Goal: Task Accomplishment & Management: Manage account settings

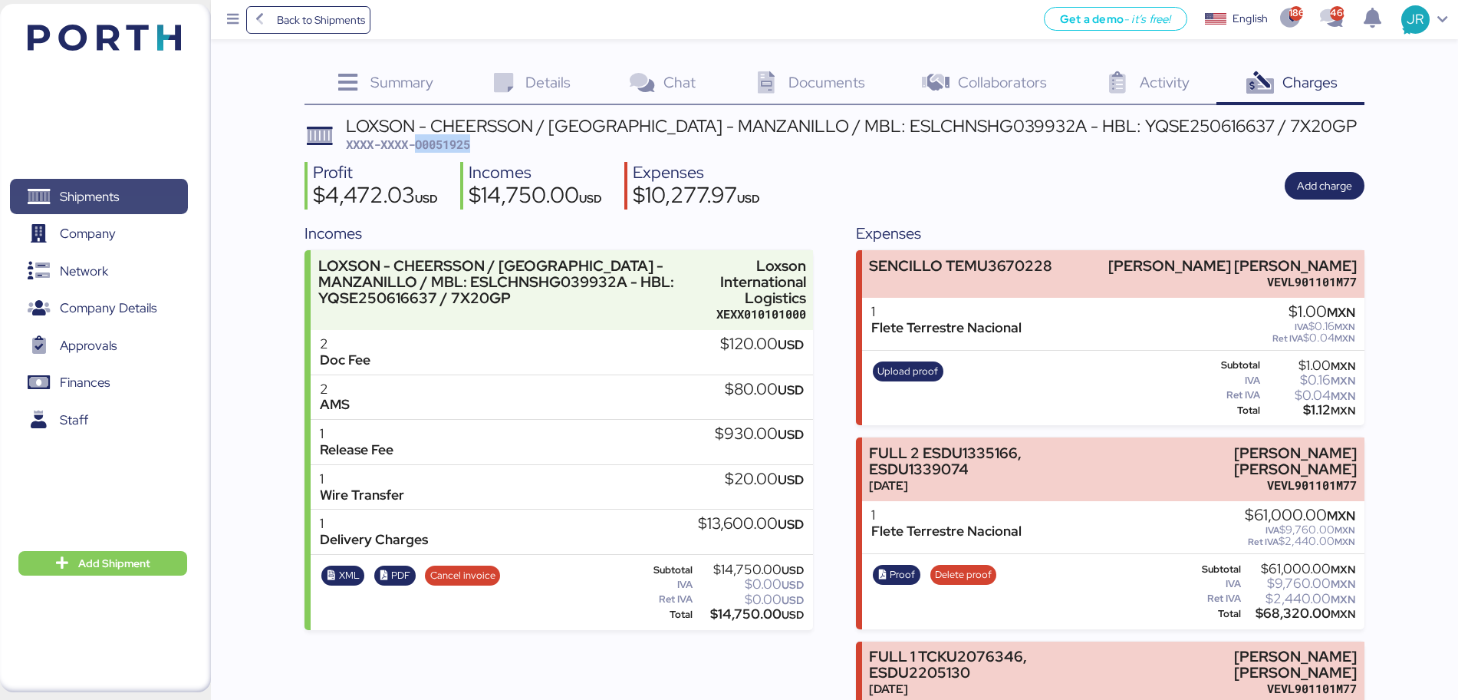
click at [93, 193] on span "Shipments" at bounding box center [89, 197] width 59 height 22
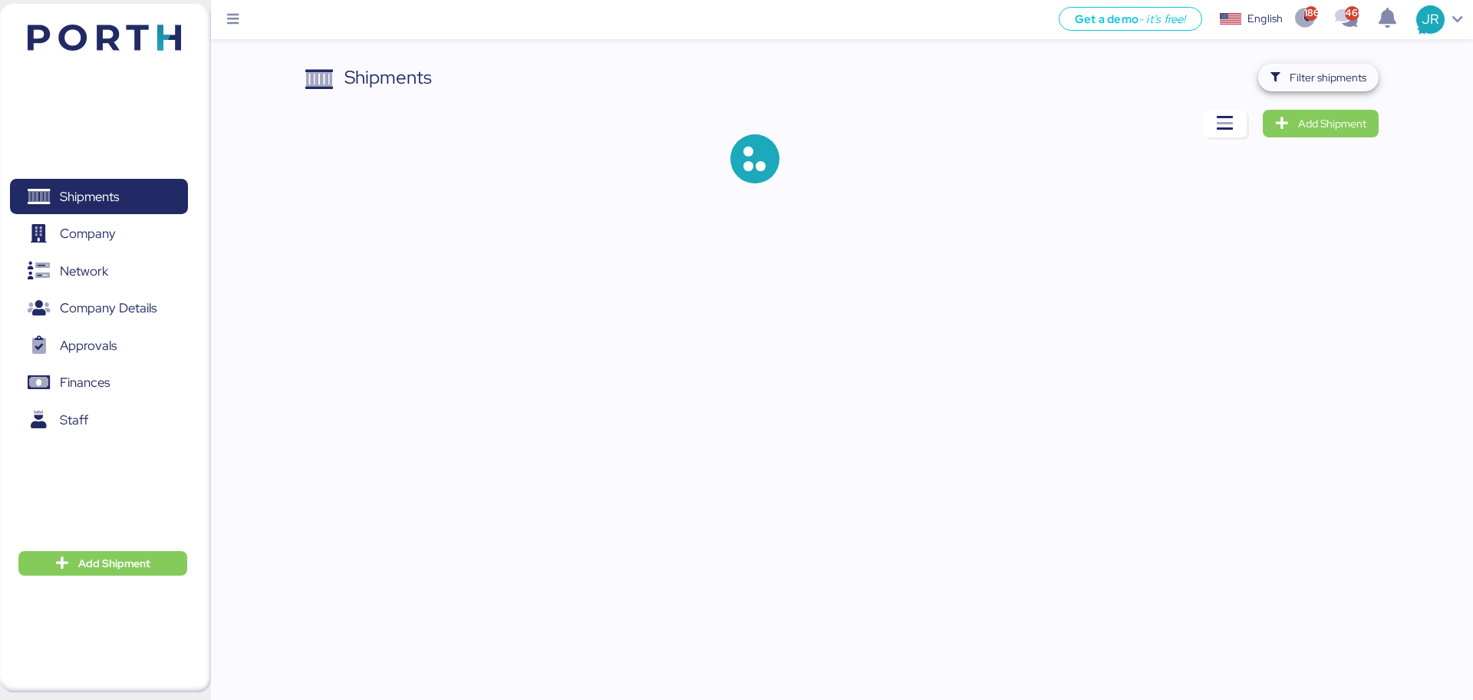
click at [1266, 85] on span "Filter shipments" at bounding box center [1318, 78] width 120 height 28
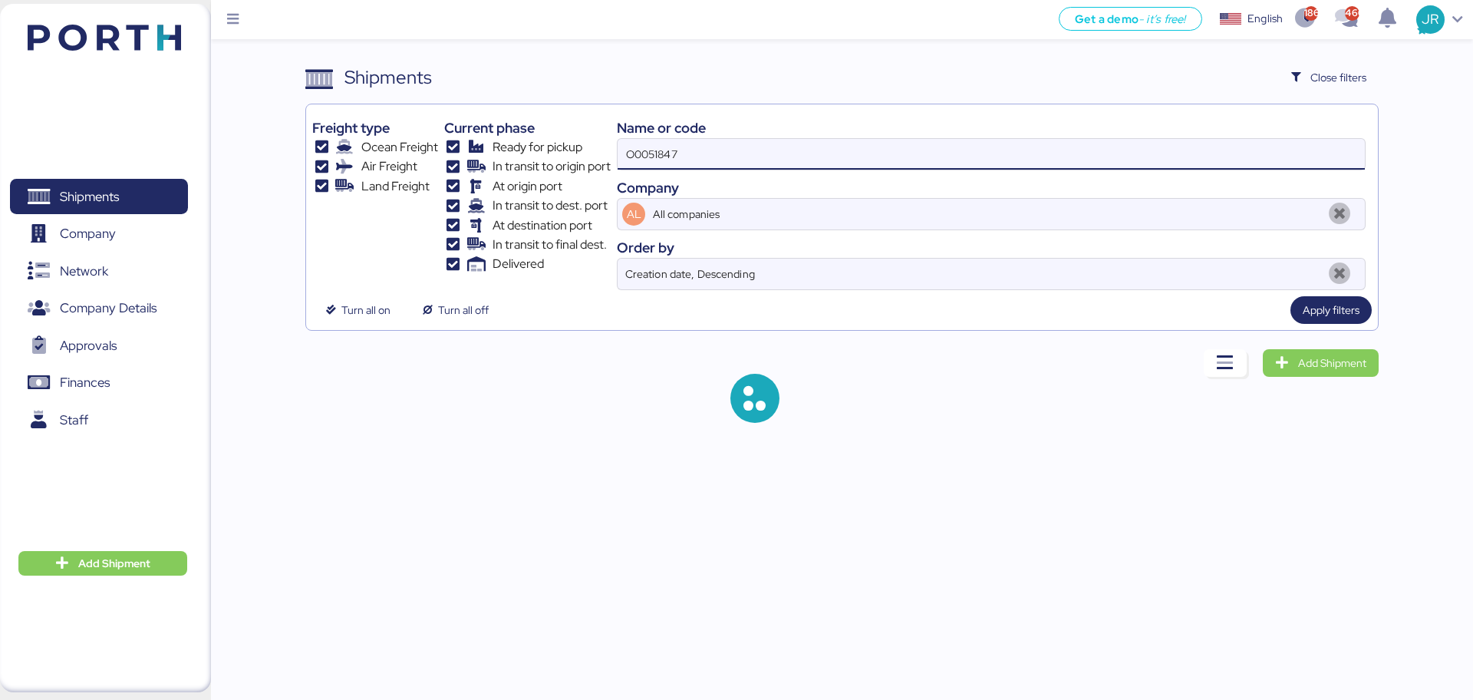
drag, startPoint x: 724, startPoint y: 164, endPoint x: 591, endPoint y: 166, distance: 133.5
click at [591, 166] on div "Freight type Ocean Freight Air Freight Land Freight Current phase Ready for pic…" at bounding box center [841, 199] width 1058 height 179
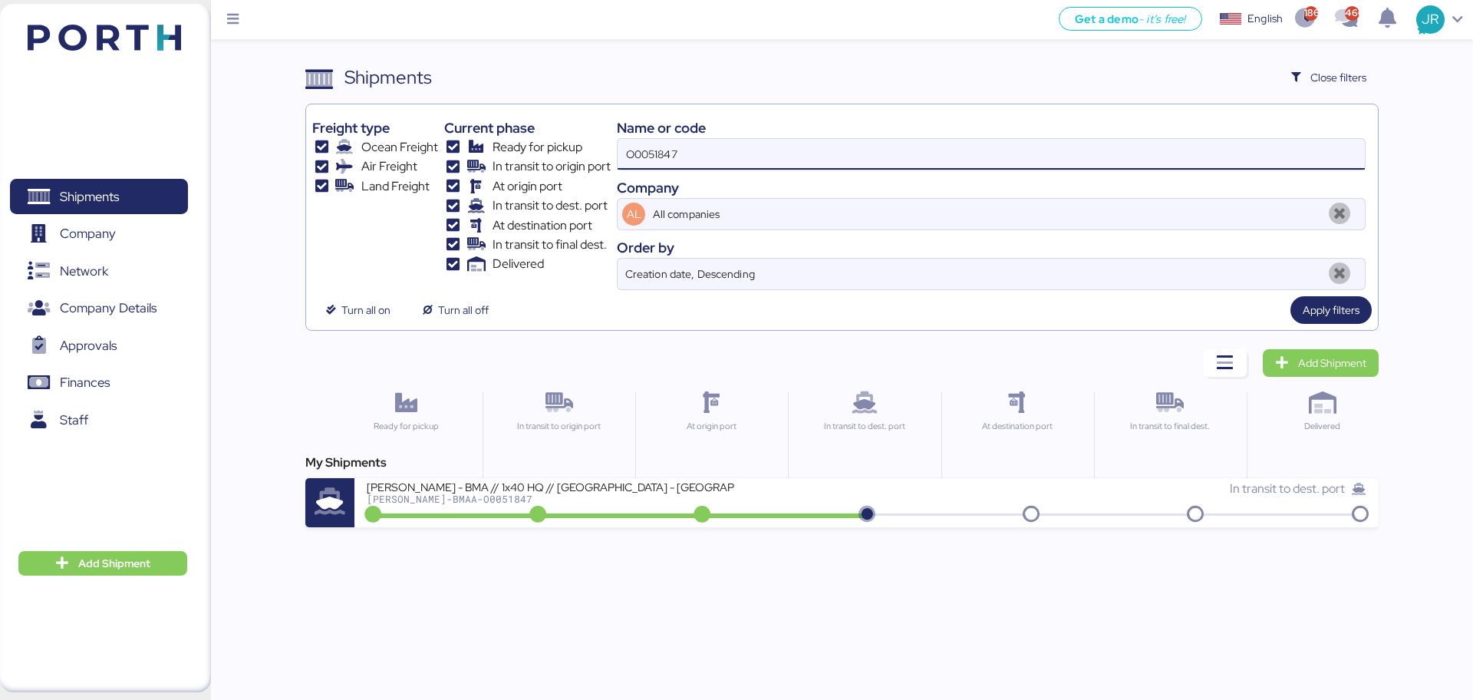
paste input "918"
type input "O0051918"
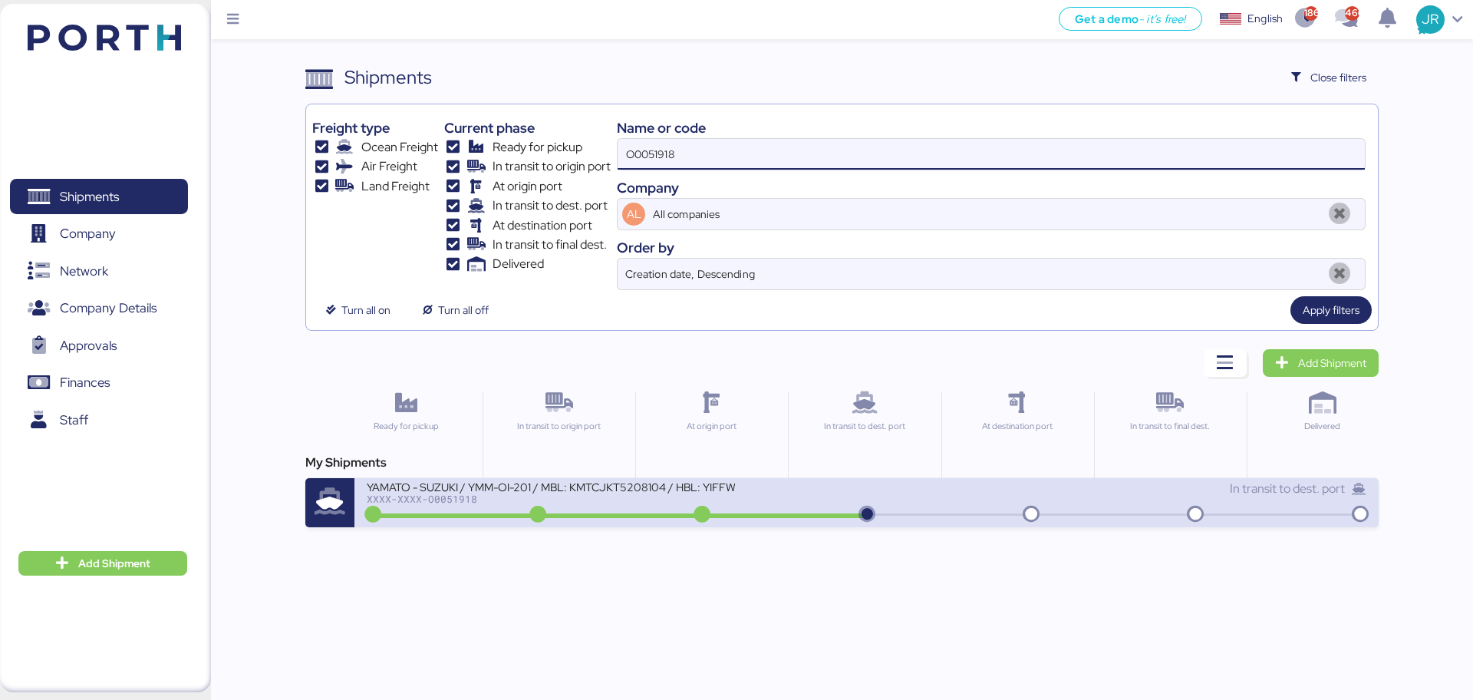
click at [436, 490] on div "YAMATO - SUZUKI / YMM-OI-201 / MBL: KMTCJKT5208104 / HBL: YIFFW0146095 / FCL" at bounding box center [551, 485] width 368 height 13
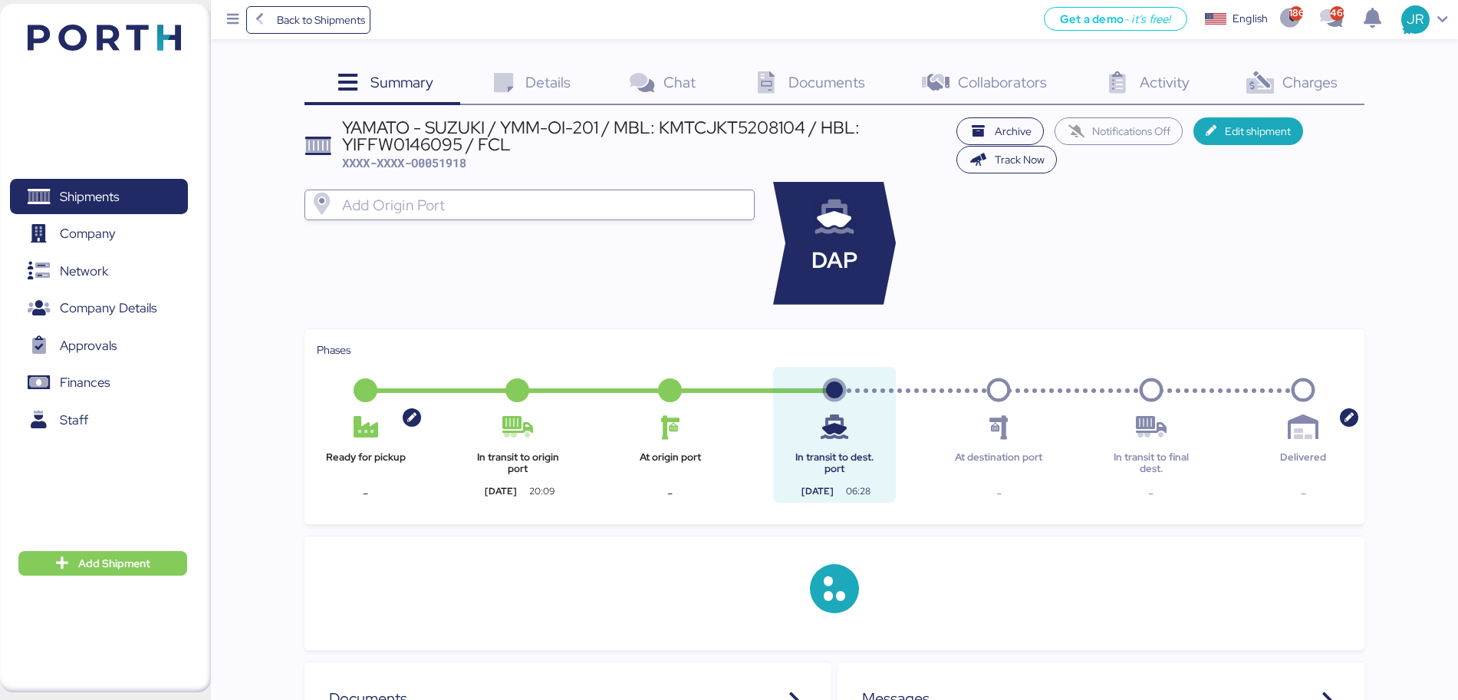
click at [1308, 84] on span "Charges" at bounding box center [1309, 82] width 55 height 20
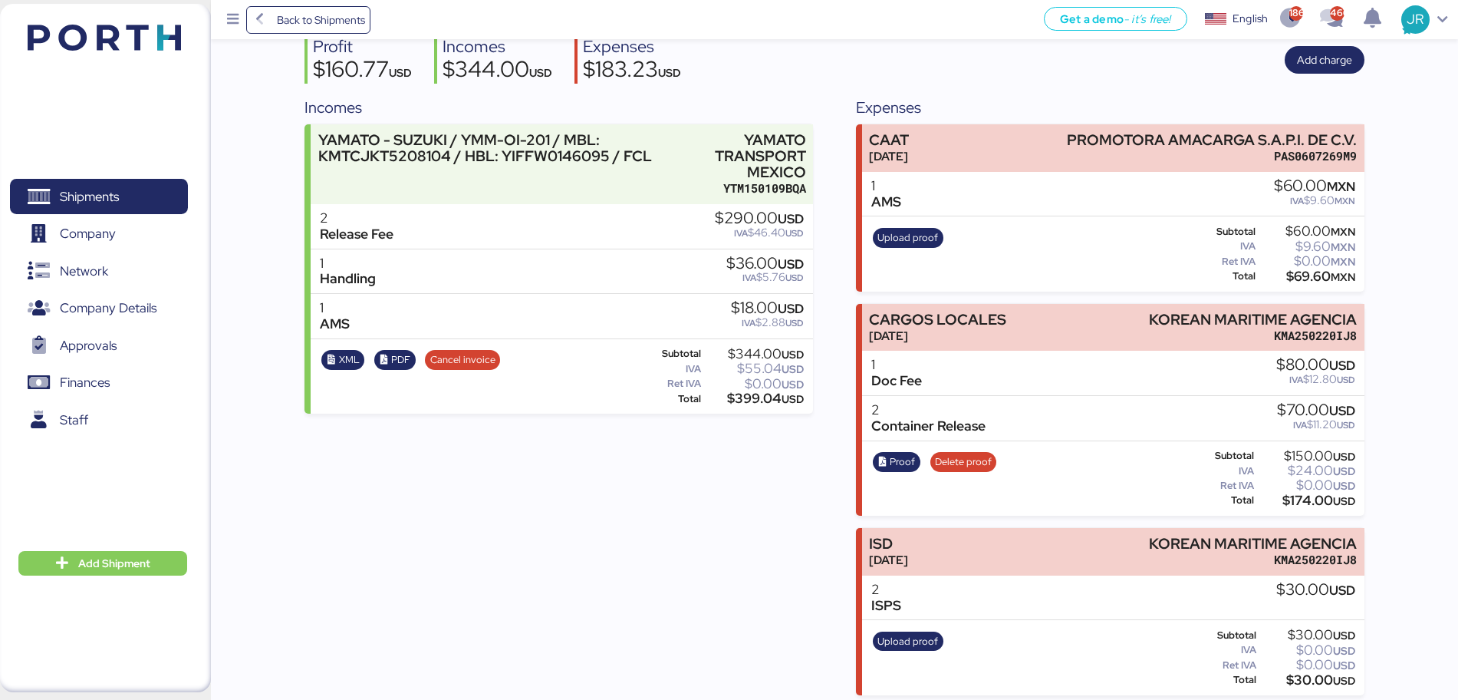
scroll to position [133, 0]
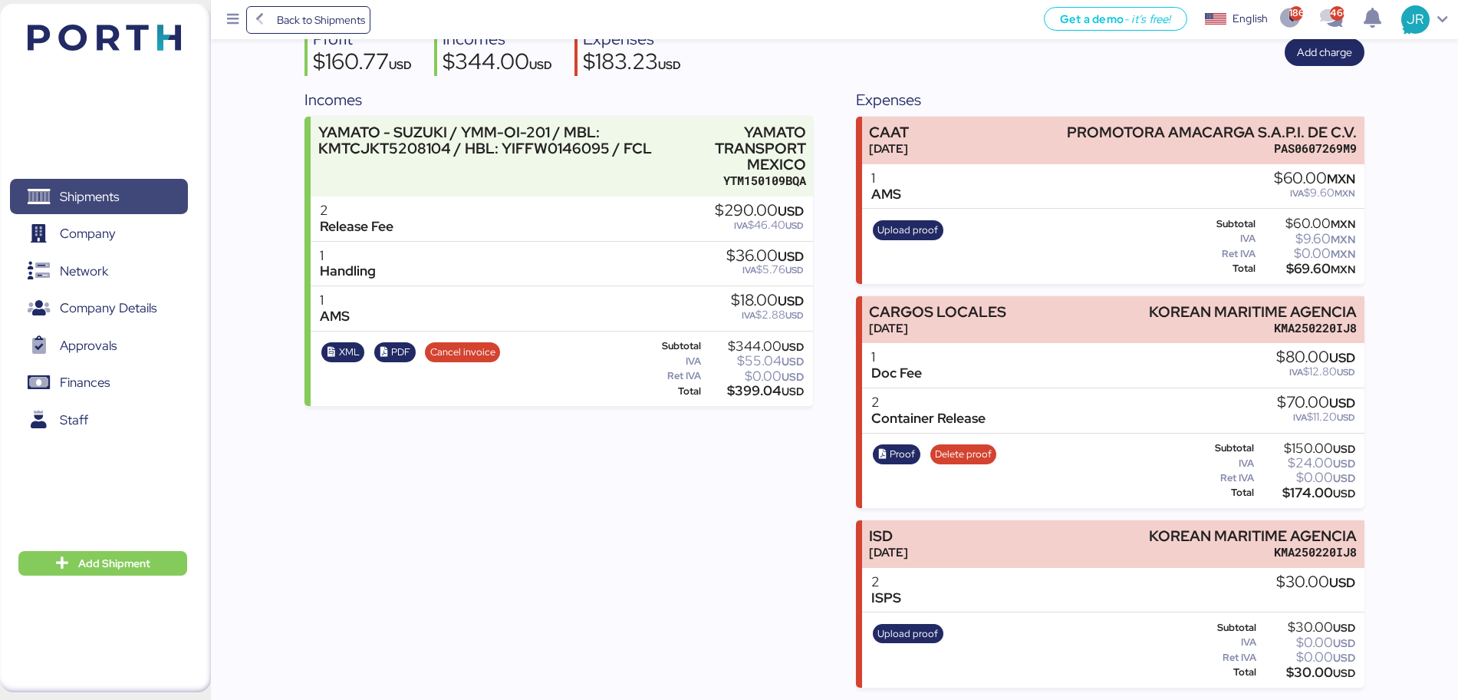
click at [138, 189] on span "Shipments" at bounding box center [98, 197] width 165 height 22
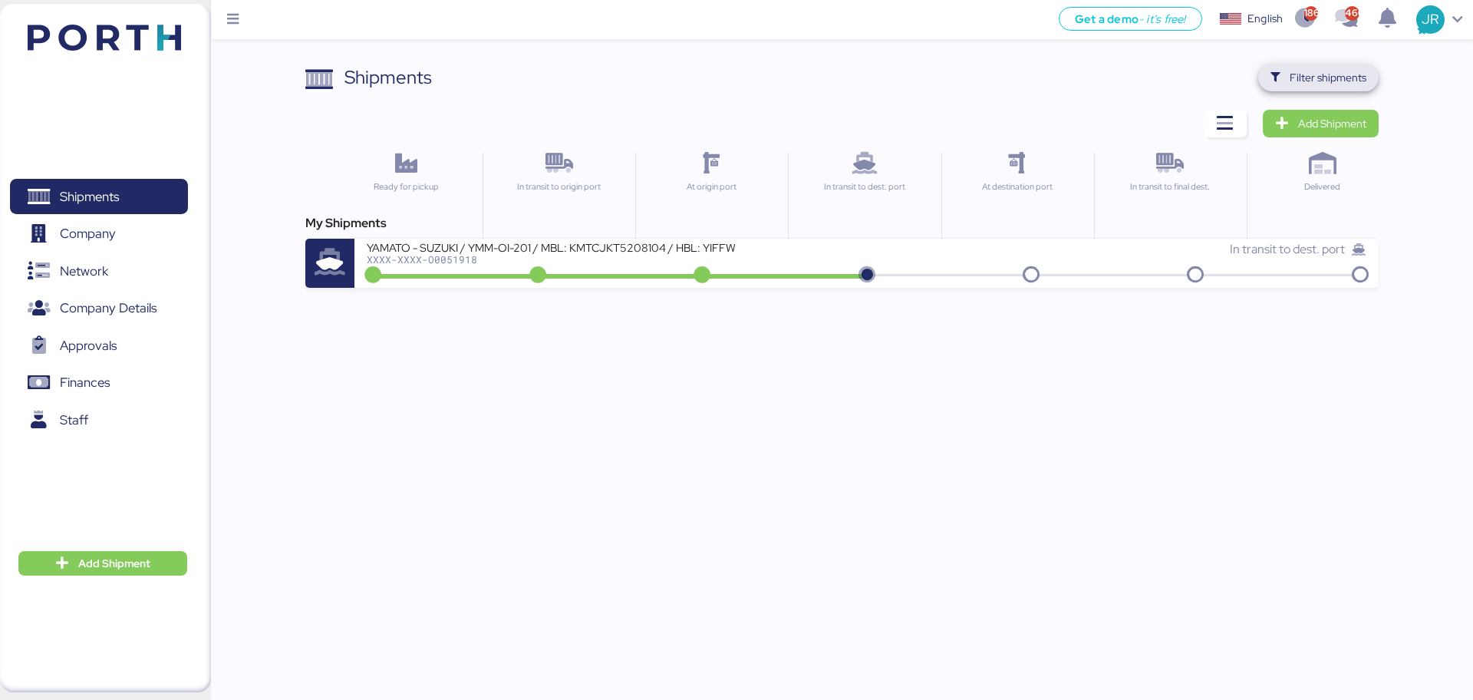
click at [1304, 69] on span "Filter shipments" at bounding box center [1327, 77] width 77 height 18
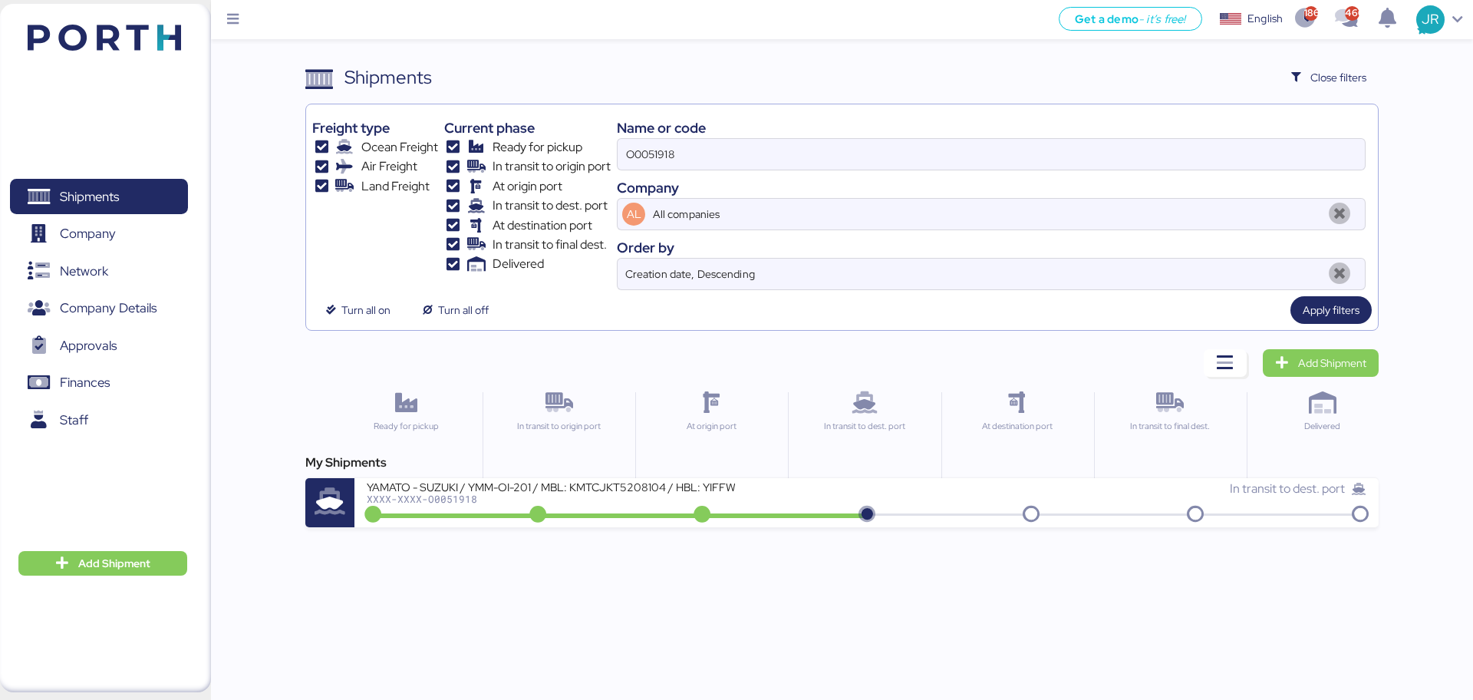
drag, startPoint x: 712, startPoint y: 151, endPoint x: 388, endPoint y: 151, distance: 323.7
click at [390, 151] on div "Freight type Ocean Freight Air Freight Land Freight Current phase Ready for pic…" at bounding box center [841, 199] width 1058 height 179
paste input "0675"
type input "O0050675"
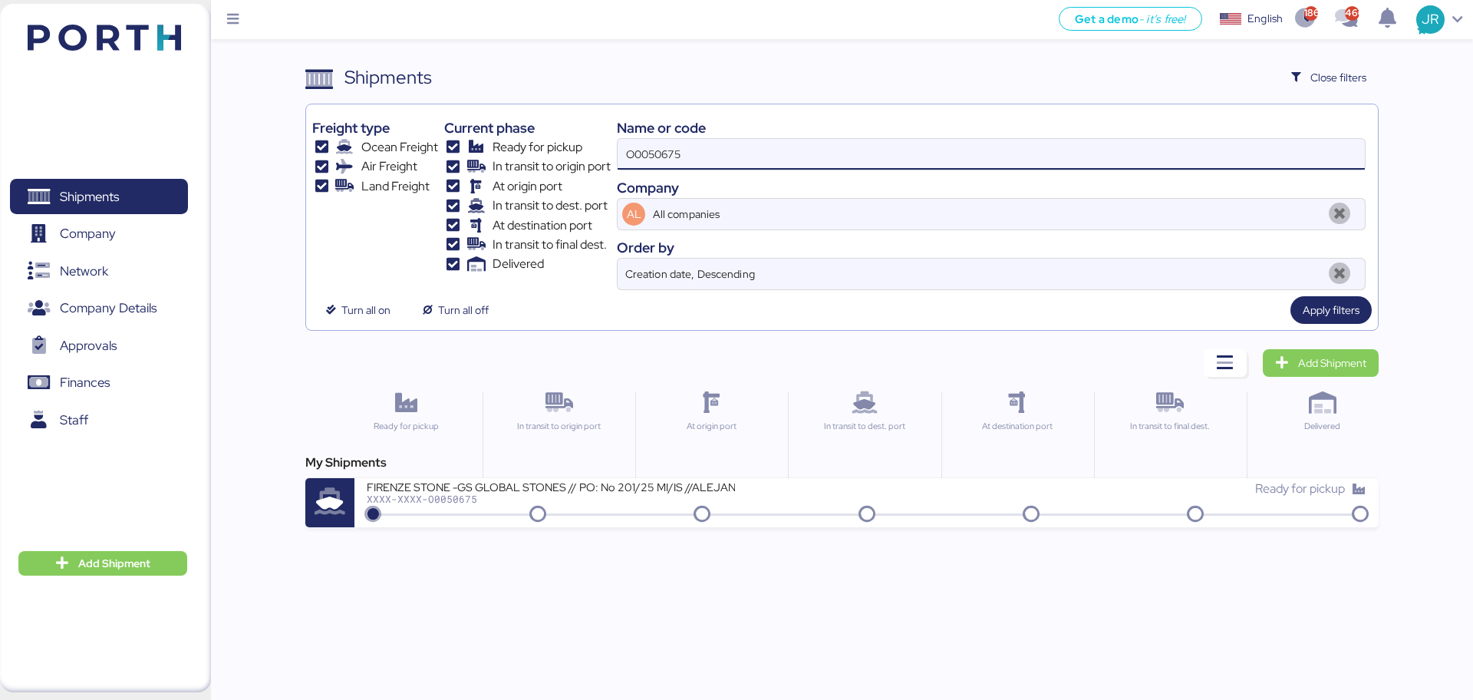
click at [415, 502] on div "XXXX-XXXX-O0050675" at bounding box center [551, 498] width 368 height 11
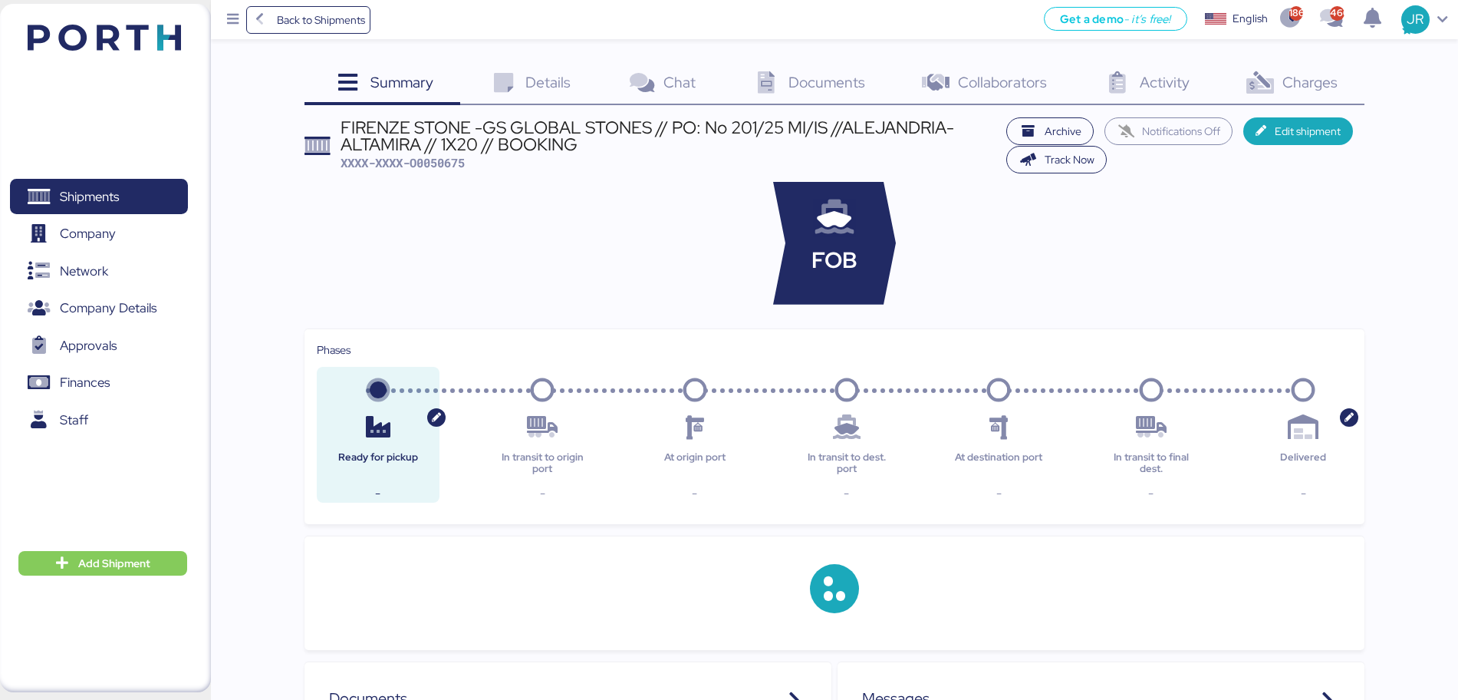
click at [1244, 86] on icon at bounding box center [1259, 83] width 33 height 22
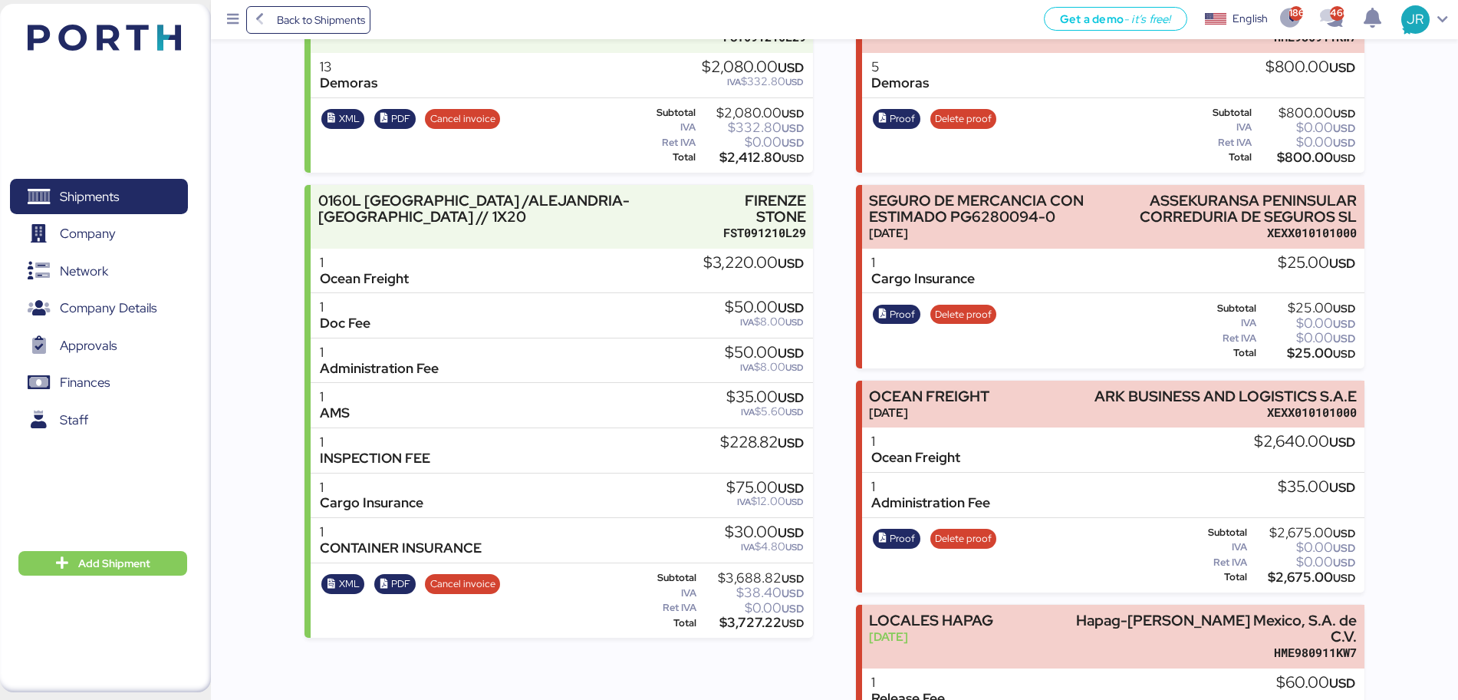
scroll to position [96, 0]
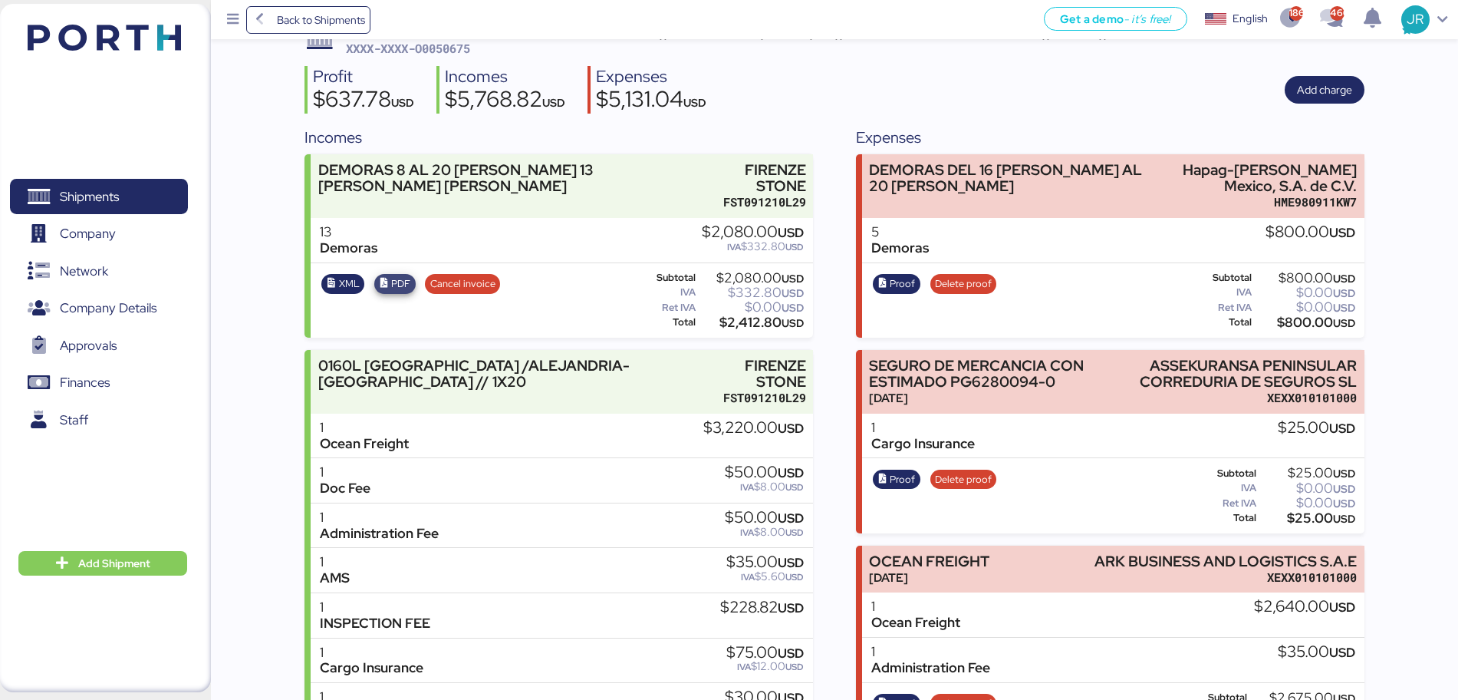
click at [394, 275] on span "PDF" at bounding box center [400, 283] width 19 height 17
click at [343, 275] on span "XML" at bounding box center [349, 283] width 21 height 17
click at [103, 186] on span "Shipments" at bounding box center [89, 197] width 59 height 22
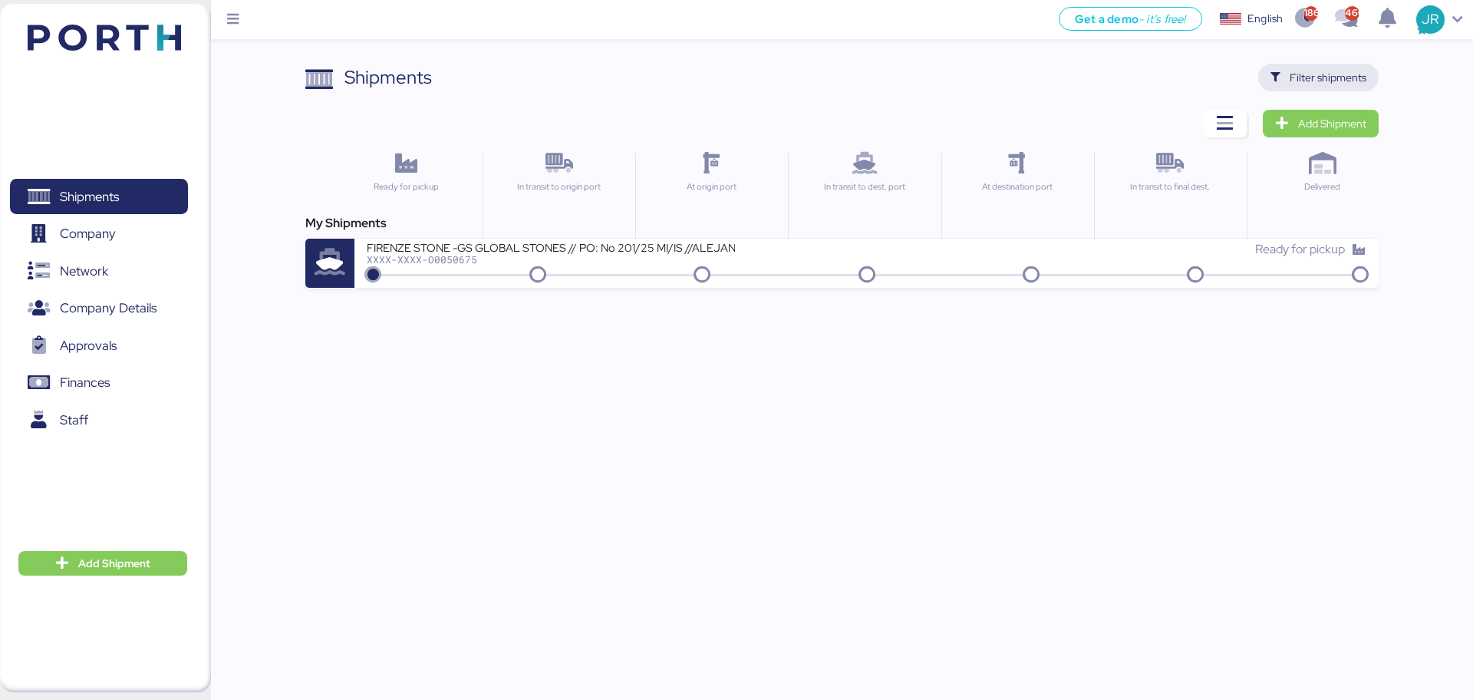
click at [1306, 73] on span "Filter shipments" at bounding box center [1327, 77] width 77 height 18
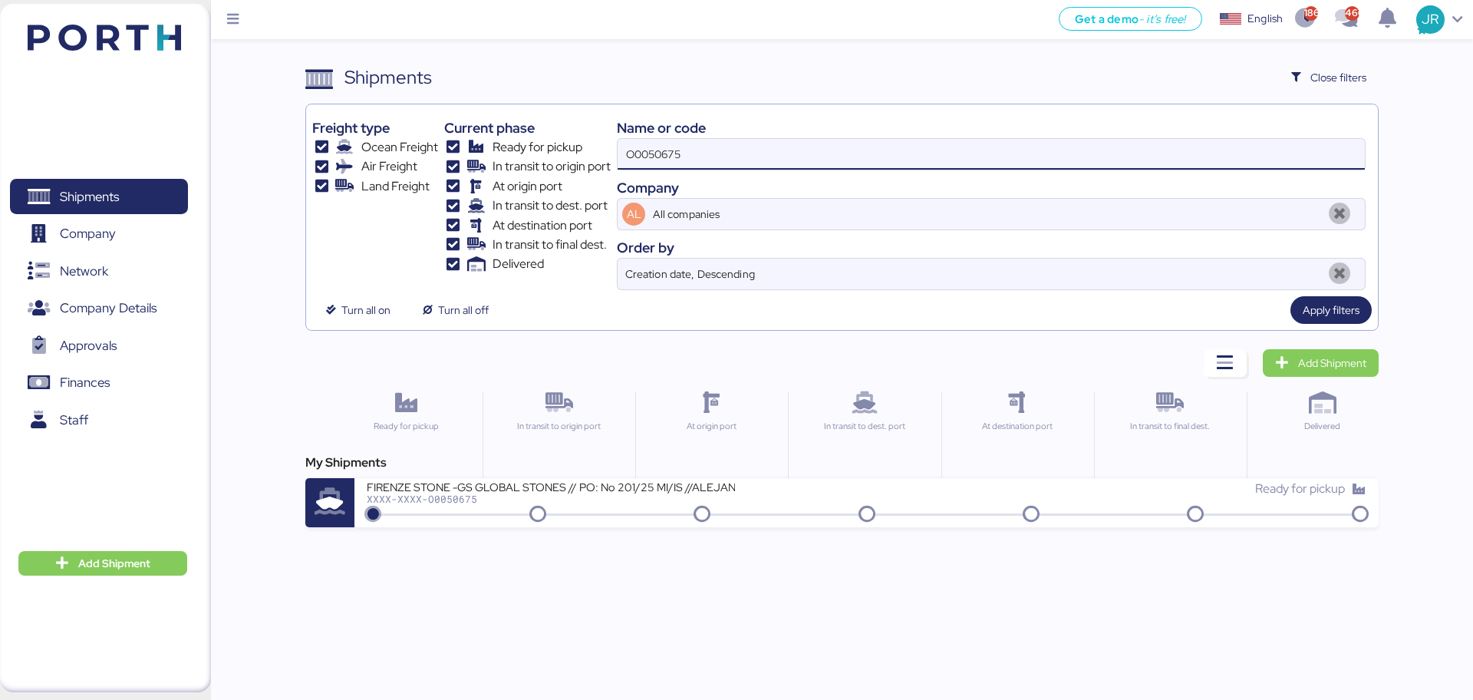
drag, startPoint x: 716, startPoint y: 149, endPoint x: 445, endPoint y: 151, distance: 270.8
click at [449, 151] on div "Freight type Ocean Freight Air Freight Land Freight Current phase Ready for pic…" at bounding box center [841, 199] width 1058 height 179
paste input "49526"
type input "O0049526"
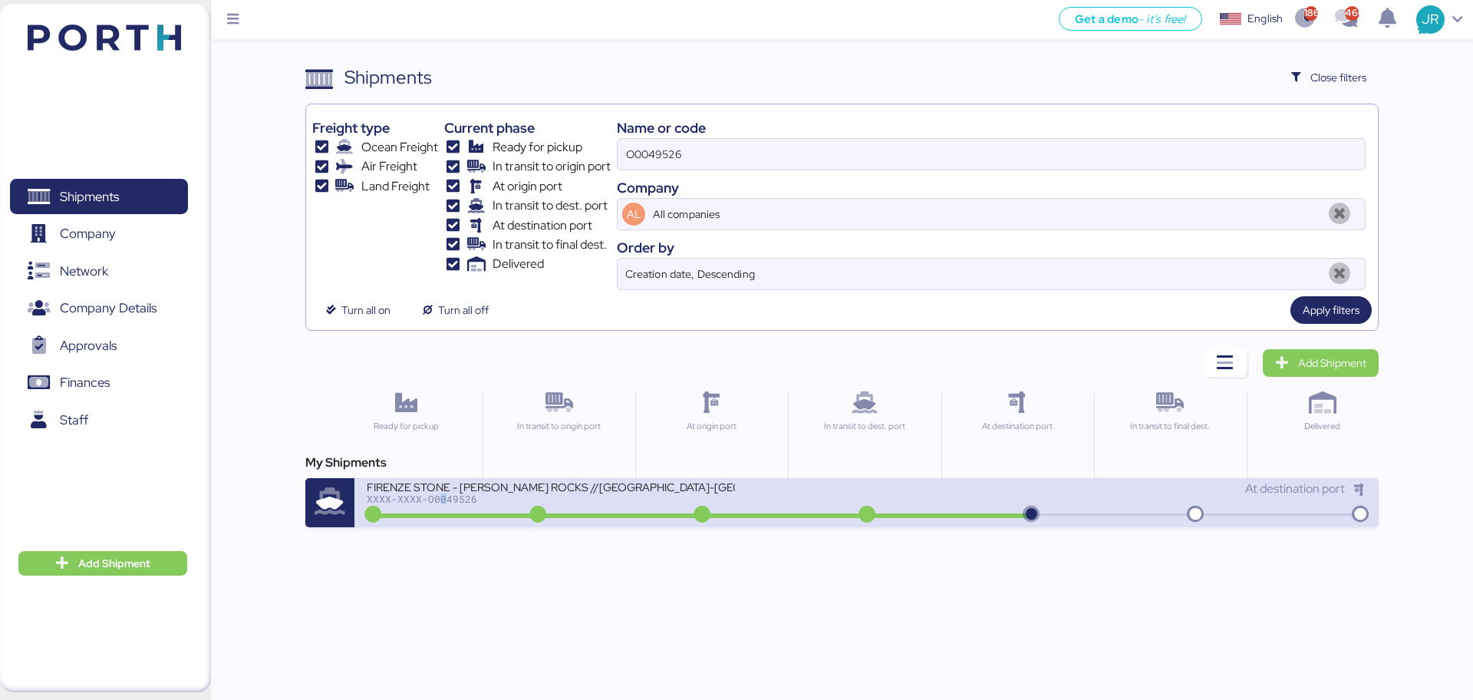
click at [441, 506] on div "FIRENZE STONE - RONAK ROCKS //CHENNAI-MANZANILLO // 1X20 // BL: 106500038054 //…" at bounding box center [616, 495] width 499 height 33
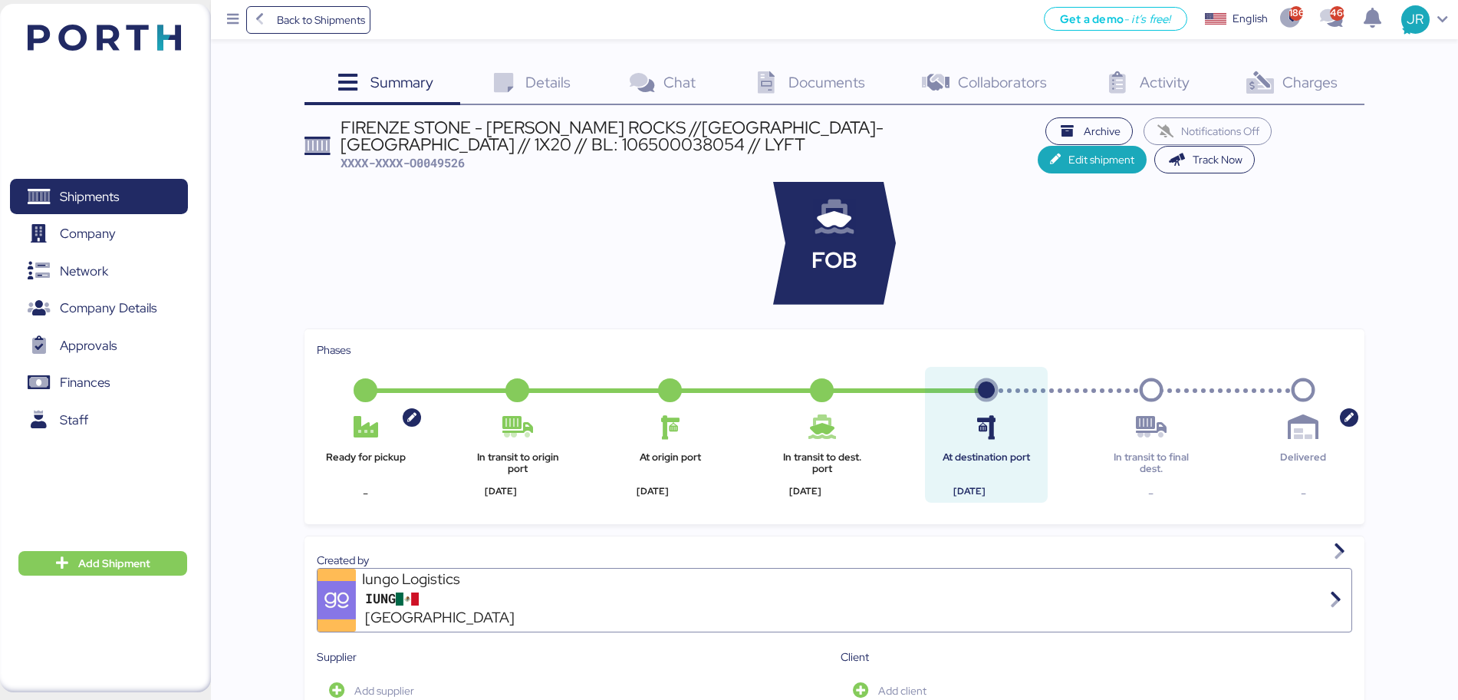
click at [1291, 91] on span "Charges" at bounding box center [1309, 82] width 55 height 20
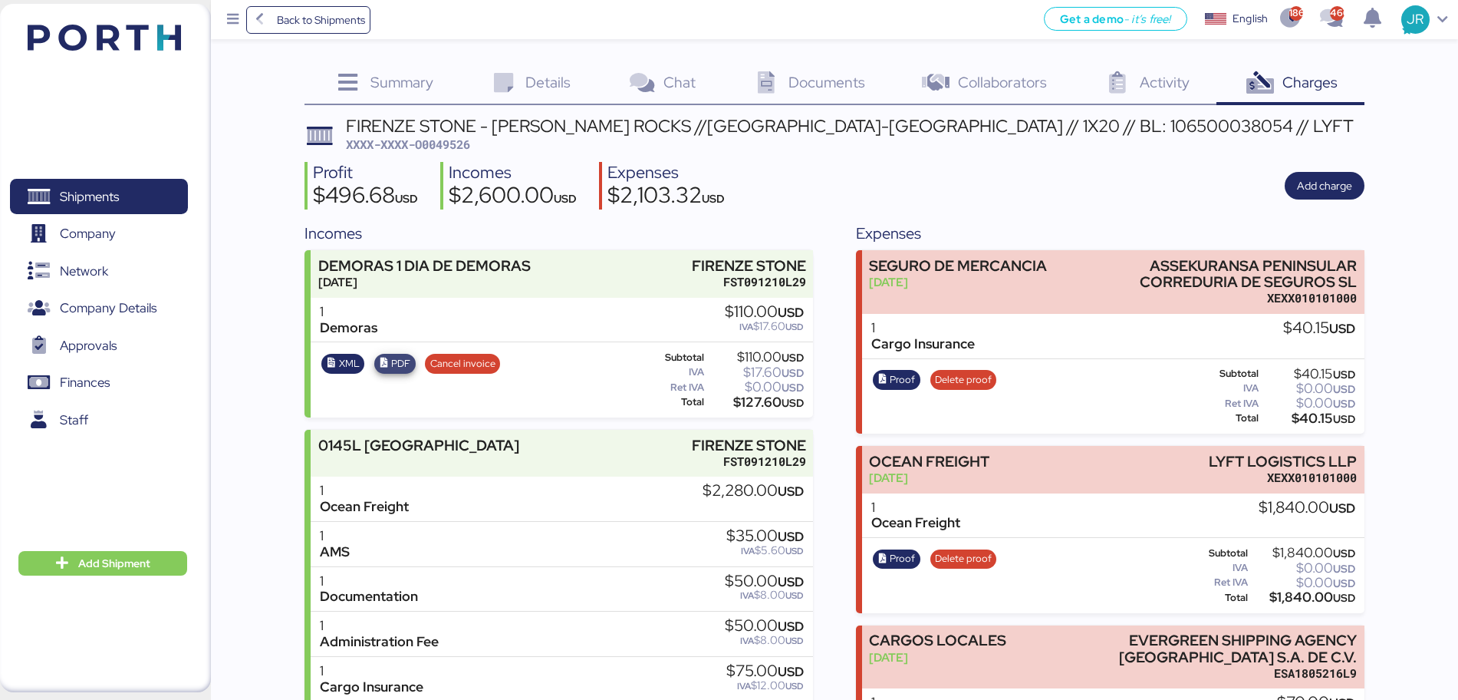
click at [402, 360] on span "PDF" at bounding box center [400, 363] width 19 height 17
click at [342, 363] on span "XML" at bounding box center [349, 363] width 21 height 17
click at [71, 189] on span "Shipments" at bounding box center [89, 197] width 59 height 22
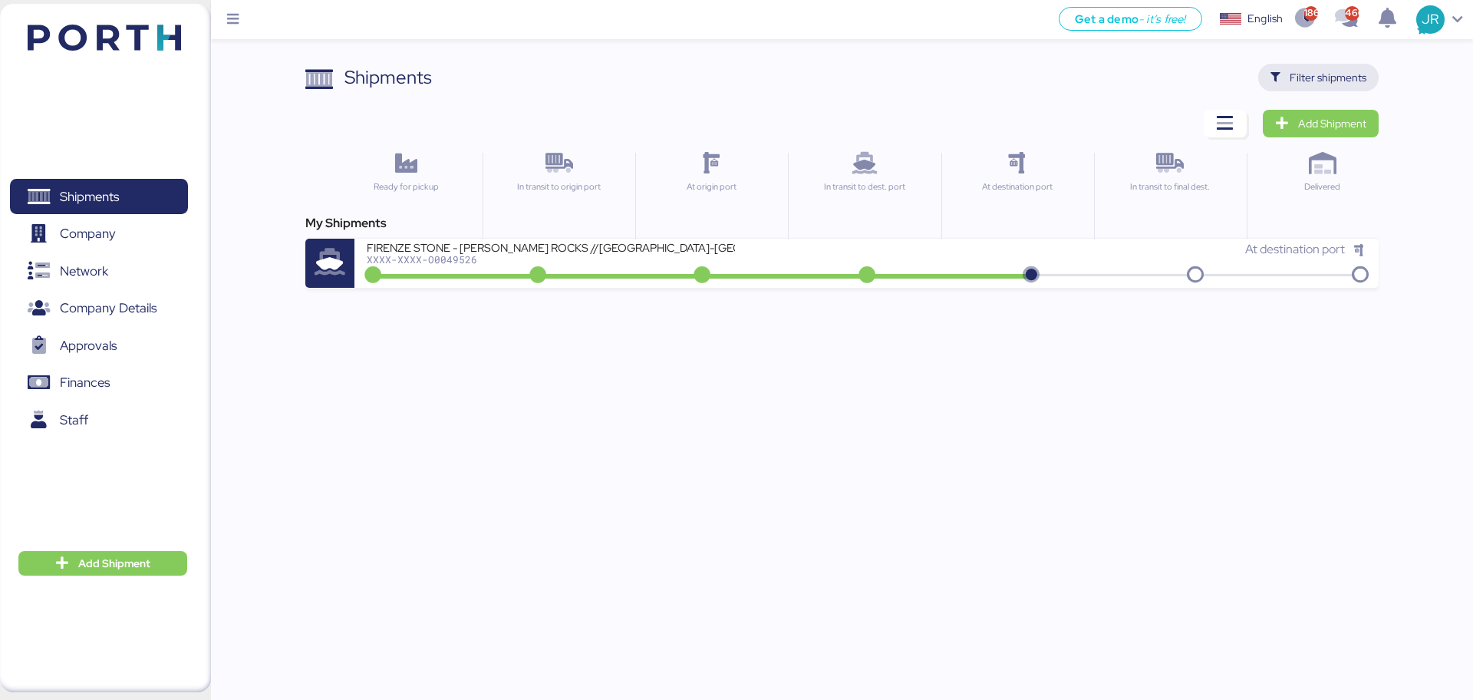
click at [1314, 77] on span "Filter shipments" at bounding box center [1327, 77] width 77 height 18
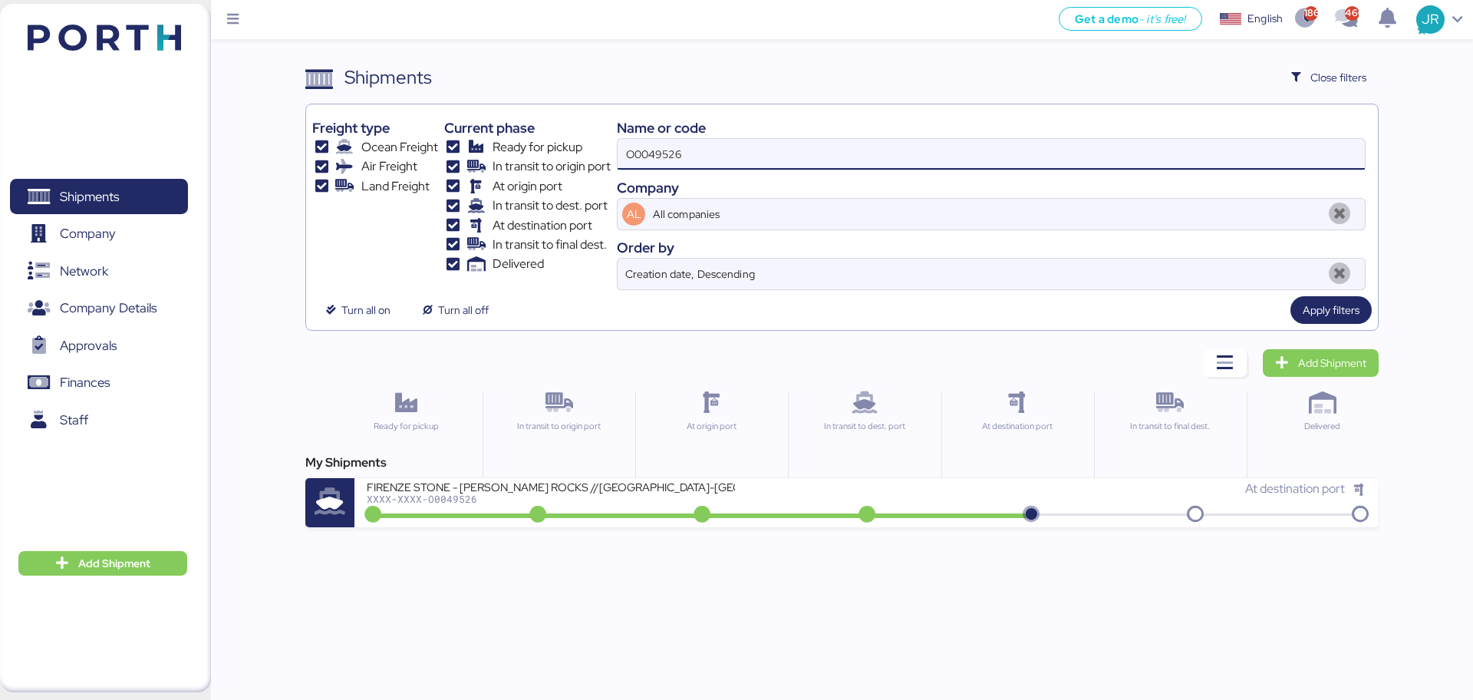
drag, startPoint x: 729, startPoint y: 151, endPoint x: 338, endPoint y: 151, distance: 391.2
click at [338, 151] on div "Freight type Ocean Freight Air Freight Land Freight Current phase Ready for pic…" at bounding box center [841, 199] width 1058 height 179
paste input "51850"
type input "O0051850"
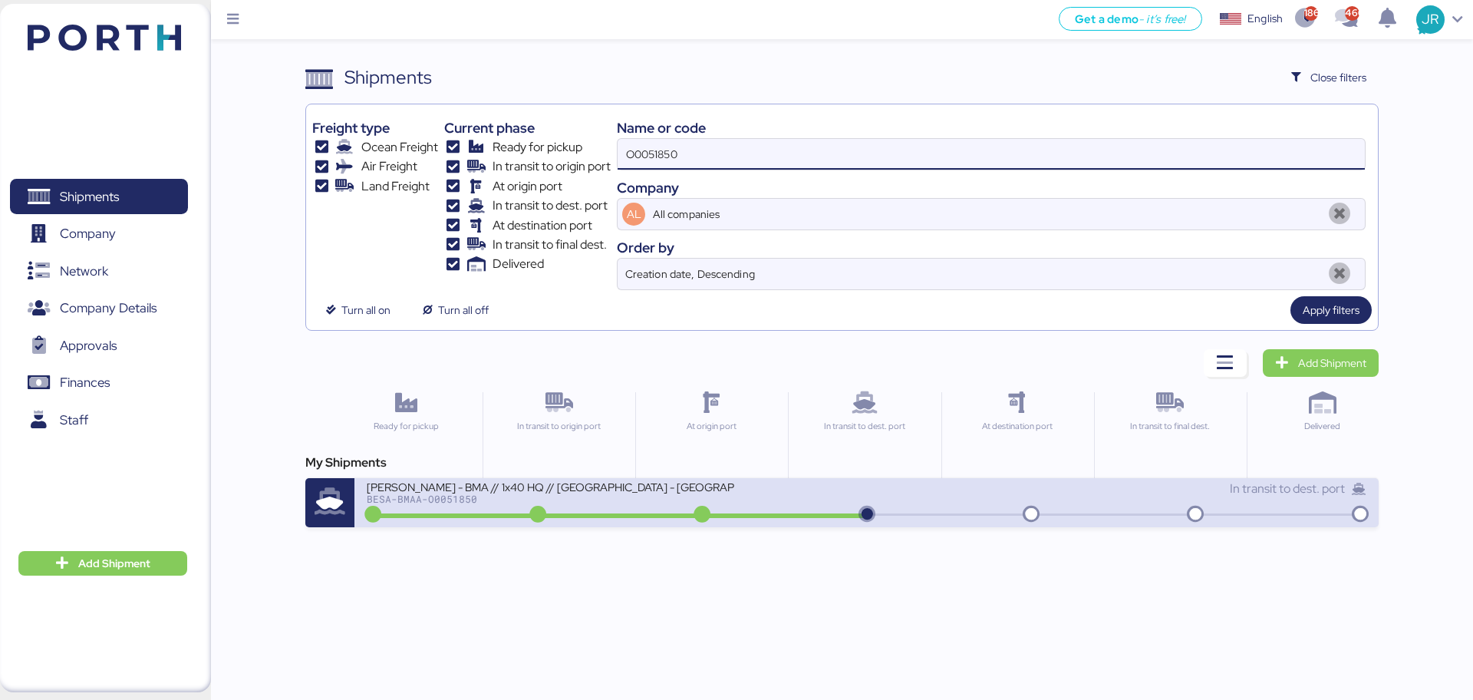
click at [459, 505] on div "BERTOLINI - BMA // 1x40 HQ // Rio de janeiro - Veracruz // MBL: ONEYSAOF3434080…" at bounding box center [616, 495] width 499 height 33
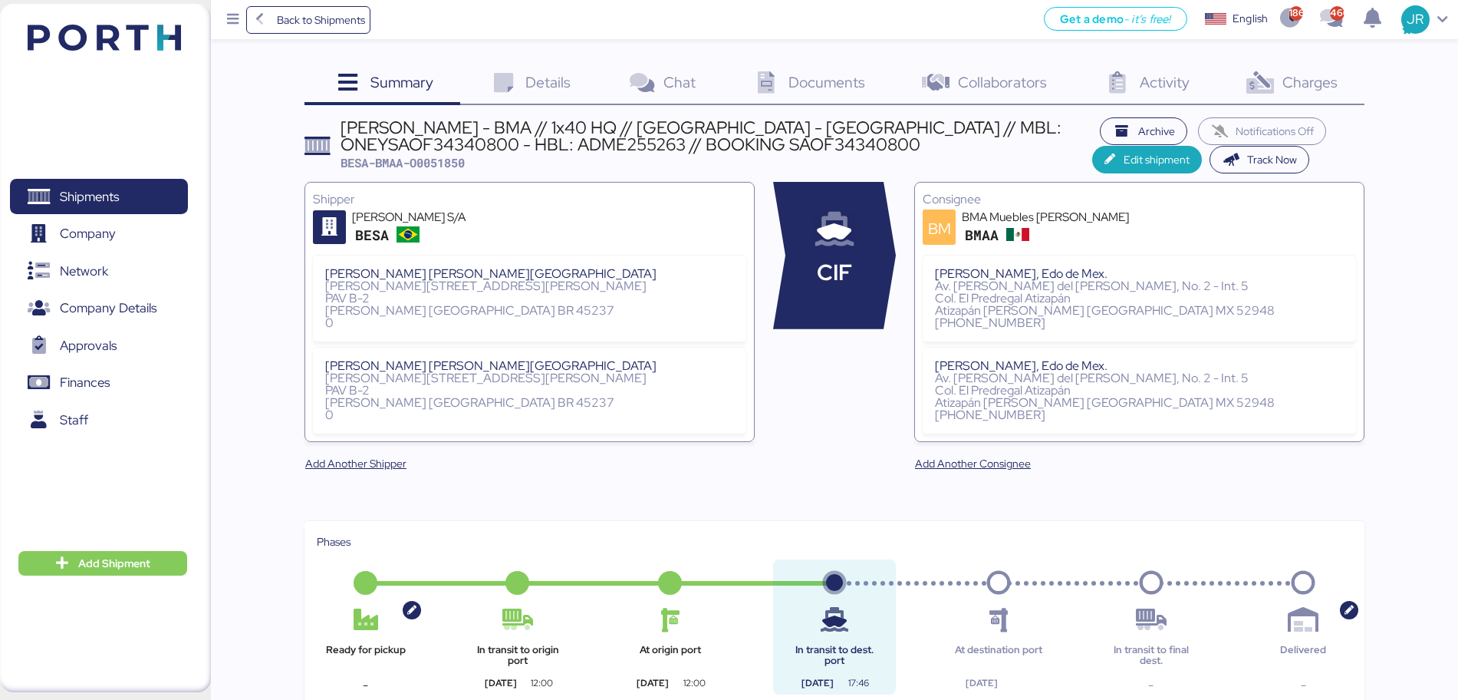
click at [1295, 84] on span "Charges" at bounding box center [1309, 82] width 55 height 20
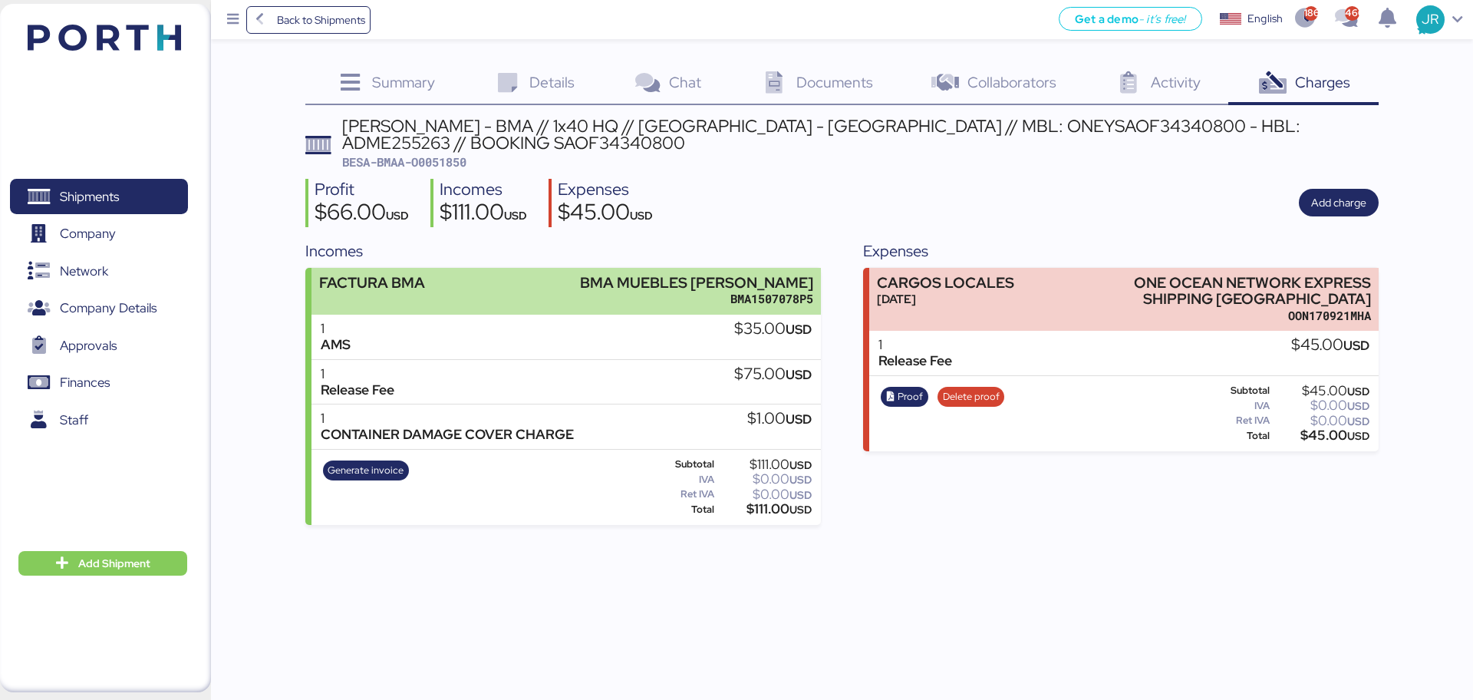
click at [714, 275] on div "BMA MUEBLES [PERSON_NAME]" at bounding box center [696, 283] width 233 height 16
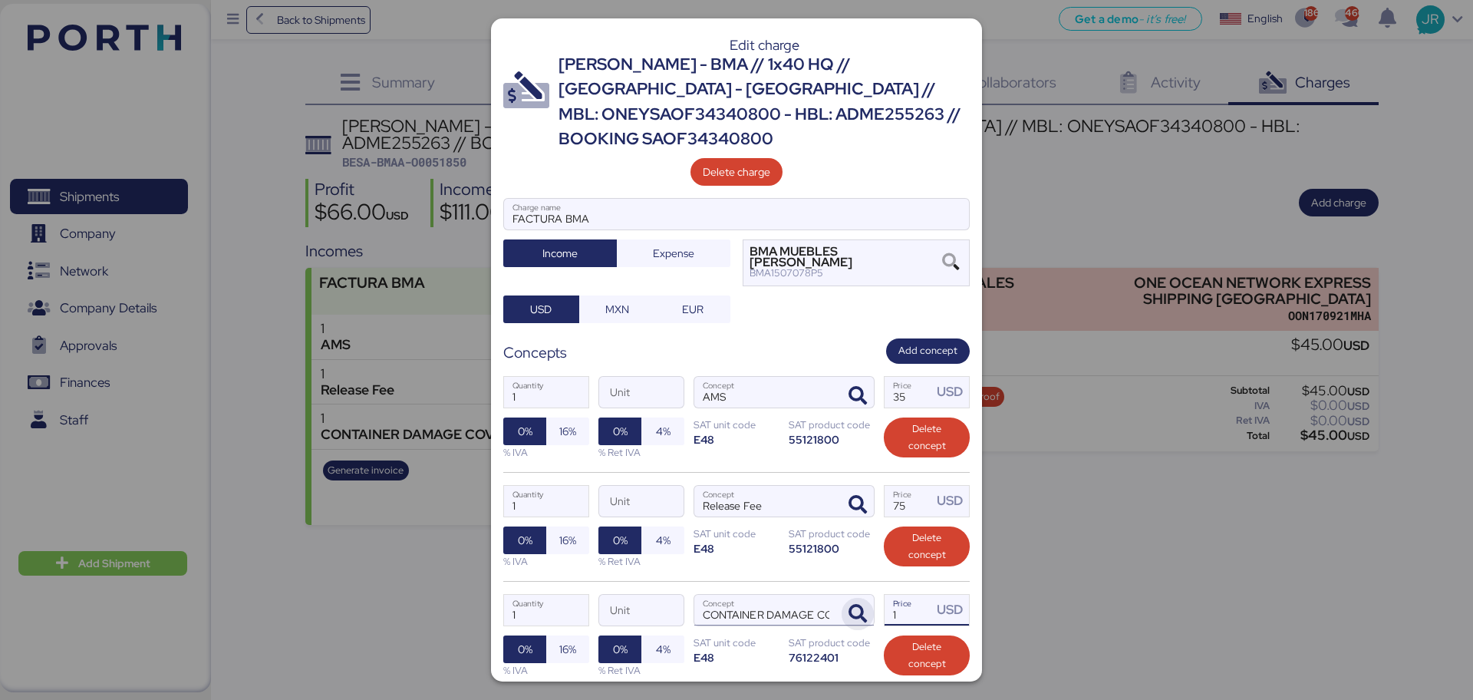
drag, startPoint x: 897, startPoint y: 571, endPoint x: 855, endPoint y: 569, distance: 42.2
click at [855, 581] on div "1 Quantity Unit CONTAINER DAMAGE COVER CHARGE Concept 1 Price USD 0% 16% % IVA …" at bounding box center [736, 635] width 466 height 109
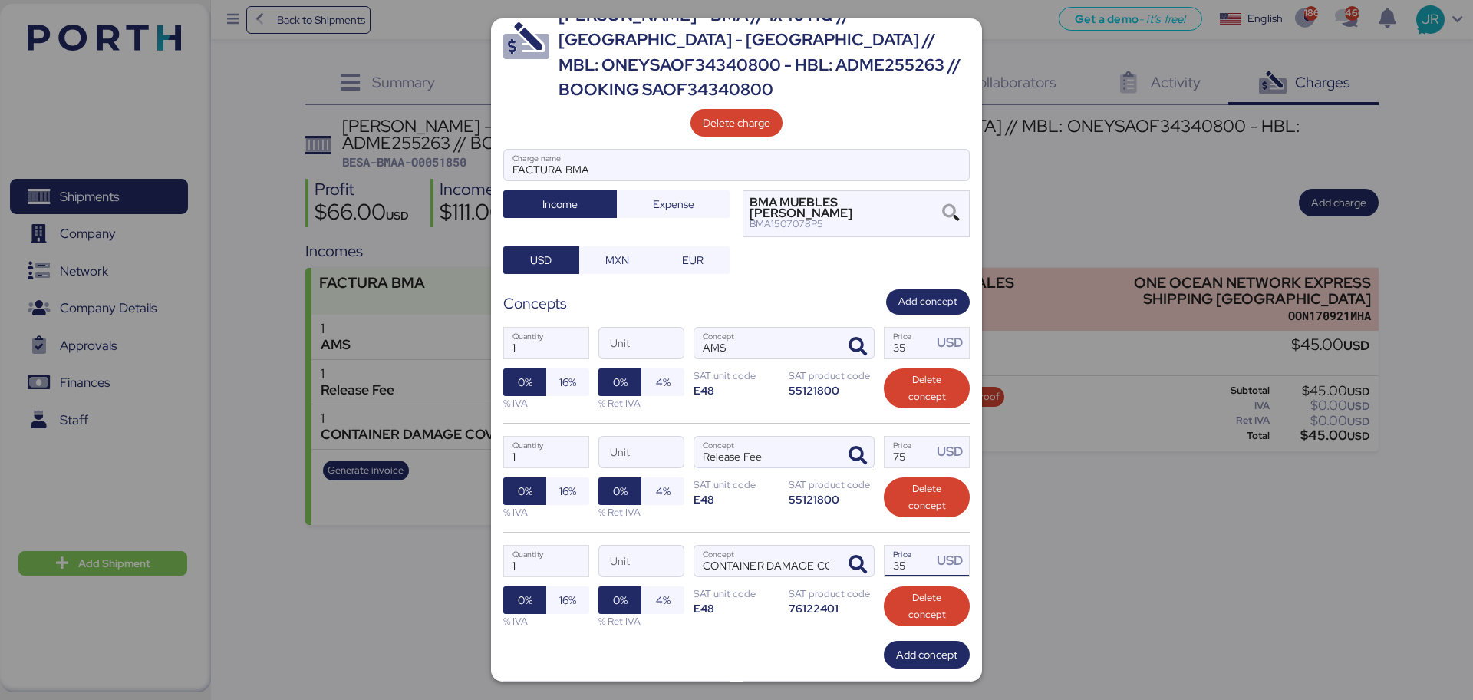
scroll to position [94, 0]
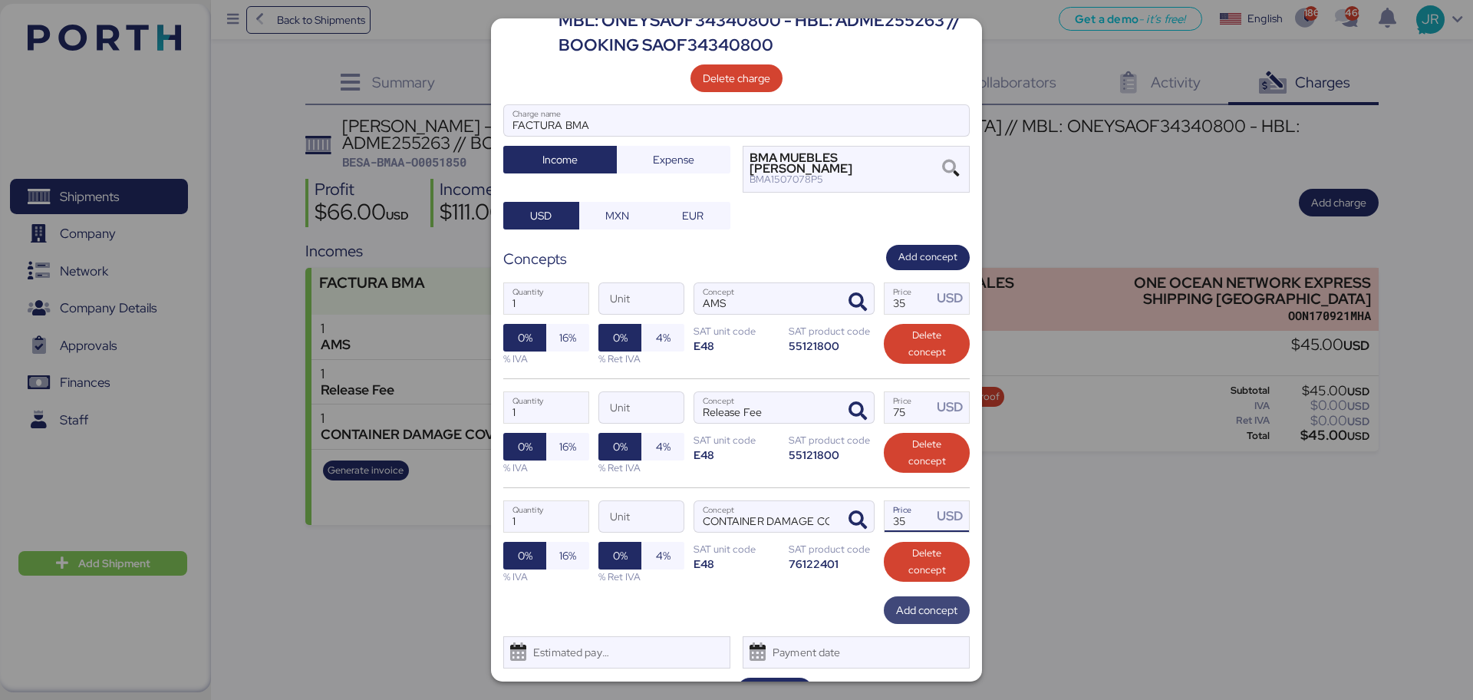
type input "35"
click at [905, 601] on span "Add concept" at bounding box center [926, 610] width 61 height 18
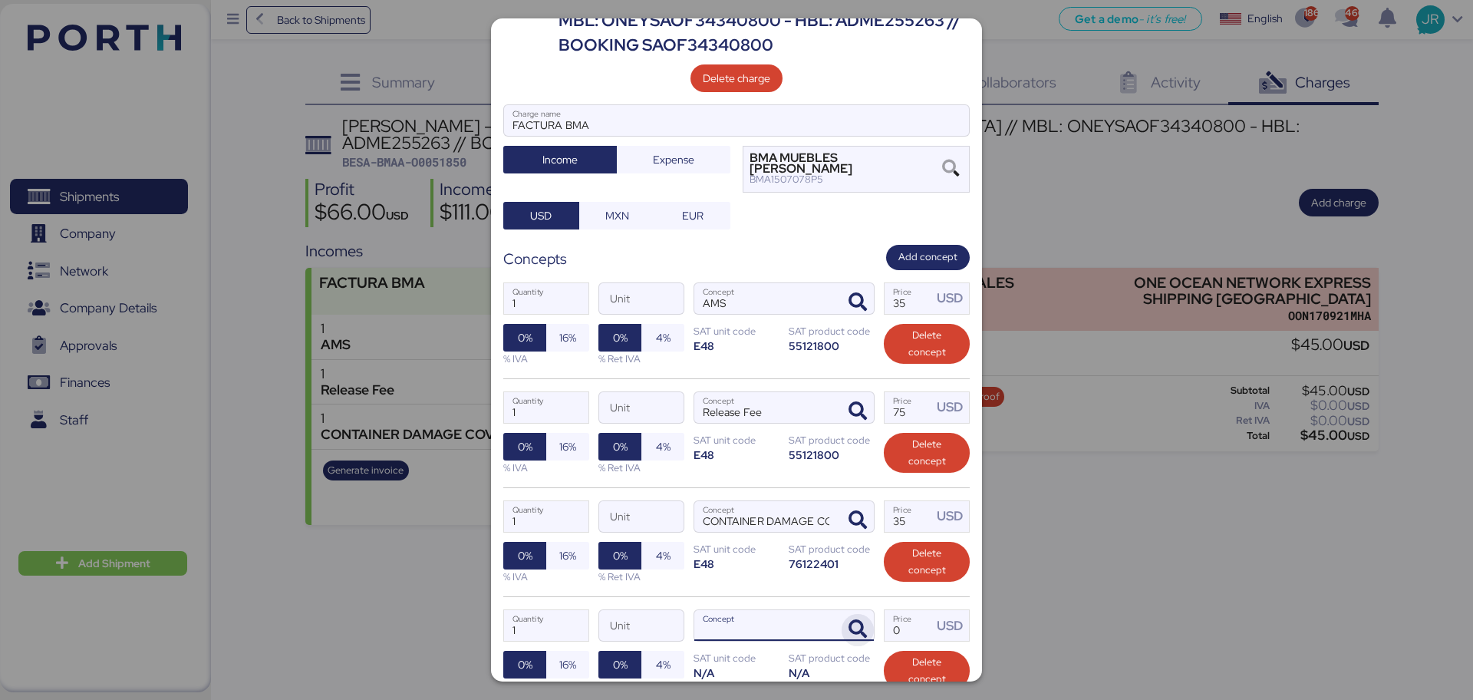
click at [848, 620] on icon "button" at bounding box center [857, 629] width 18 height 18
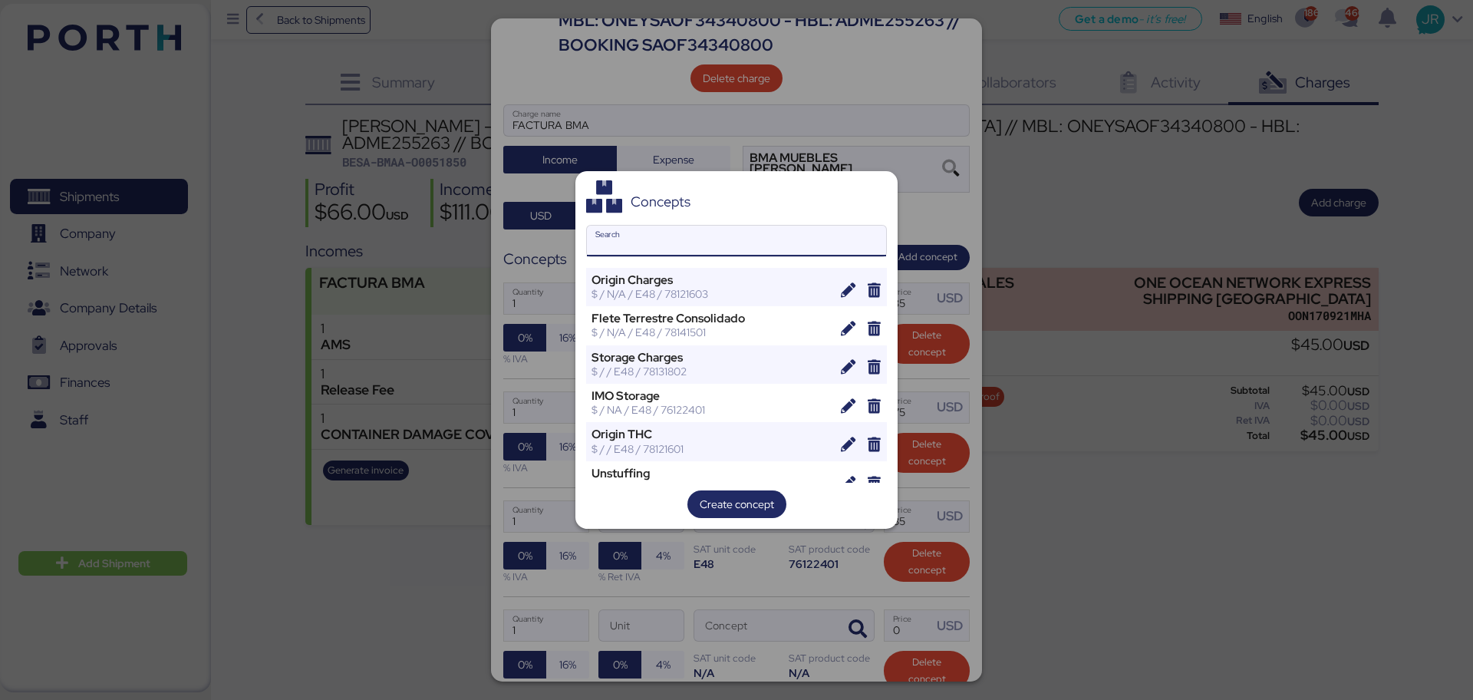
click at [646, 254] on input "Search" at bounding box center [736, 241] width 299 height 31
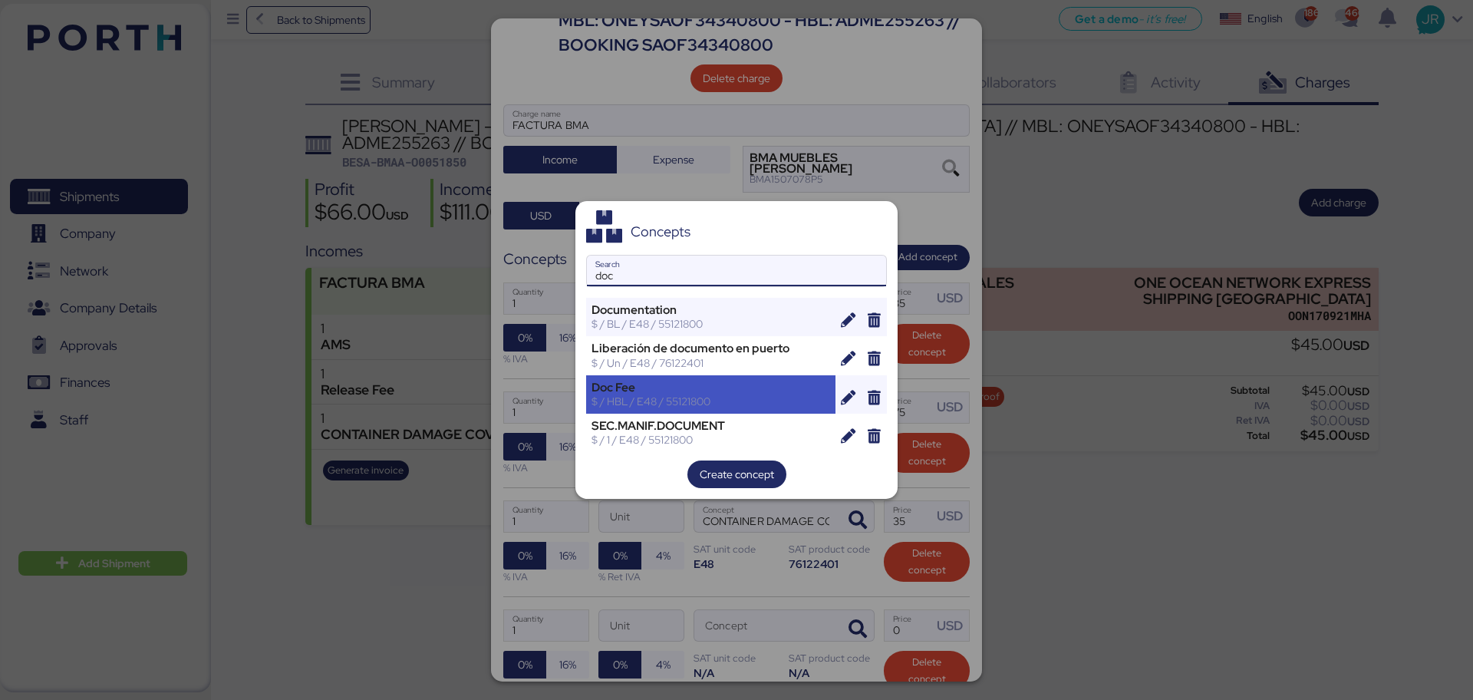
type input "doc"
click at [652, 380] on div "Doc Fee" at bounding box center [710, 387] width 239 height 14
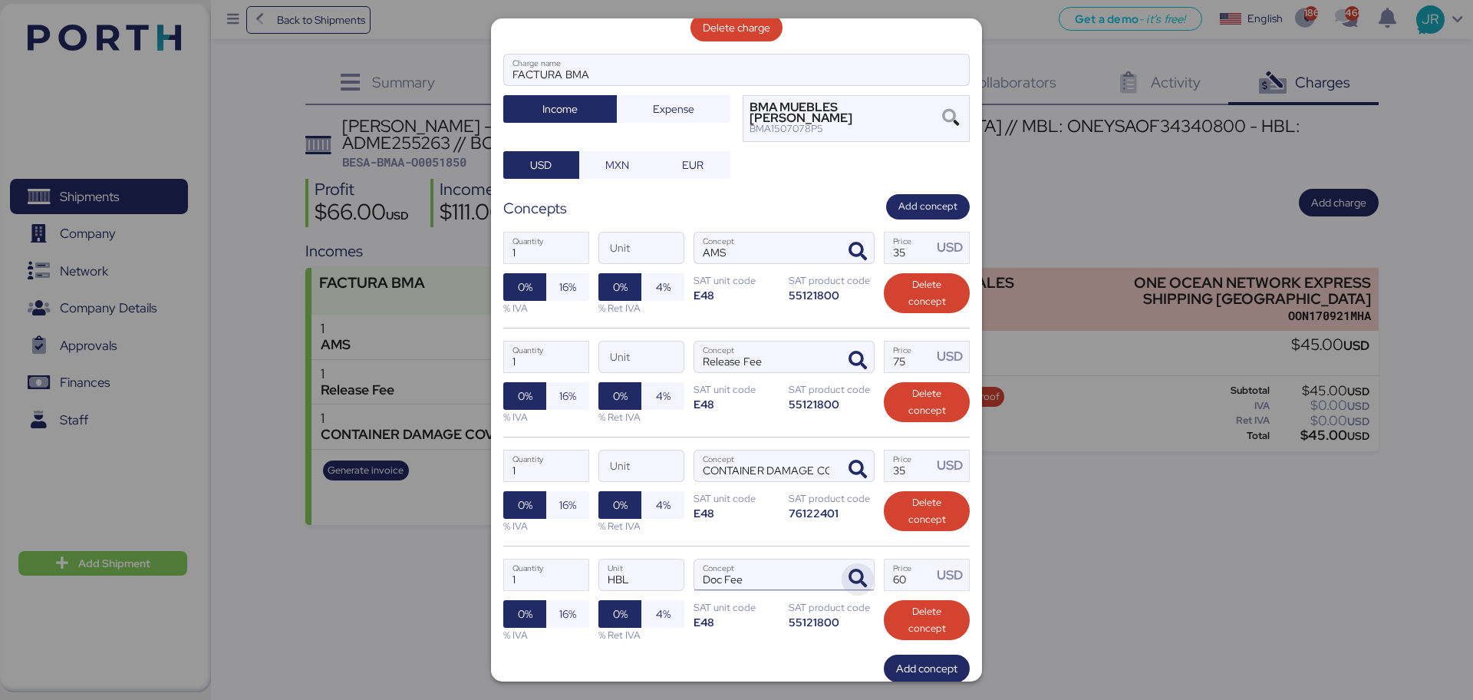
scroll to position [189, 0]
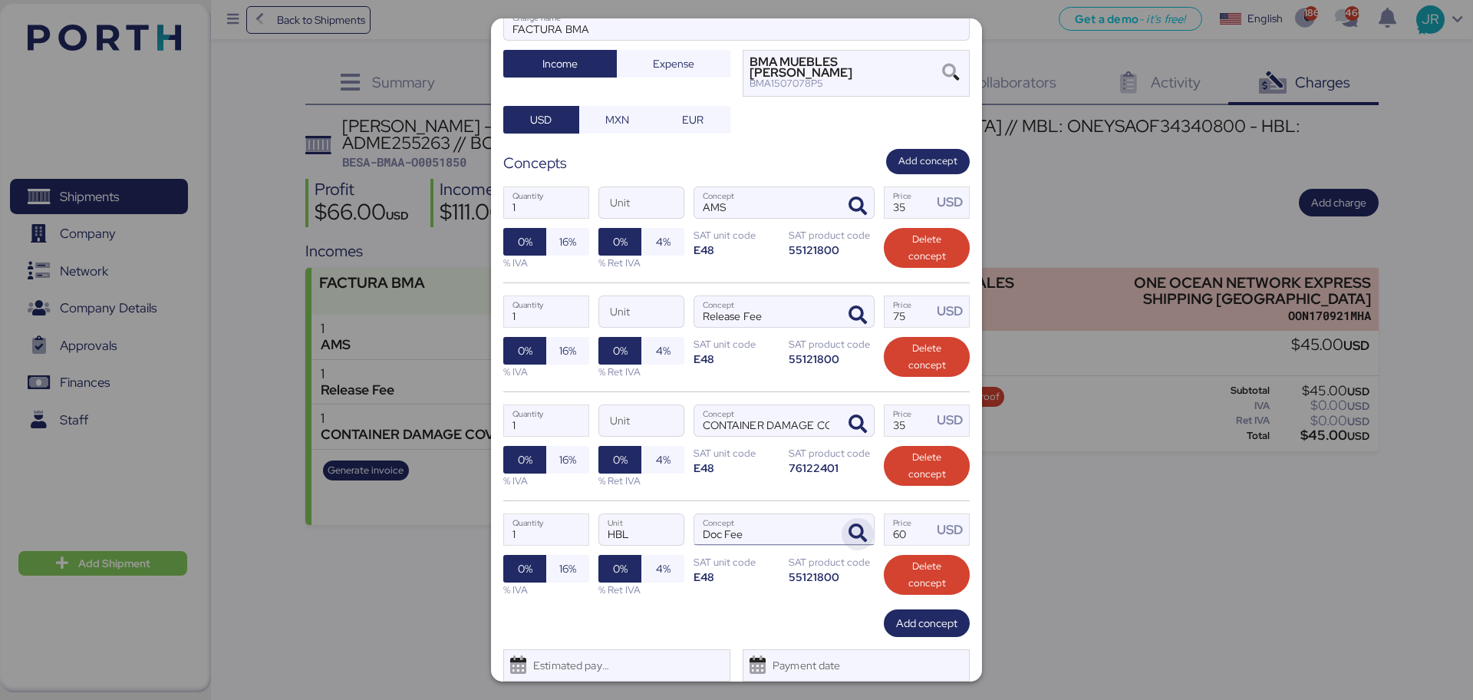
drag, startPoint x: 907, startPoint y: 491, endPoint x: 848, endPoint y: 500, distance: 60.5
click at [848, 500] on div "1 Quantity HBL Unit Doc Fee Concept 60 Price USD 0% 16% % IVA 0% 4% % Ret IVA S…" at bounding box center [736, 554] width 466 height 109
type input "45"
click at [568, 232] on span "16%" at bounding box center [567, 241] width 17 height 18
click at [569, 341] on span "16%" at bounding box center [567, 350] width 17 height 18
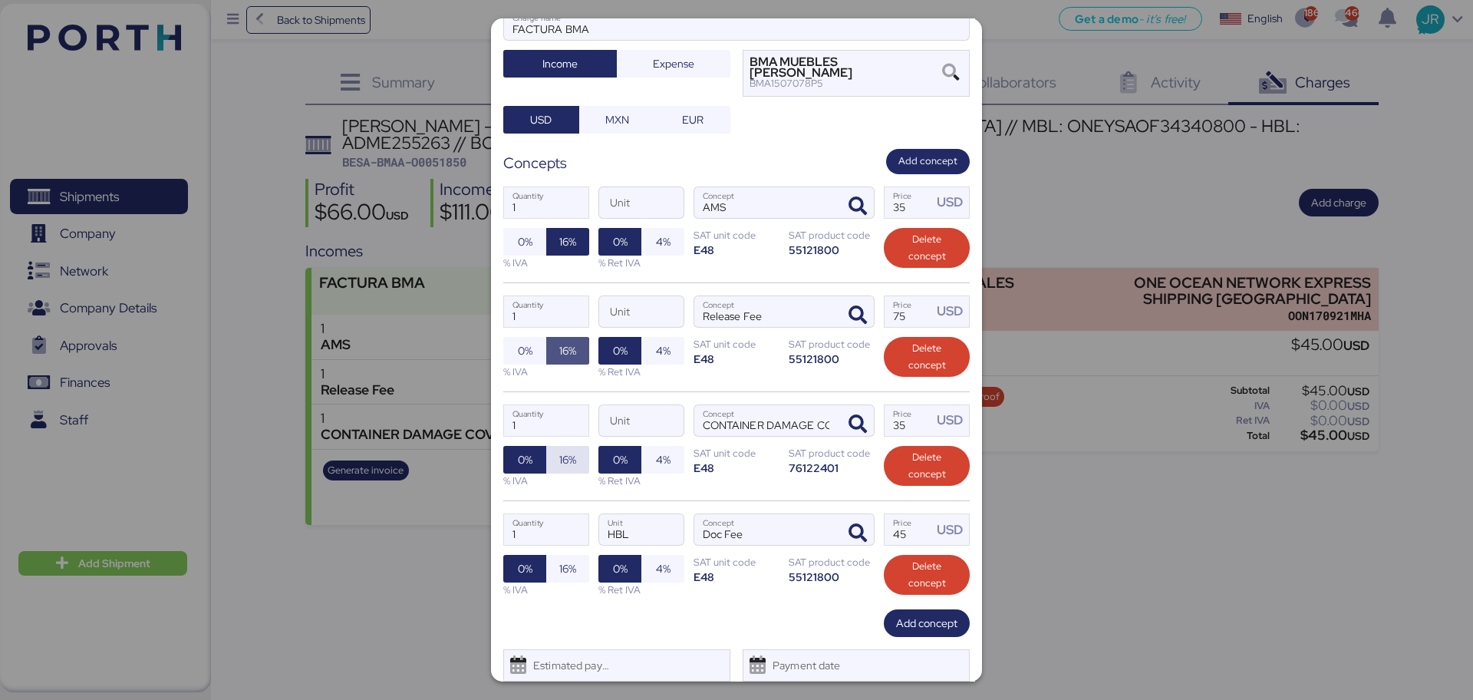
click at [555, 446] on span "16%" at bounding box center [567, 460] width 43 height 28
click at [560, 559] on span "16%" at bounding box center [567, 568] width 17 height 18
click at [768, 695] on span "Save" at bounding box center [774, 704] width 23 height 18
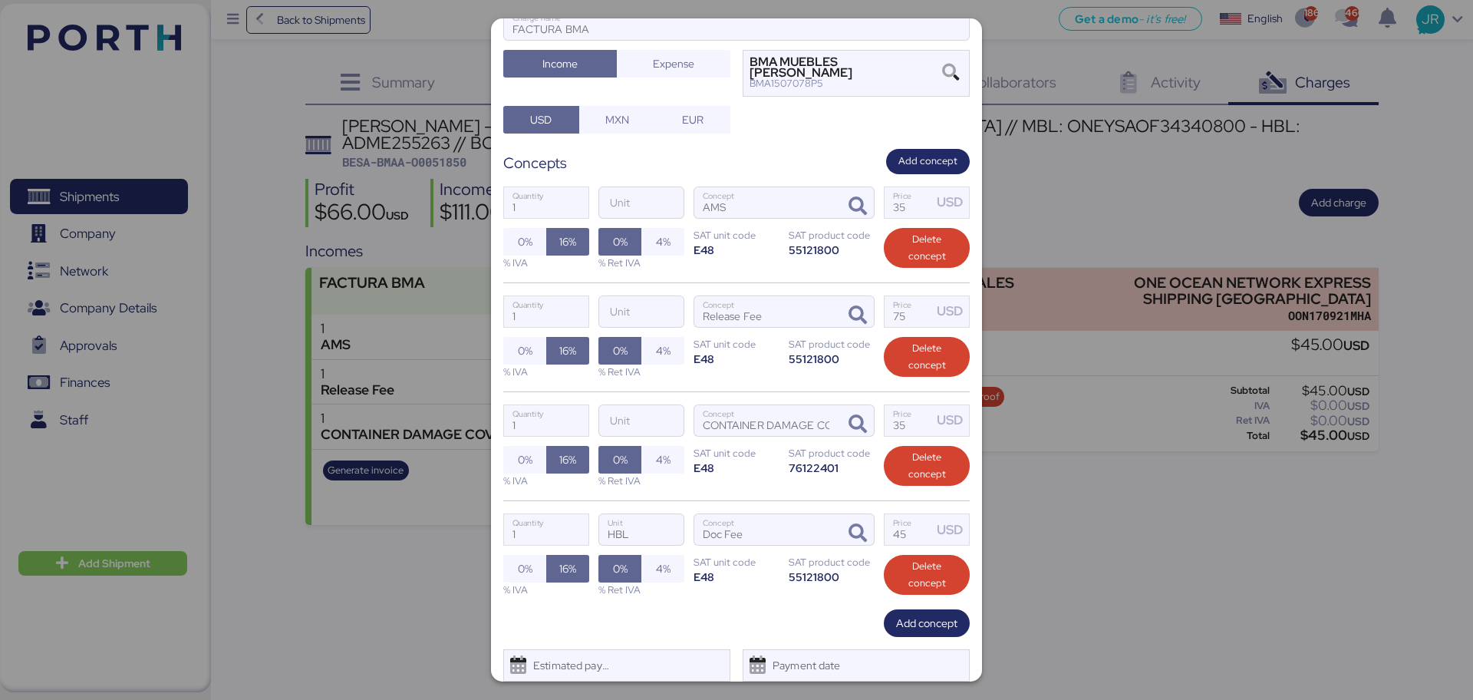
scroll to position [191, 0]
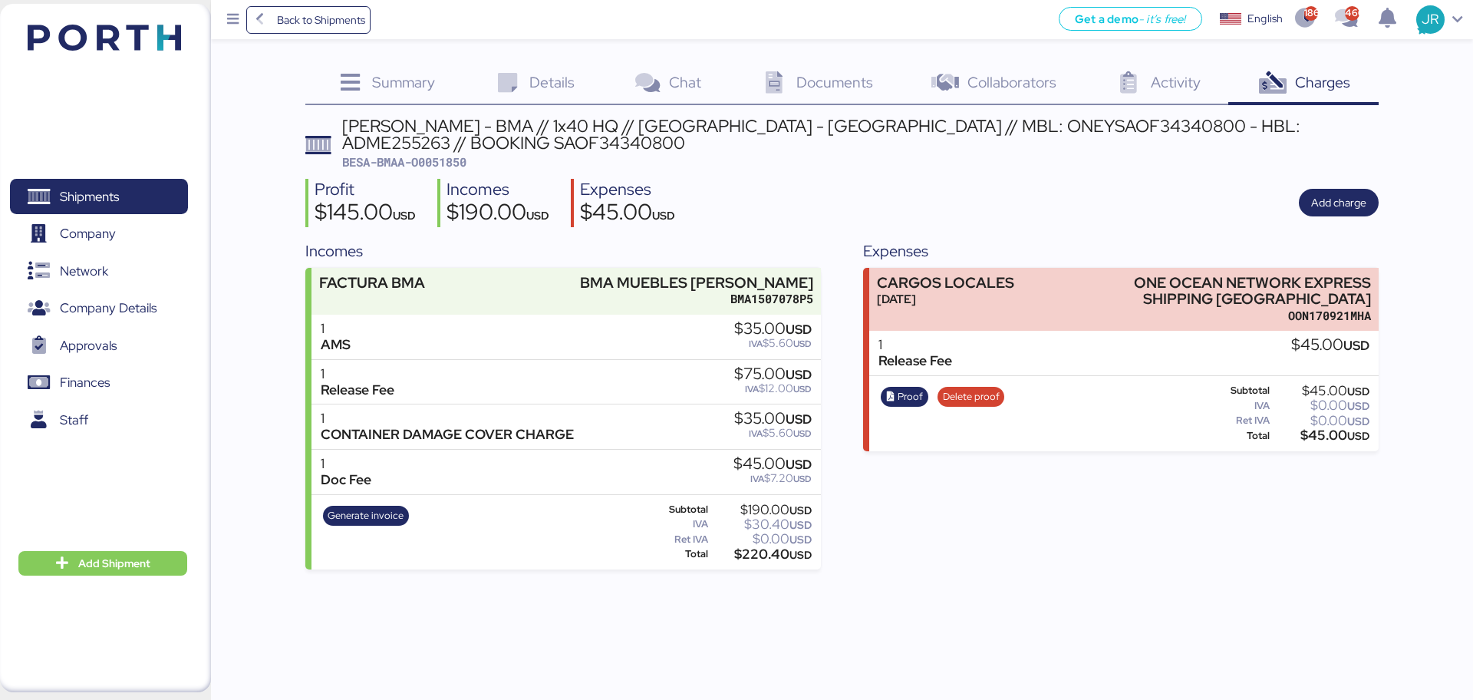
click at [448, 161] on span "BESA-BMAA-O0051850" at bounding box center [404, 161] width 124 height 15
copy span "O0051850"
click at [67, 193] on span "Shipments" at bounding box center [89, 197] width 59 height 22
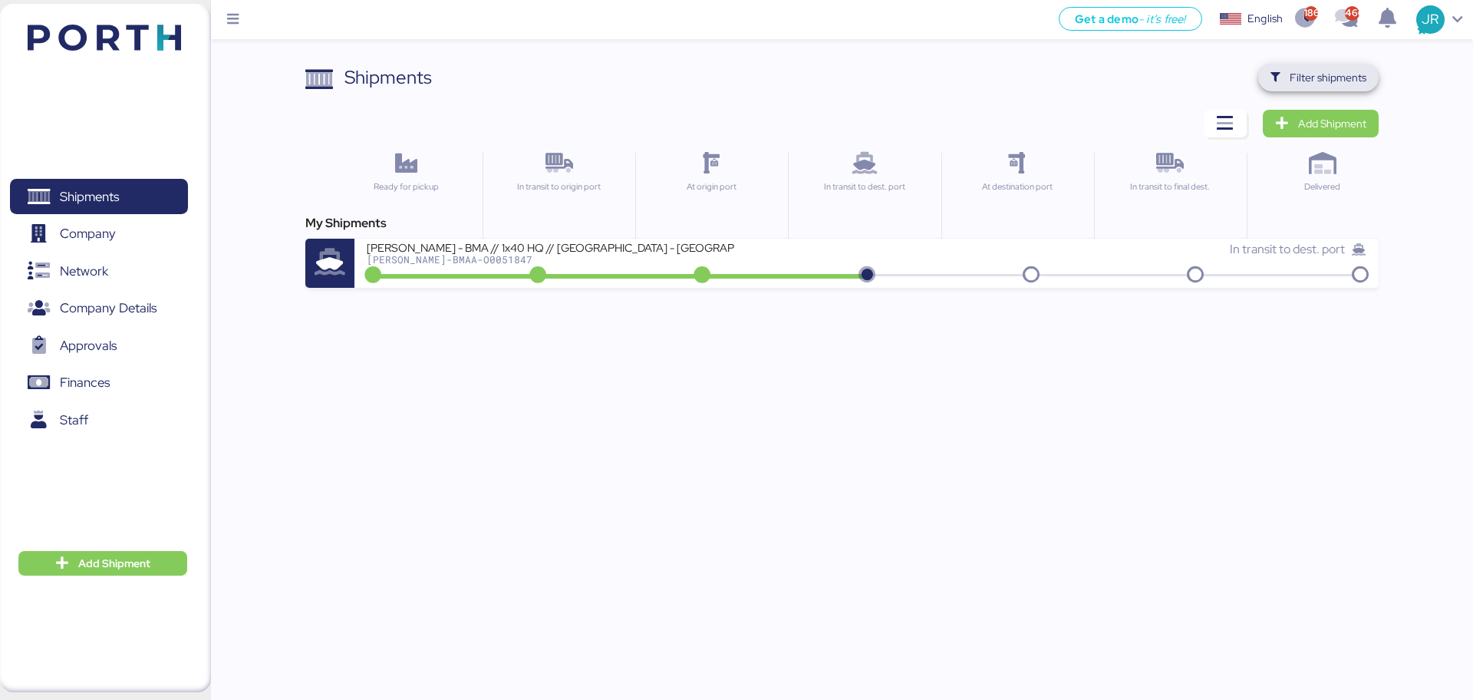
click at [1305, 84] on span "Filter shipments" at bounding box center [1327, 77] width 77 height 18
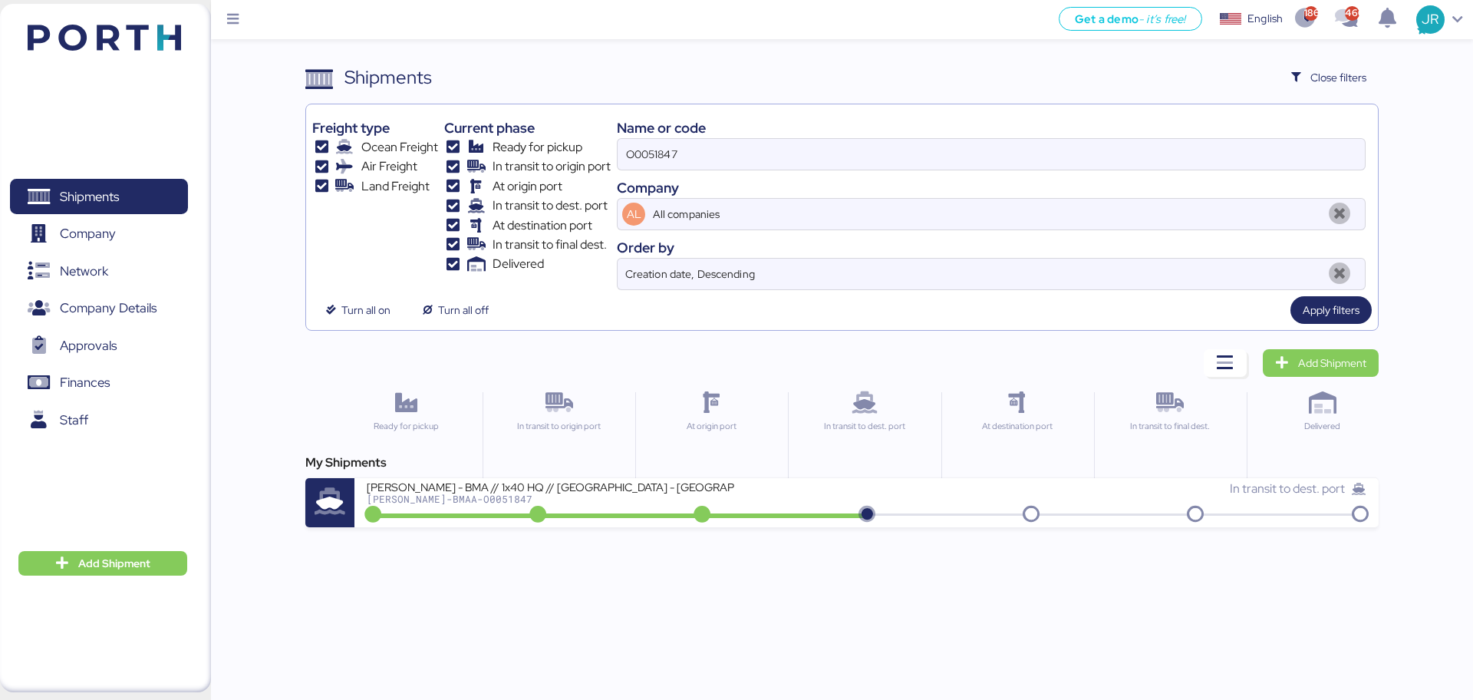
drag, startPoint x: 828, startPoint y: 129, endPoint x: 616, endPoint y: 155, distance: 213.3
click at [616, 155] on div "Freight type Ocean Freight Air Freight Land Freight Current phase Ready for pic…" at bounding box center [841, 199] width 1058 height 179
click at [636, 153] on input "O0051847" at bounding box center [990, 154] width 747 height 31
paste input "64"
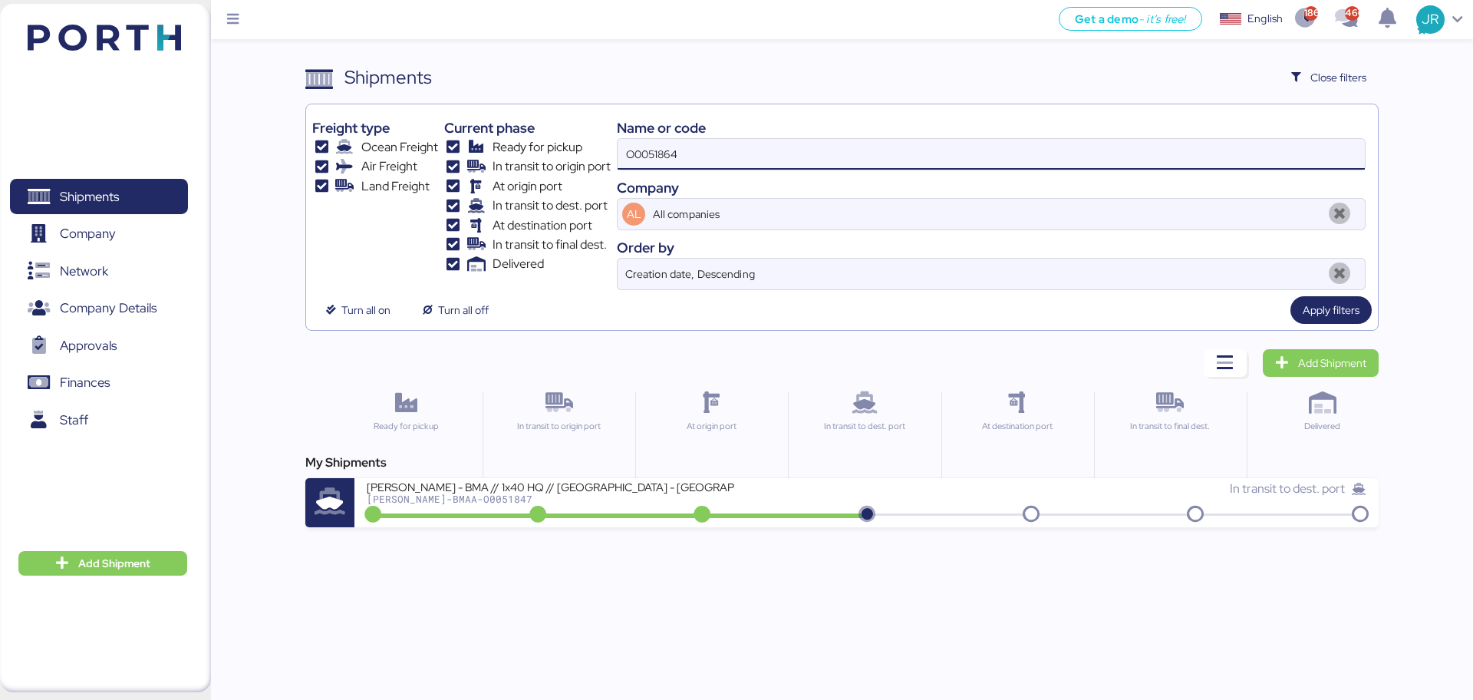
type input "O0051864"
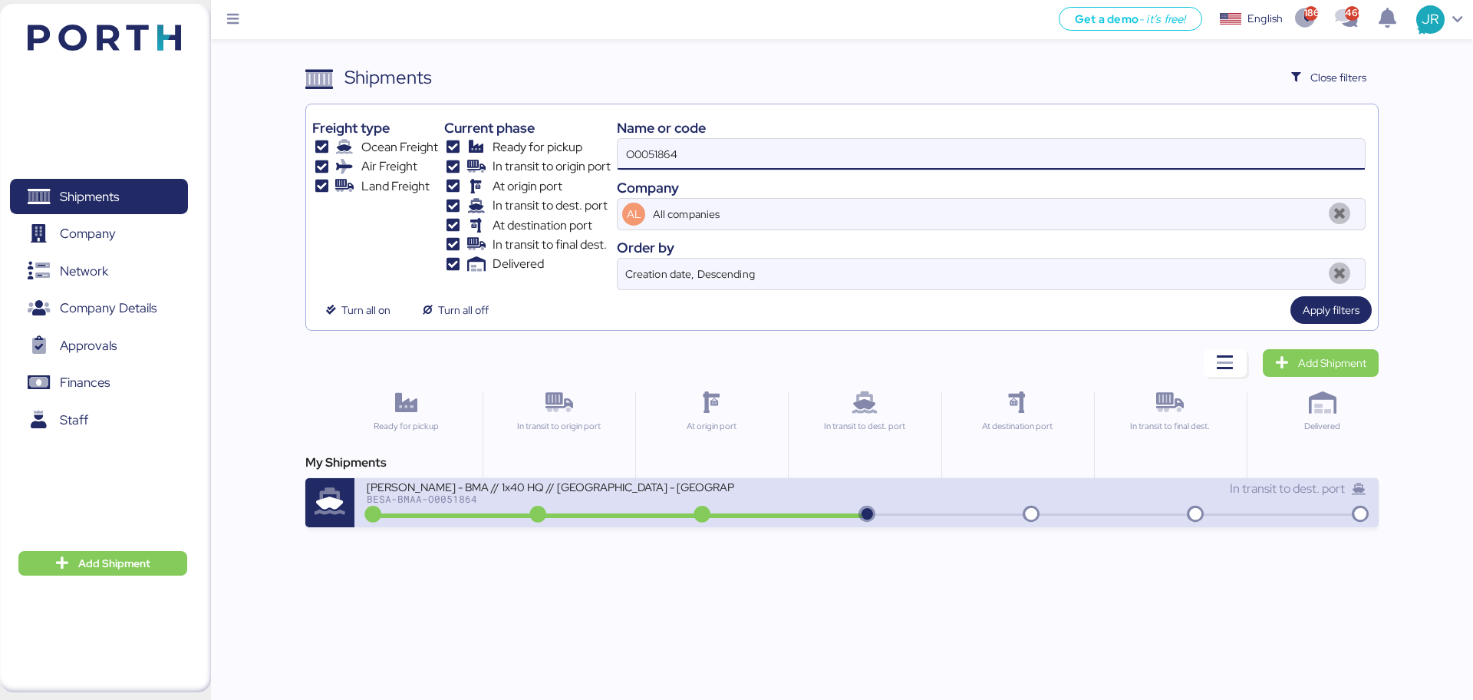
click at [435, 493] on div "BESA-BMAA-O0051864" at bounding box center [551, 498] width 368 height 11
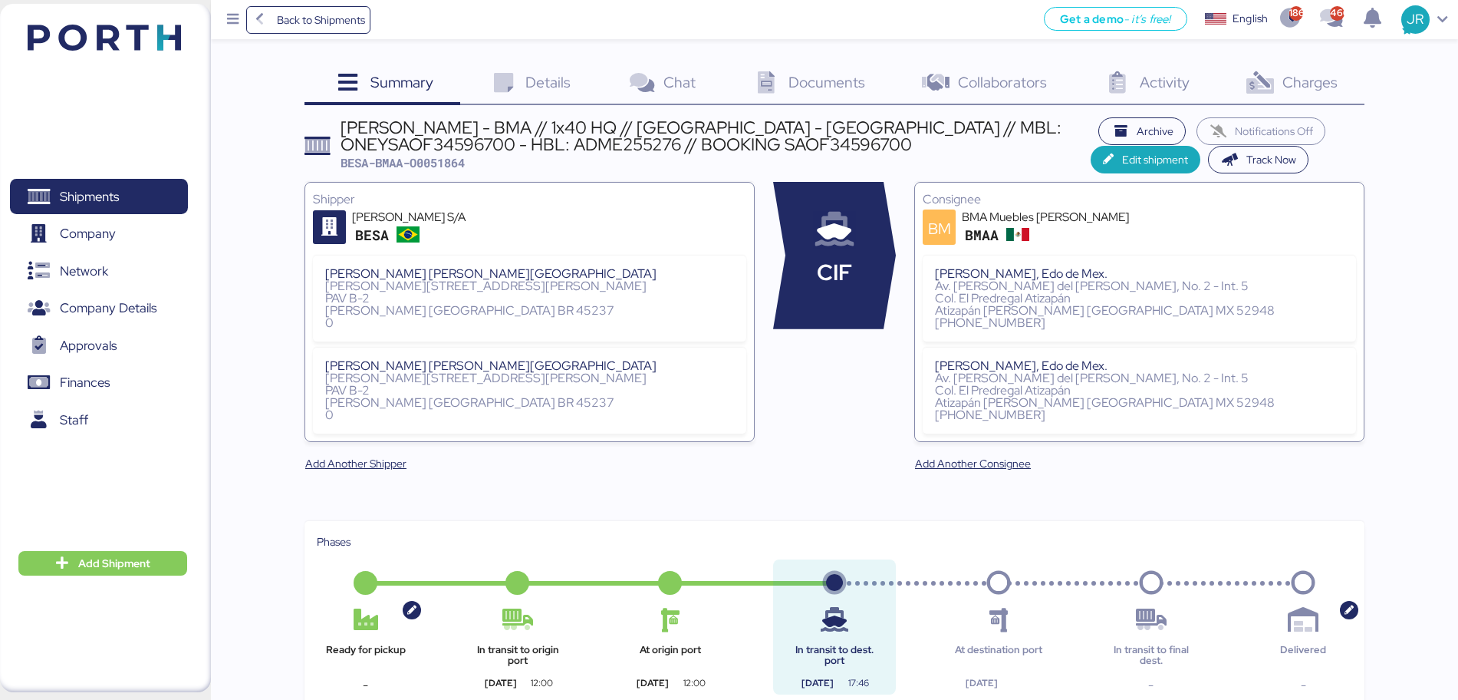
click at [1312, 82] on span "Charges" at bounding box center [1309, 82] width 55 height 20
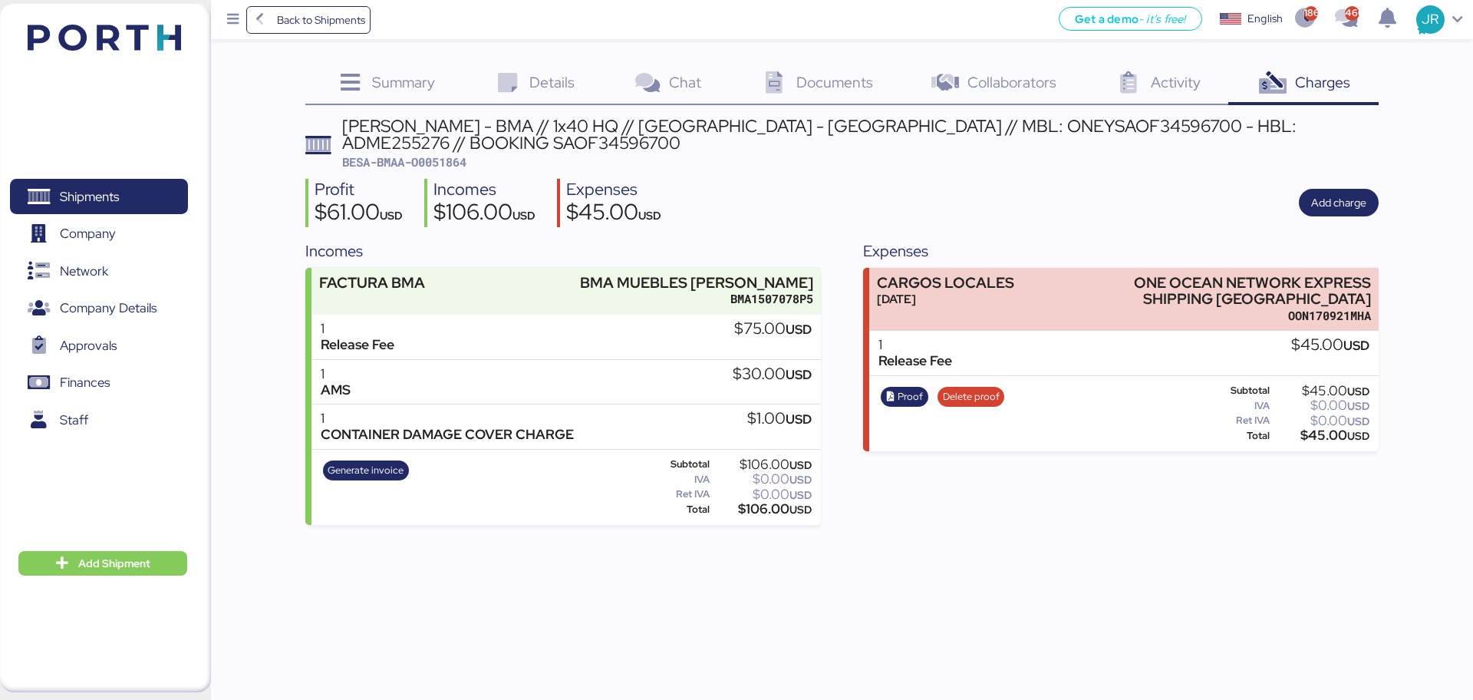
click at [1105, 120] on div "BERTOLINI - BMA // 1x40 HQ // Rio de janeiro - Veracruz // MBL: ONEYSAOF3459670…" at bounding box center [860, 134] width 1036 height 35
copy div "ADME255276"
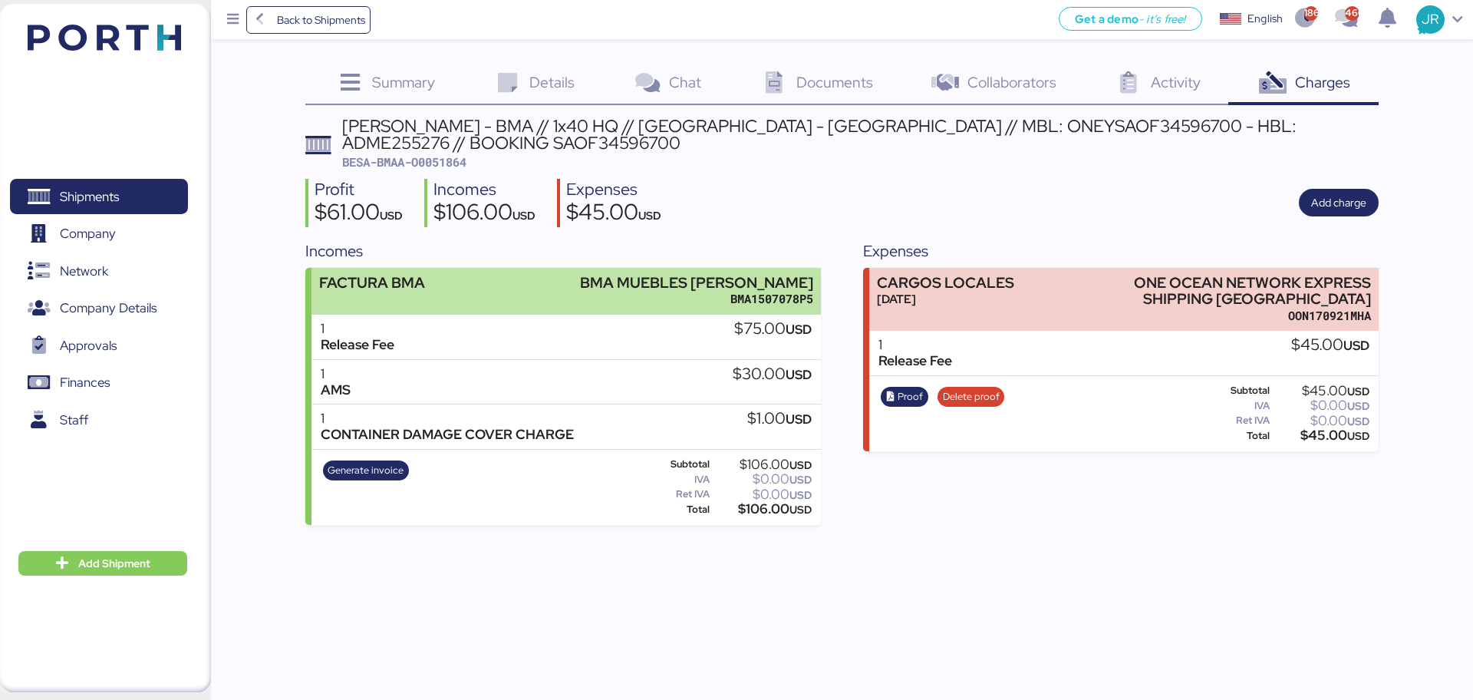
click at [364, 291] on div "FACTURA BMA" at bounding box center [372, 283] width 106 height 16
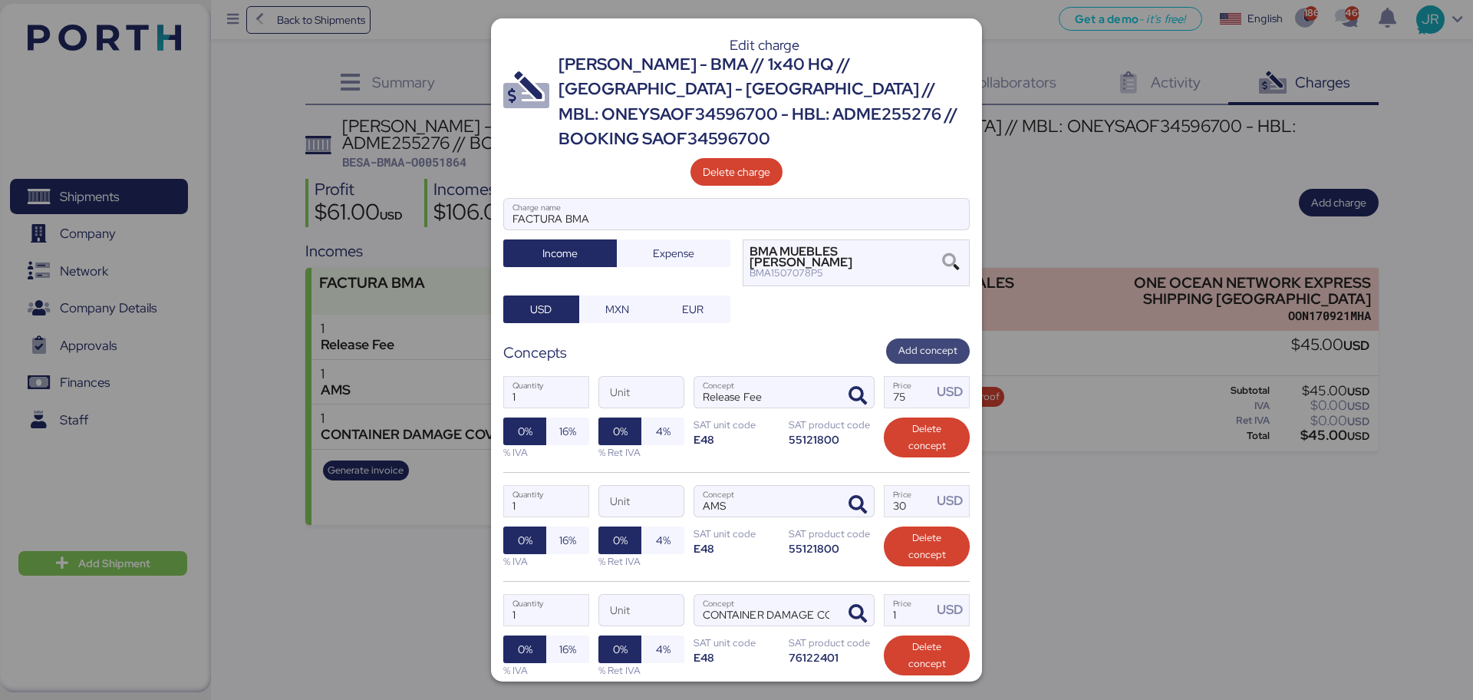
click at [898, 342] on span "Add concept" at bounding box center [927, 350] width 59 height 17
click at [891, 594] on input "1" at bounding box center [908, 609] width 48 height 31
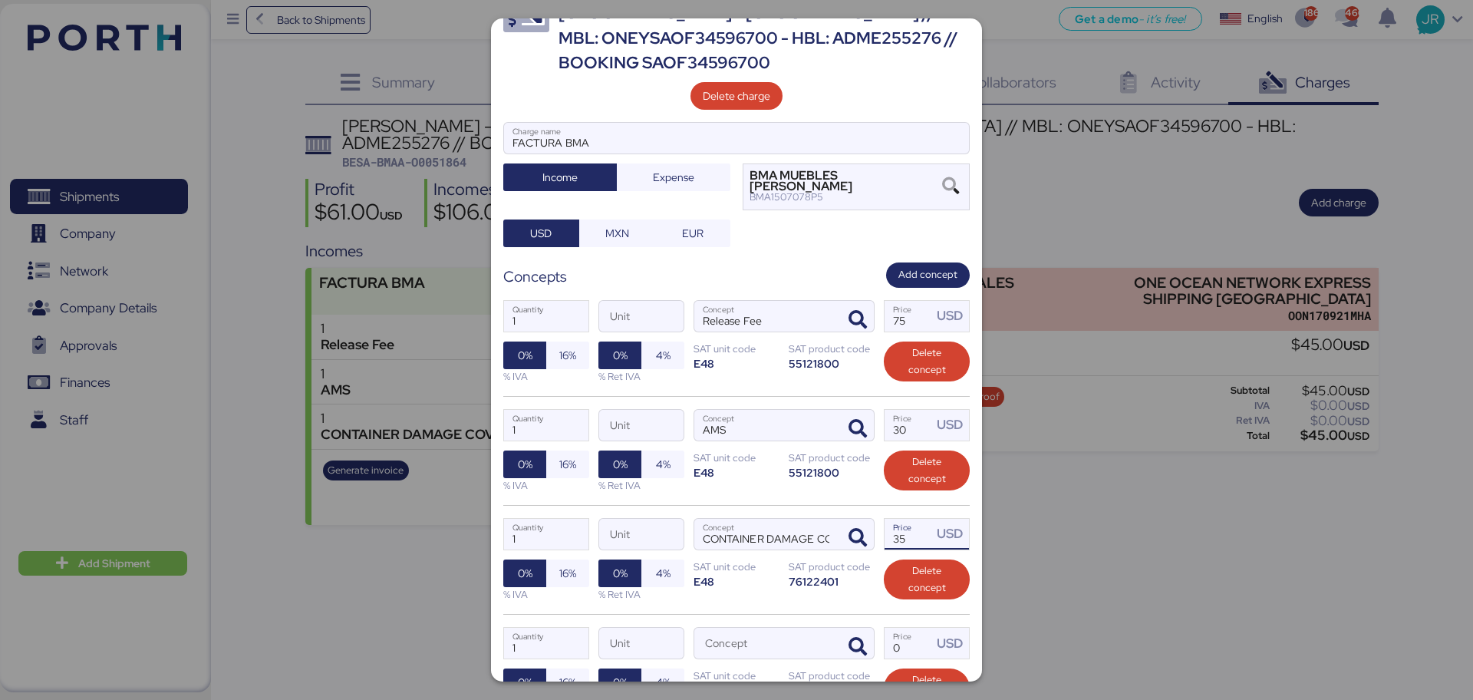
scroll to position [192, 0]
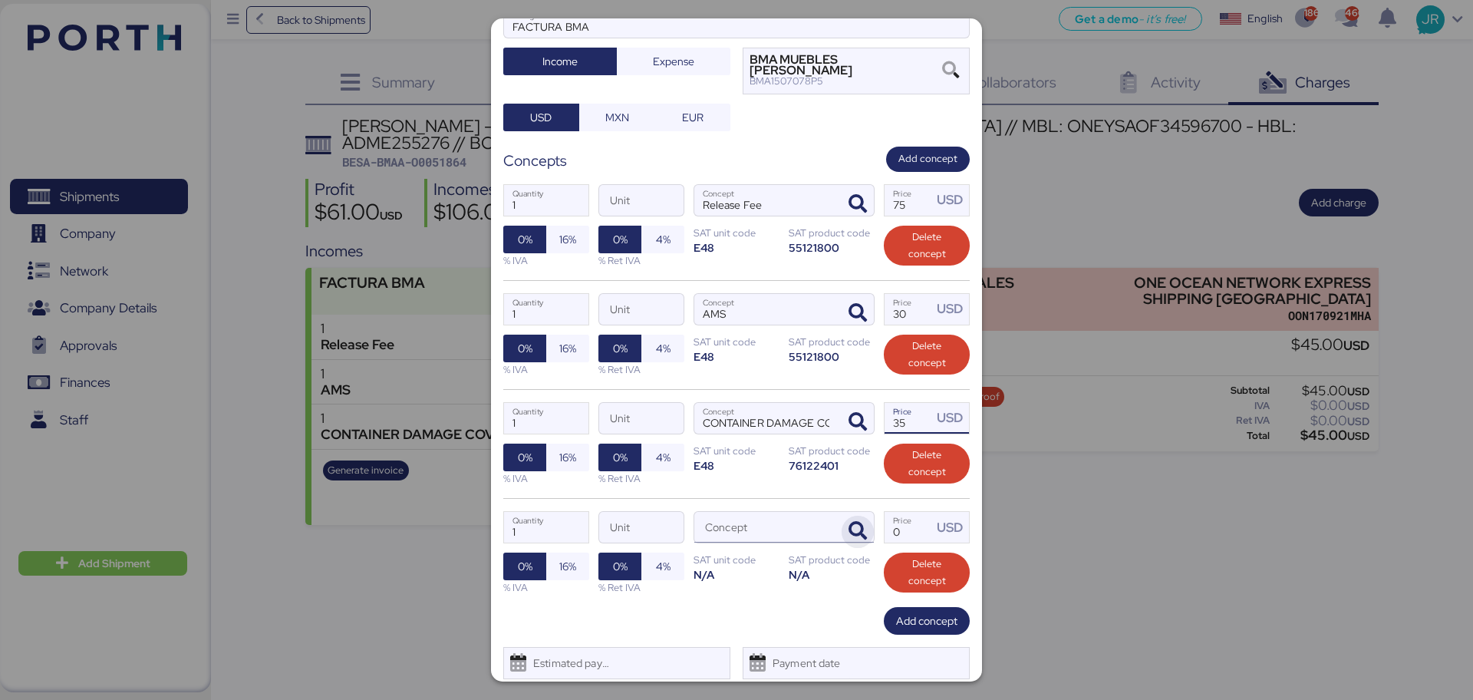
type input "35"
click at [848, 522] on icon "button" at bounding box center [857, 531] width 18 height 18
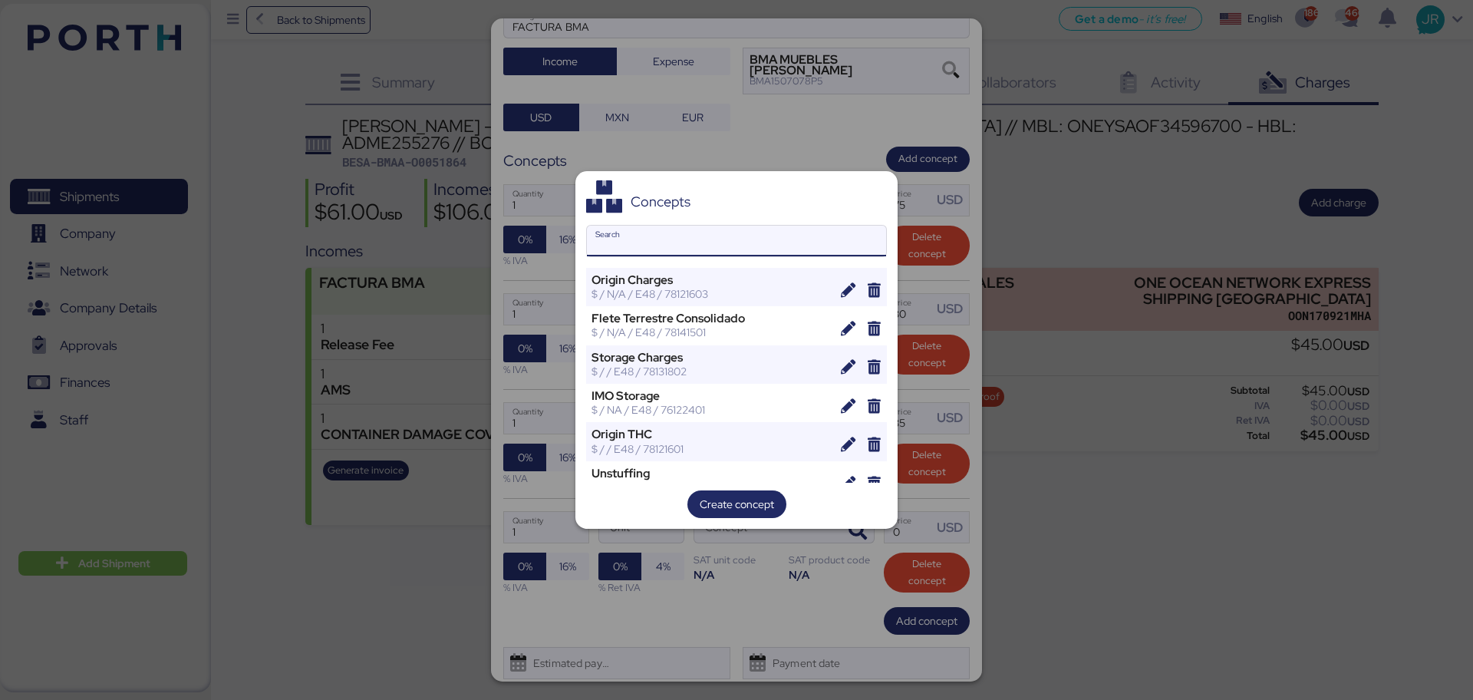
click at [675, 242] on input "Search" at bounding box center [736, 241] width 299 height 31
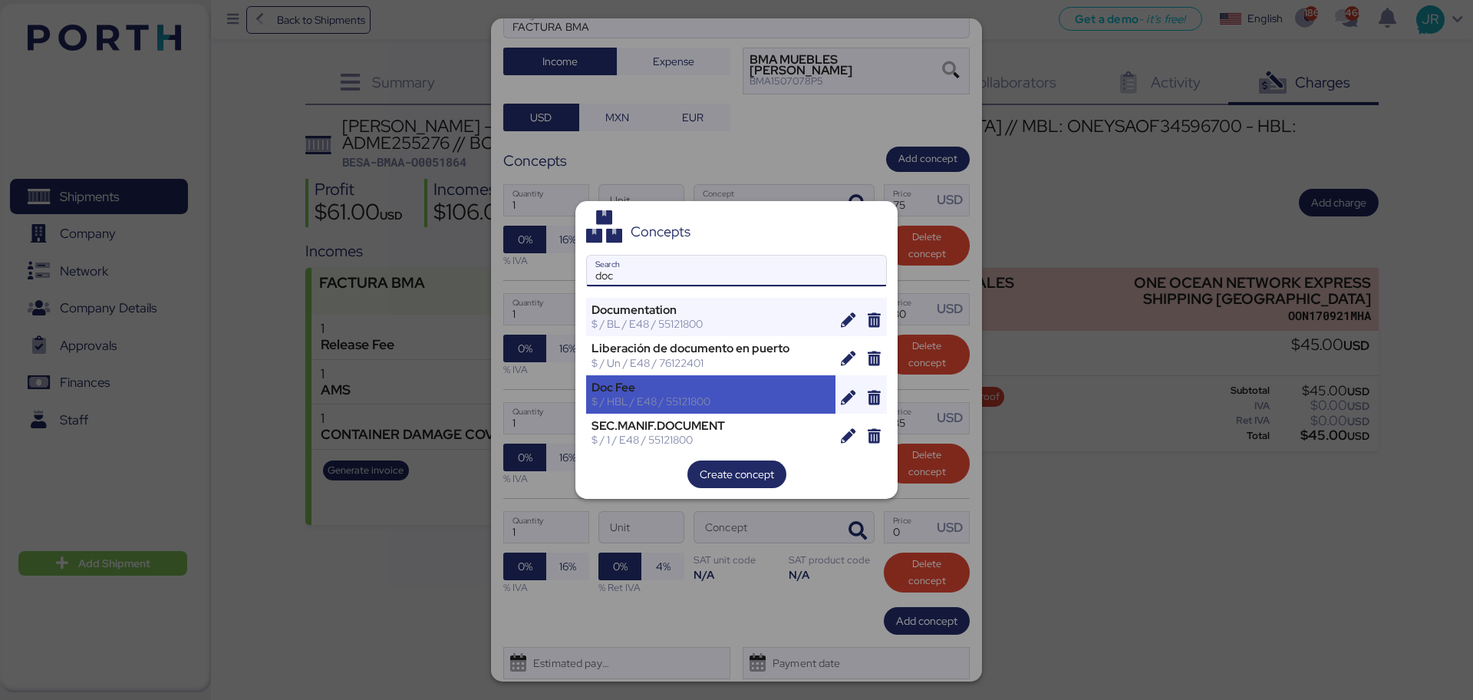
type input "doc"
click at [656, 393] on div "Doc Fee" at bounding box center [710, 387] width 239 height 14
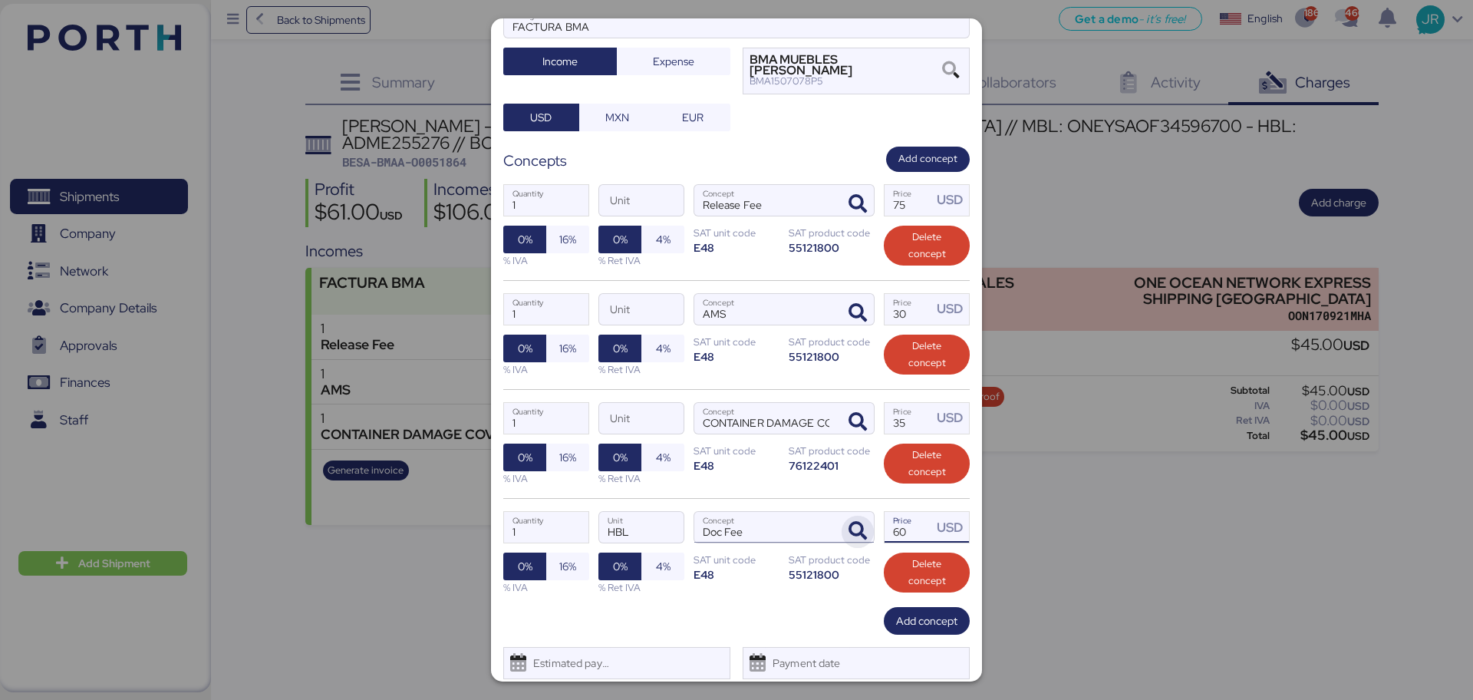
drag, startPoint x: 897, startPoint y: 499, endPoint x: 858, endPoint y: 493, distance: 38.7
click at [863, 498] on div "1 Quantity HBL Unit Doc Fee Concept 60 Price USD 0% 16% % IVA 0% 4% % Ret IVA S…" at bounding box center [736, 552] width 466 height 109
type input "5"
type input "45"
click at [561, 230] on span "16%" at bounding box center [567, 239] width 17 height 18
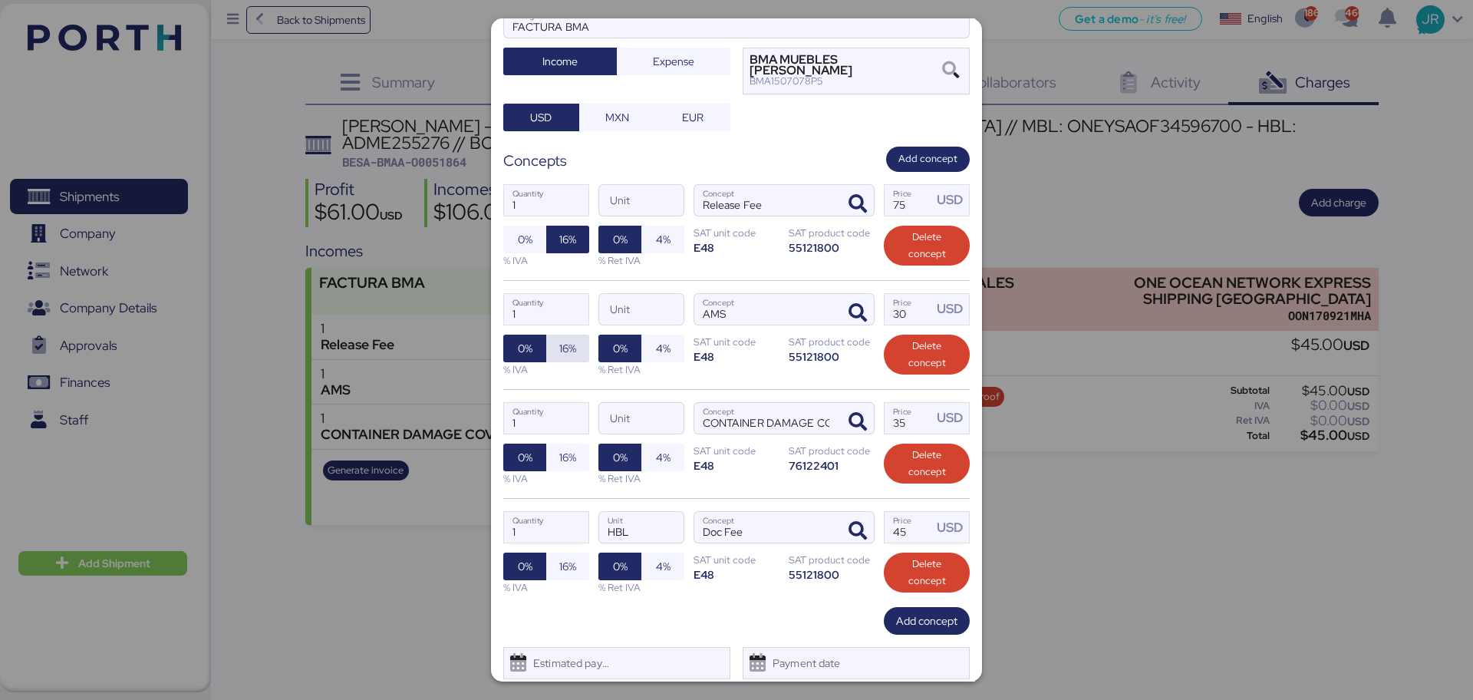
click at [568, 339] on span "16%" at bounding box center [567, 348] width 17 height 18
drag, startPoint x: 565, startPoint y: 423, endPoint x: 565, endPoint y: 432, distance: 9.2
click at [565, 448] on span "16%" at bounding box center [567, 457] width 17 height 18
click at [562, 557] on span "16%" at bounding box center [567, 566] width 17 height 18
click at [763, 693] on span "Save" at bounding box center [774, 702] width 23 height 18
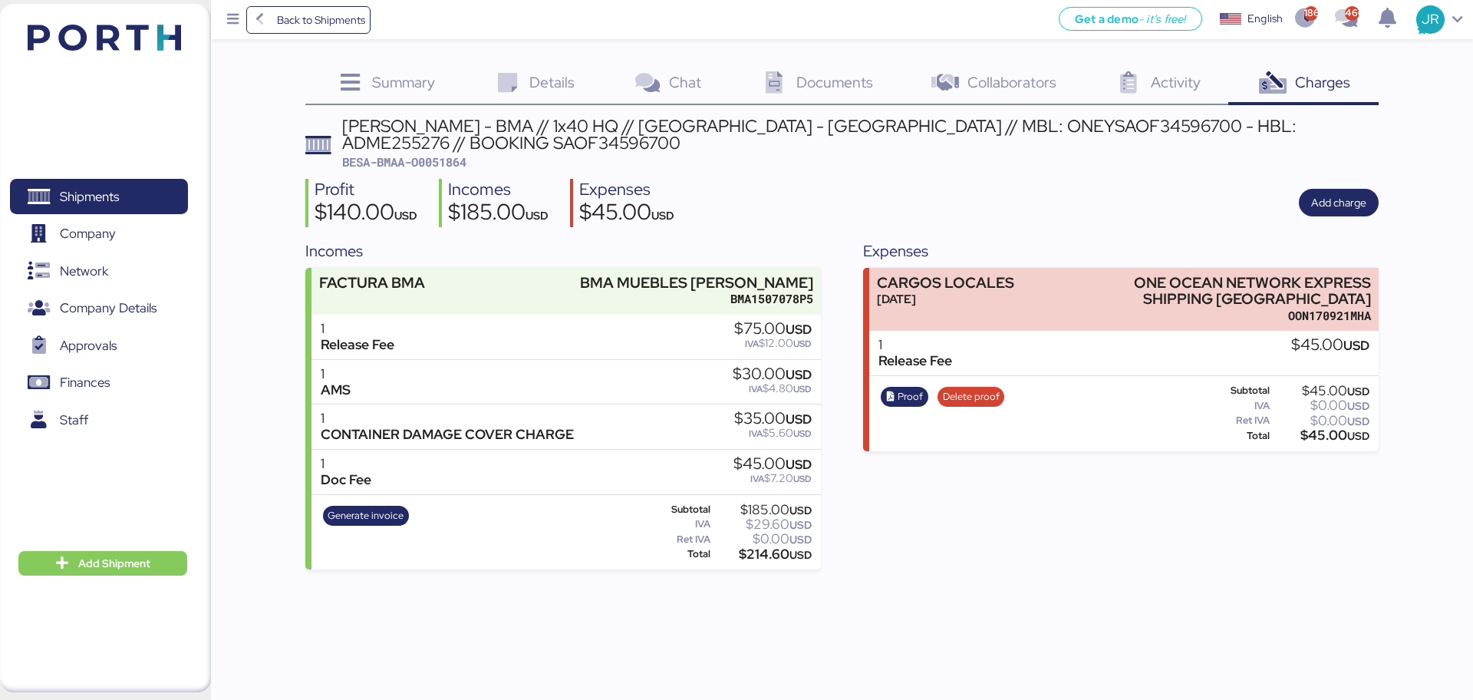
click at [437, 154] on span "BESA-BMAA-O0051864" at bounding box center [404, 161] width 124 height 15
copy span "O0051864"
click at [316, 28] on span "Back to Shipments" at bounding box center [321, 20] width 88 height 18
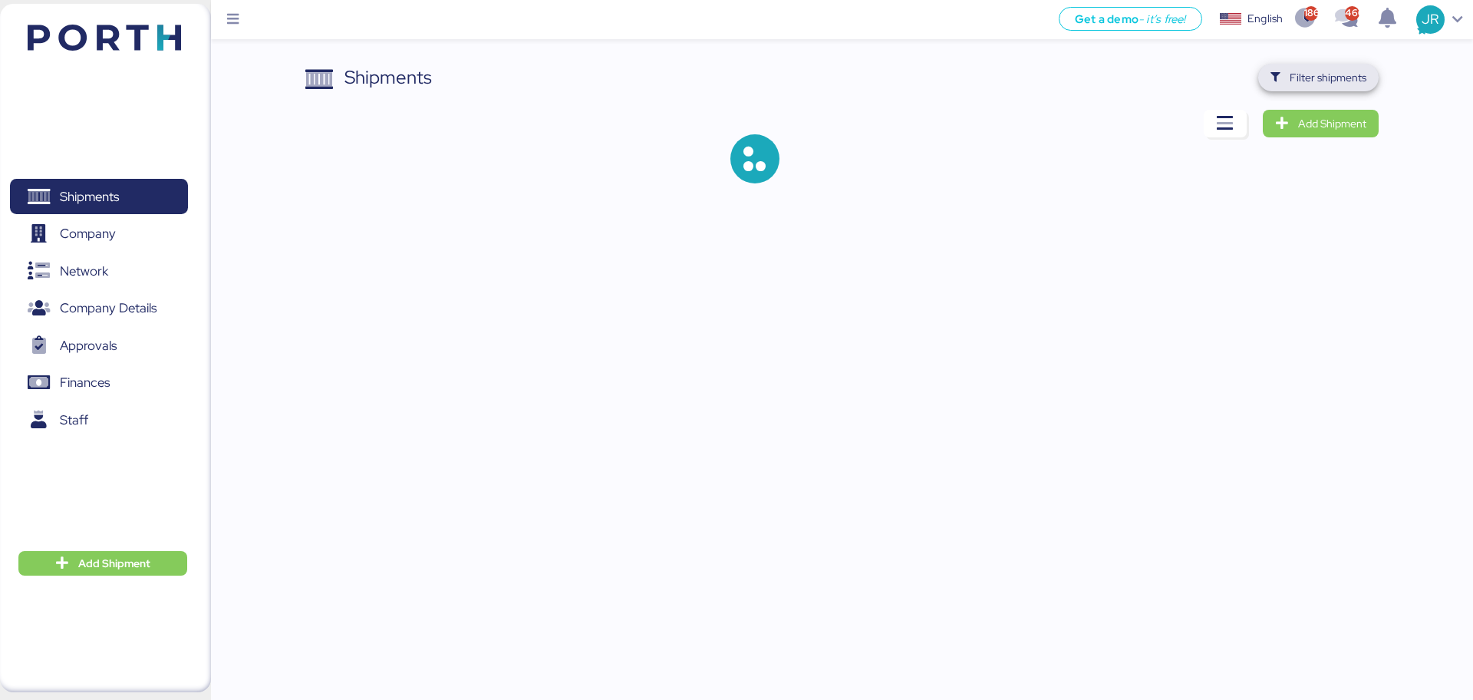
click at [1289, 67] on span "Filter shipments" at bounding box center [1318, 77] width 96 height 21
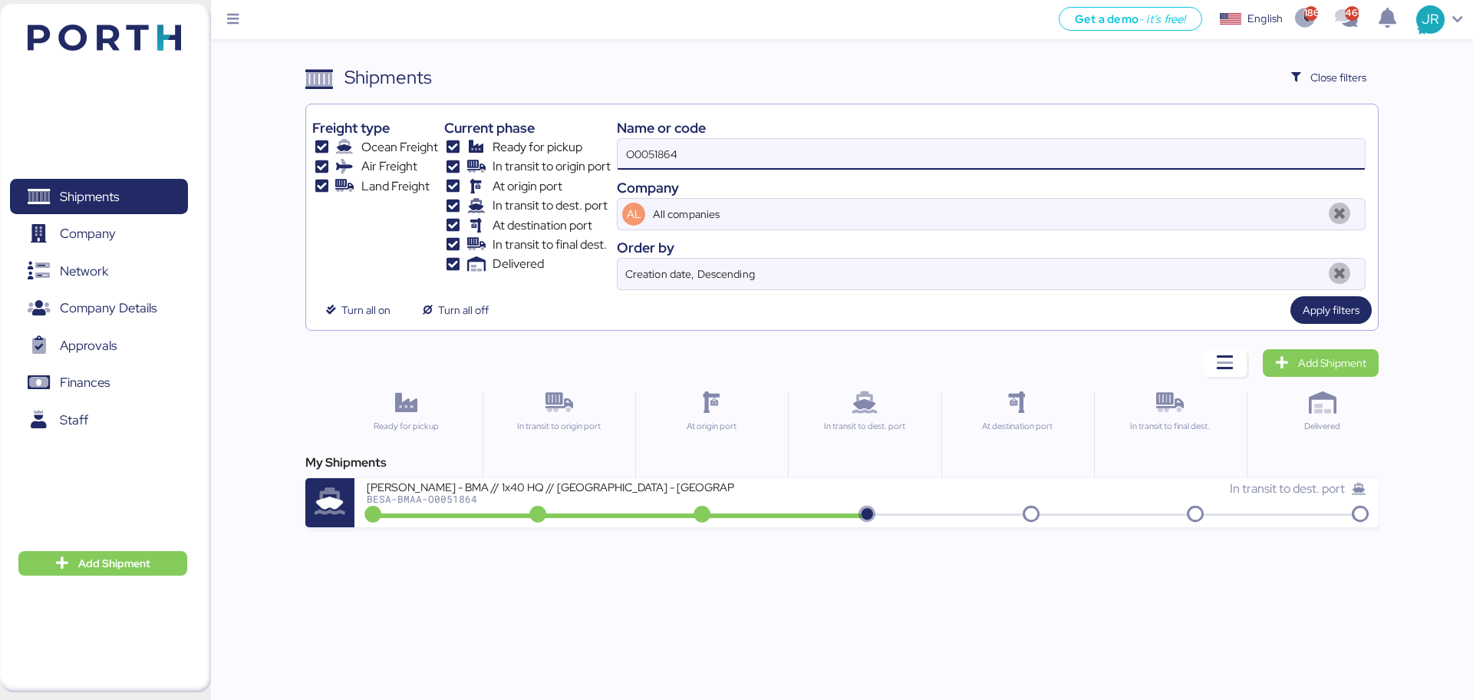
drag, startPoint x: 697, startPoint y: 150, endPoint x: 505, endPoint y: 150, distance: 191.8
click at [505, 150] on div "Freight type Ocean Freight Air Freight Land Freight Current phase Ready for pic…" at bounding box center [841, 199] width 1058 height 179
paste input "50"
type input "O0051850"
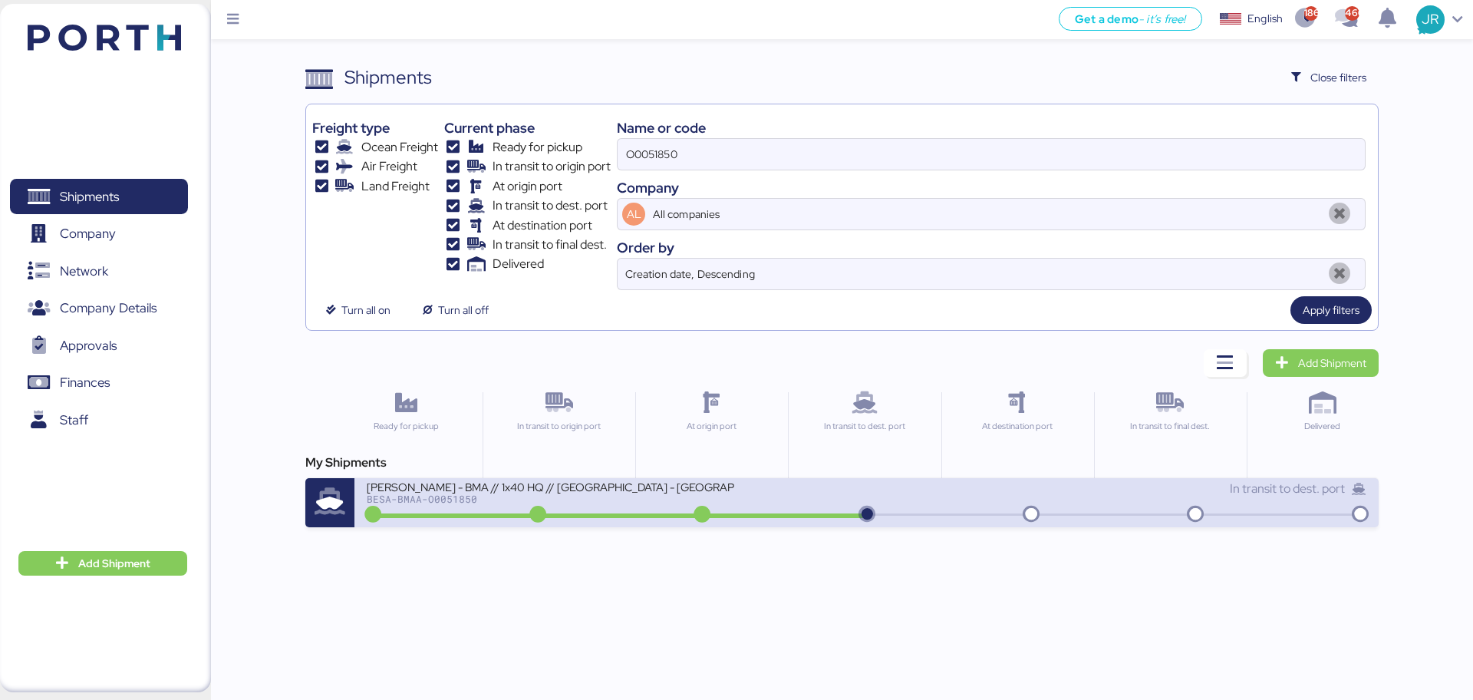
click at [441, 491] on div "BERTOLINI - BMA // 1x40 HQ // Rio de janeiro - Veracruz // MBL: ONEYSAOF3434080…" at bounding box center [551, 485] width 368 height 13
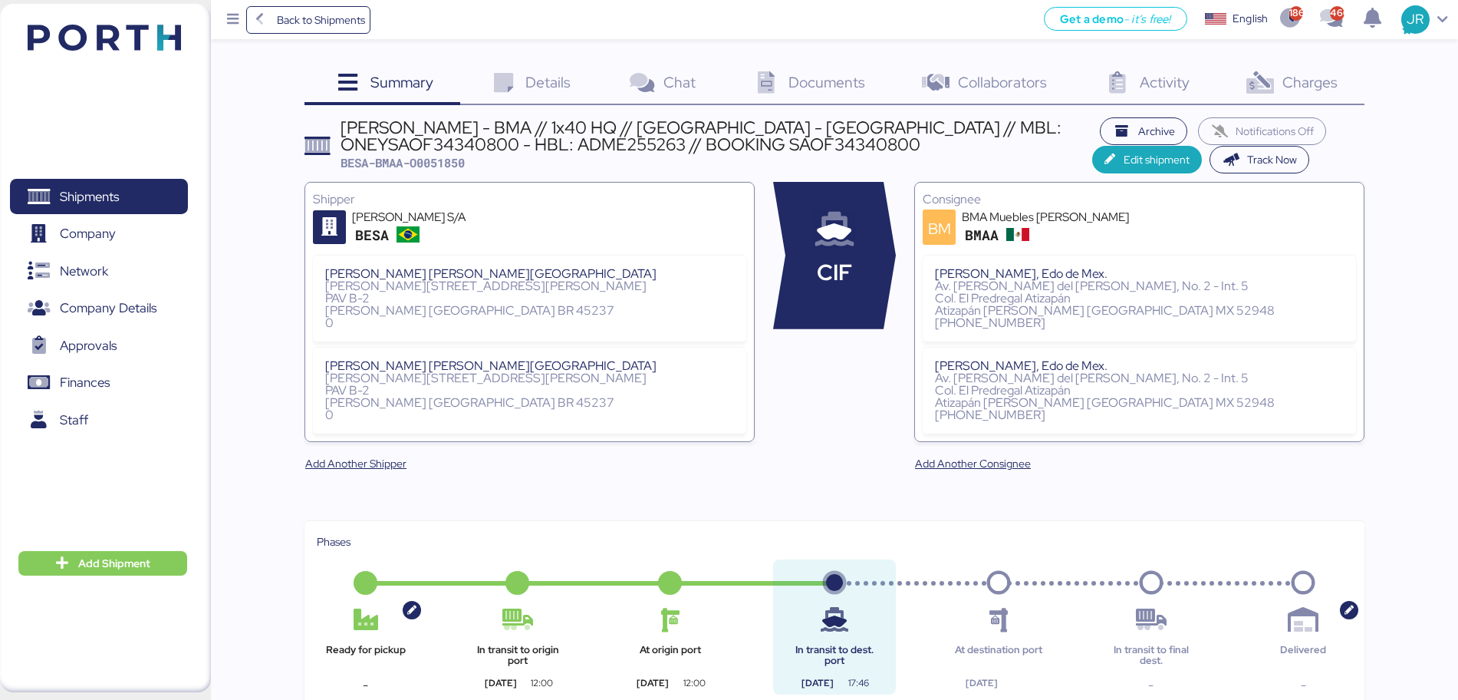
click at [1290, 104] on div "Charges 0" at bounding box center [1290, 84] width 148 height 41
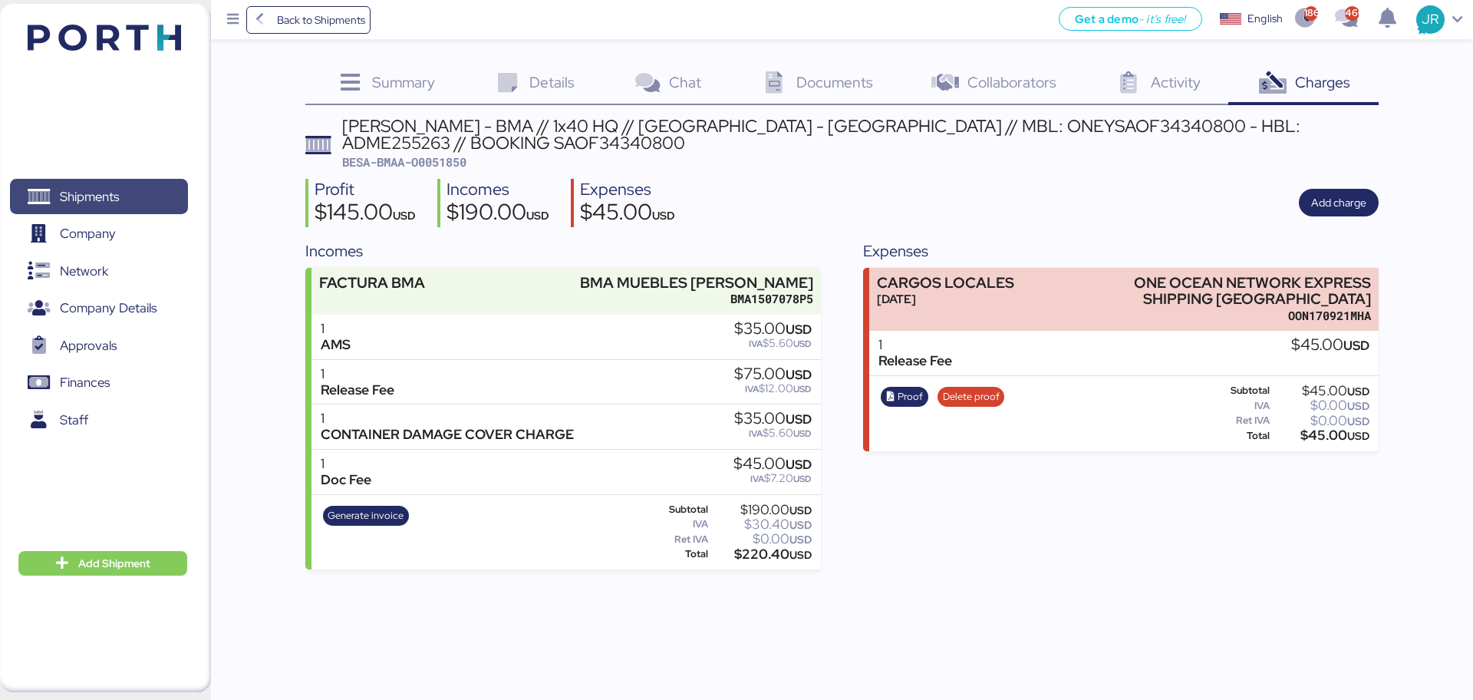
click at [123, 193] on span "Shipments" at bounding box center [98, 197] width 165 height 22
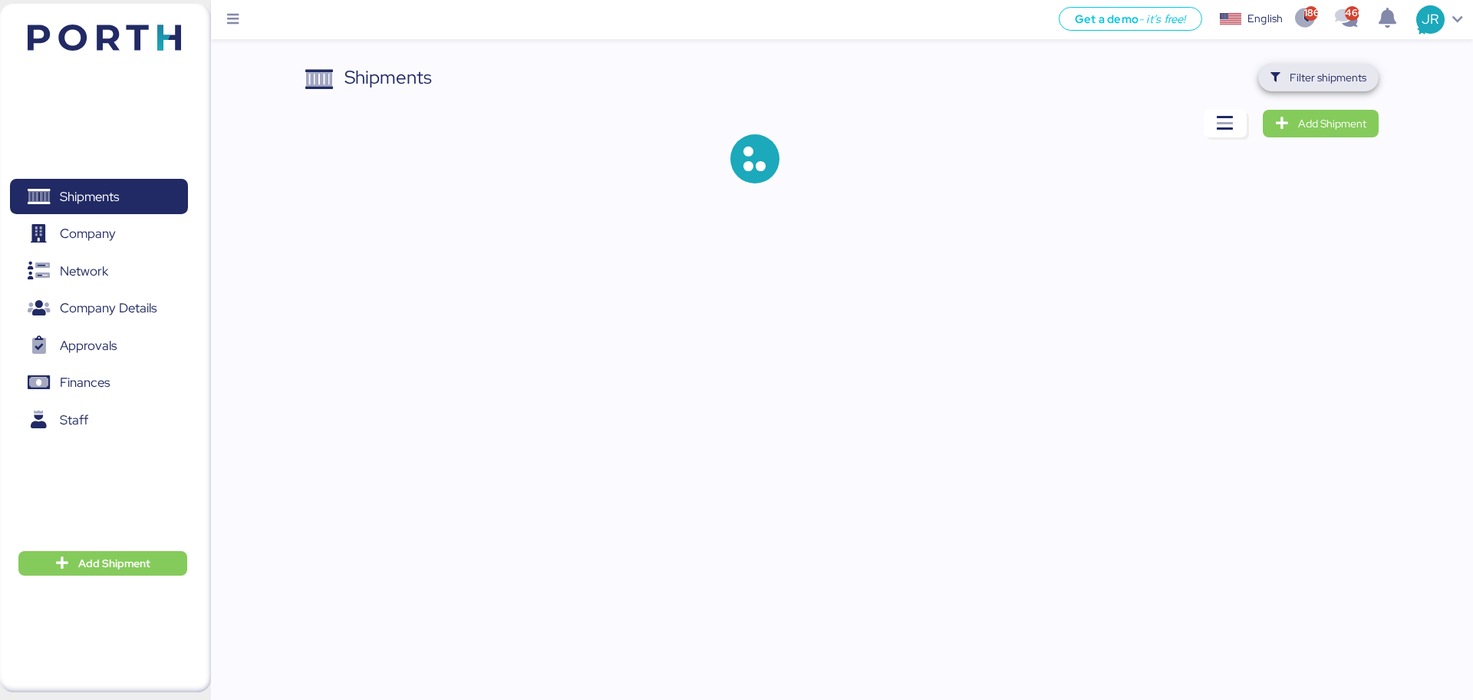
click at [1312, 76] on span "Filter shipments" at bounding box center [1327, 77] width 77 height 18
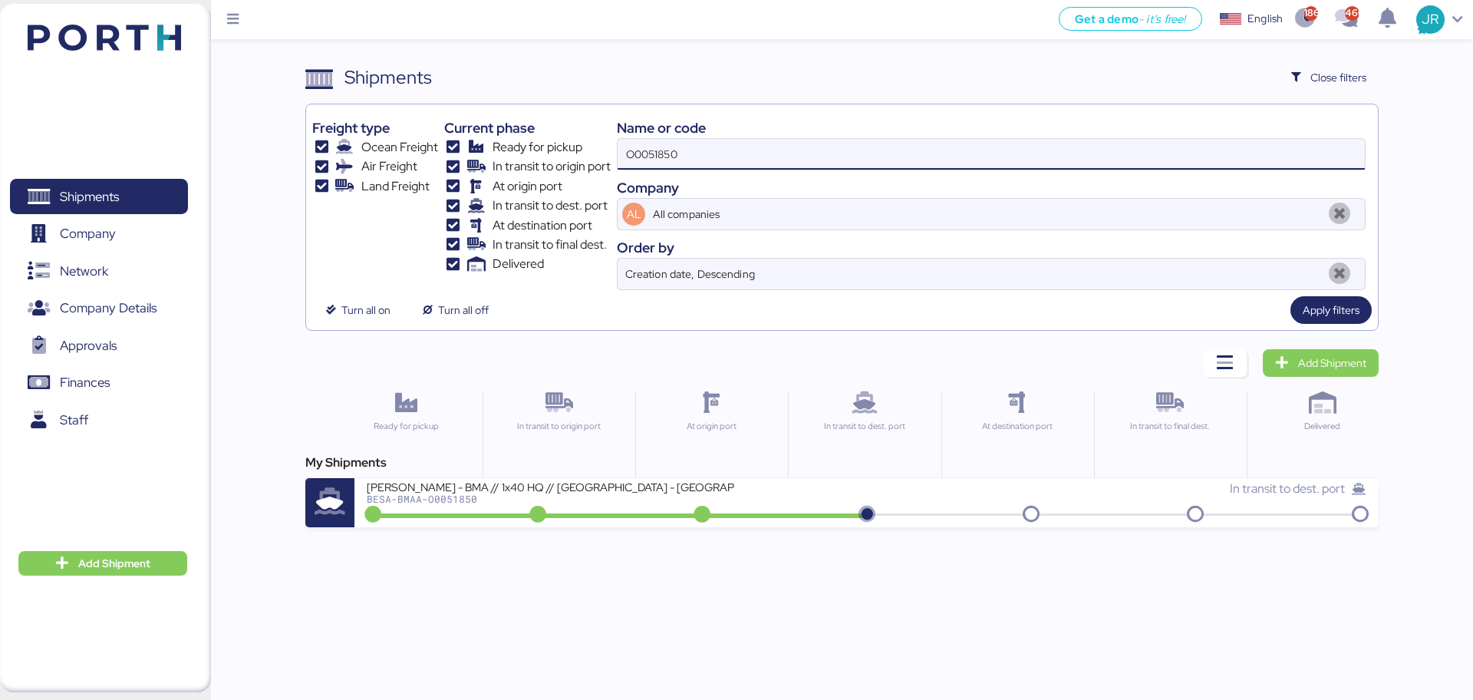
drag, startPoint x: 719, startPoint y: 150, endPoint x: 472, endPoint y: 150, distance: 246.2
click at [476, 150] on div "Freight type Ocean Freight Air Freight Land Freight Current phase Ready for pic…" at bounding box center [841, 199] width 1058 height 179
paste input "49"
type input "O0051849"
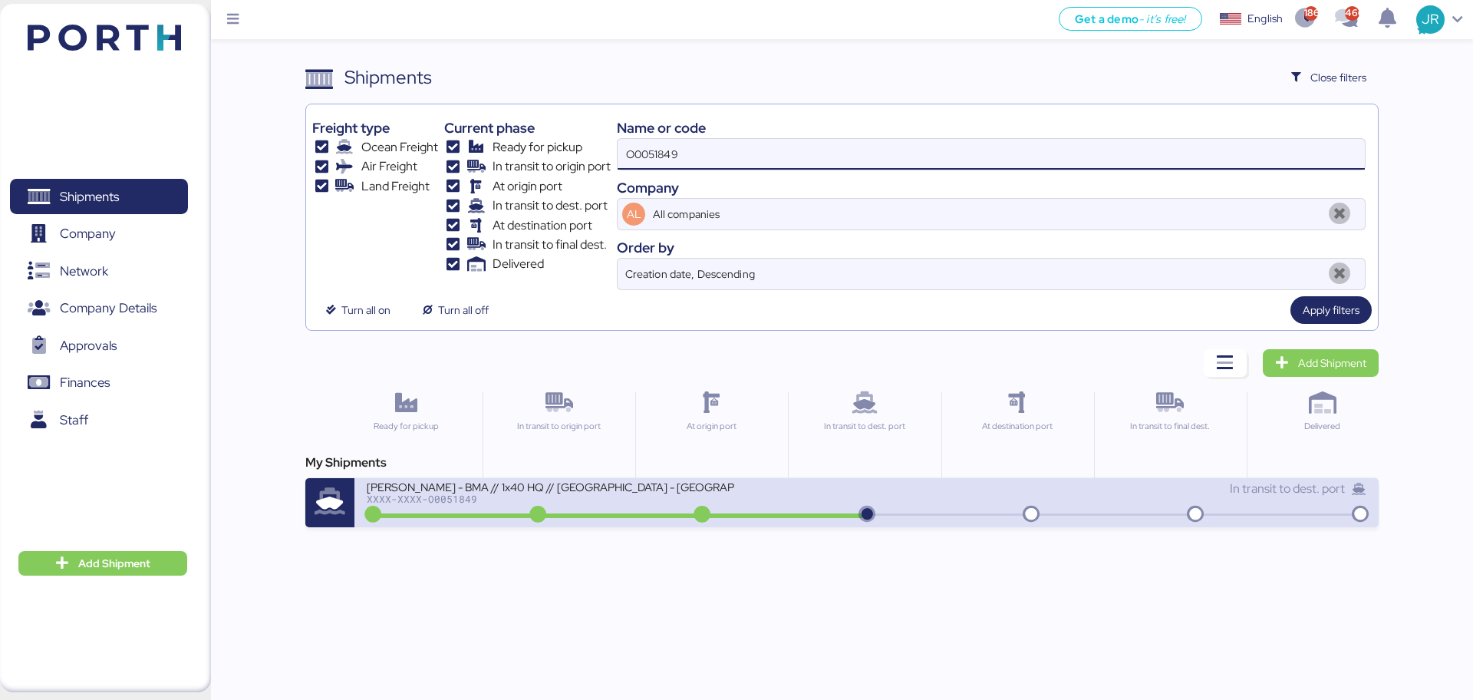
click at [429, 508] on div "BERTOLINI - BMA // 1x40 HQ // Rio de janeiro - Veracruz // MBL: PENDIENTE - HBL…" at bounding box center [616, 495] width 499 height 33
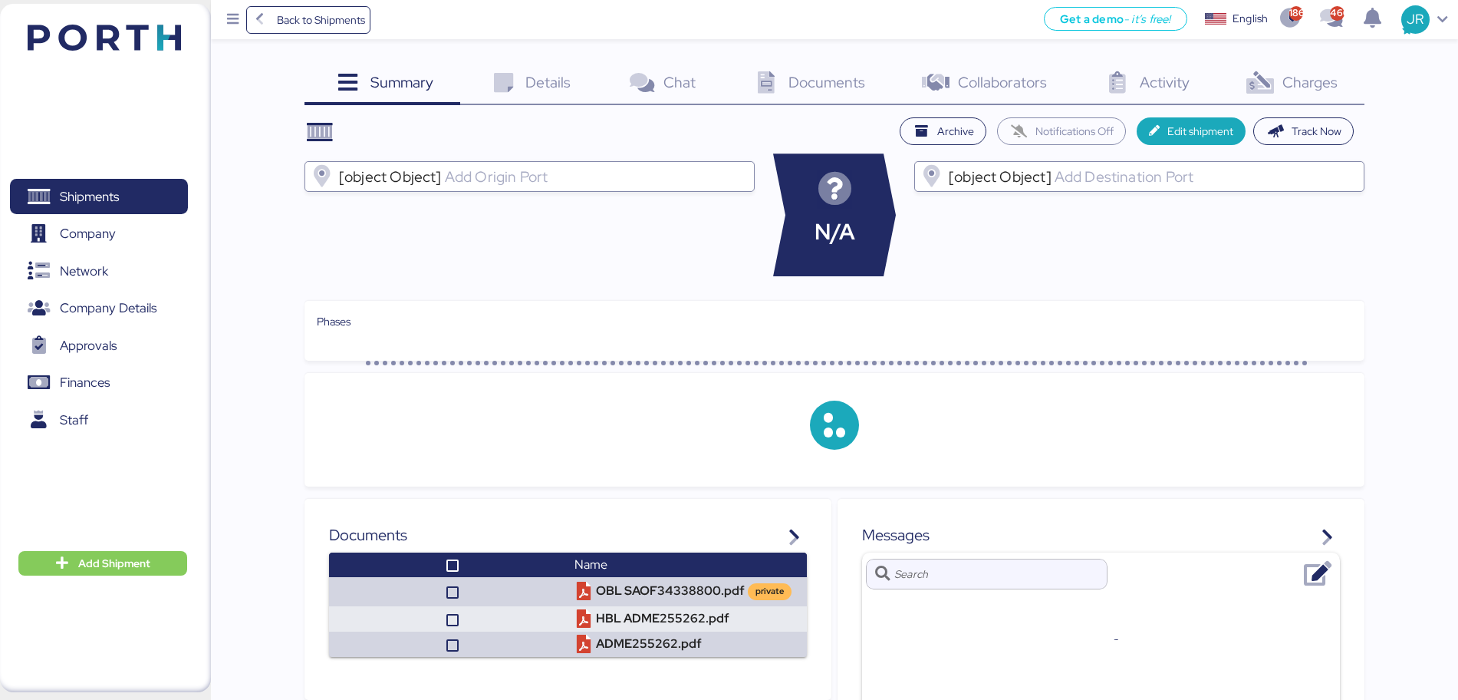
click at [1276, 79] on icon at bounding box center [1259, 83] width 33 height 22
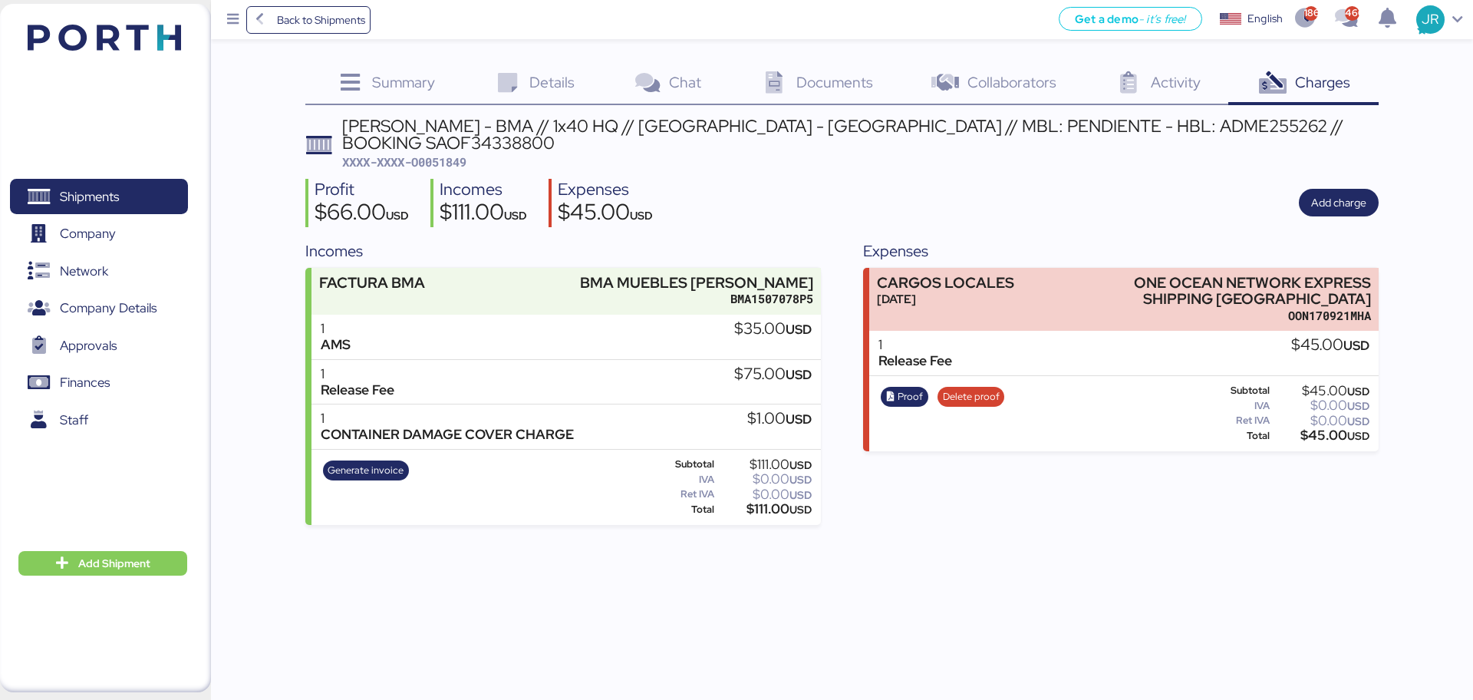
click at [1035, 122] on div "BERTOLINI - BMA // 1x40 HQ // Rio de janeiro - Veracruz // MBL: PENDIENTE - HBL…" at bounding box center [860, 134] width 1036 height 35
copy div "ADME255262"
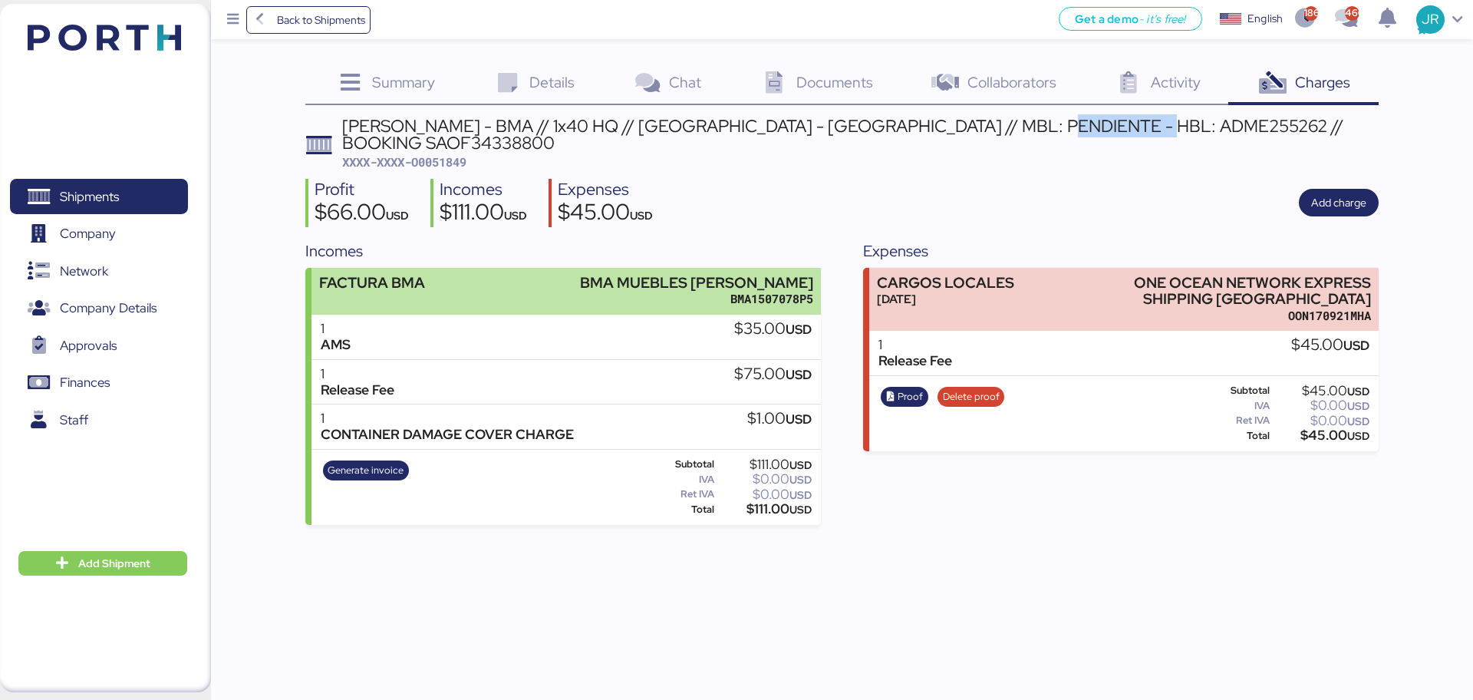
click at [653, 291] on div "BMA1507078P5" at bounding box center [696, 299] width 233 height 16
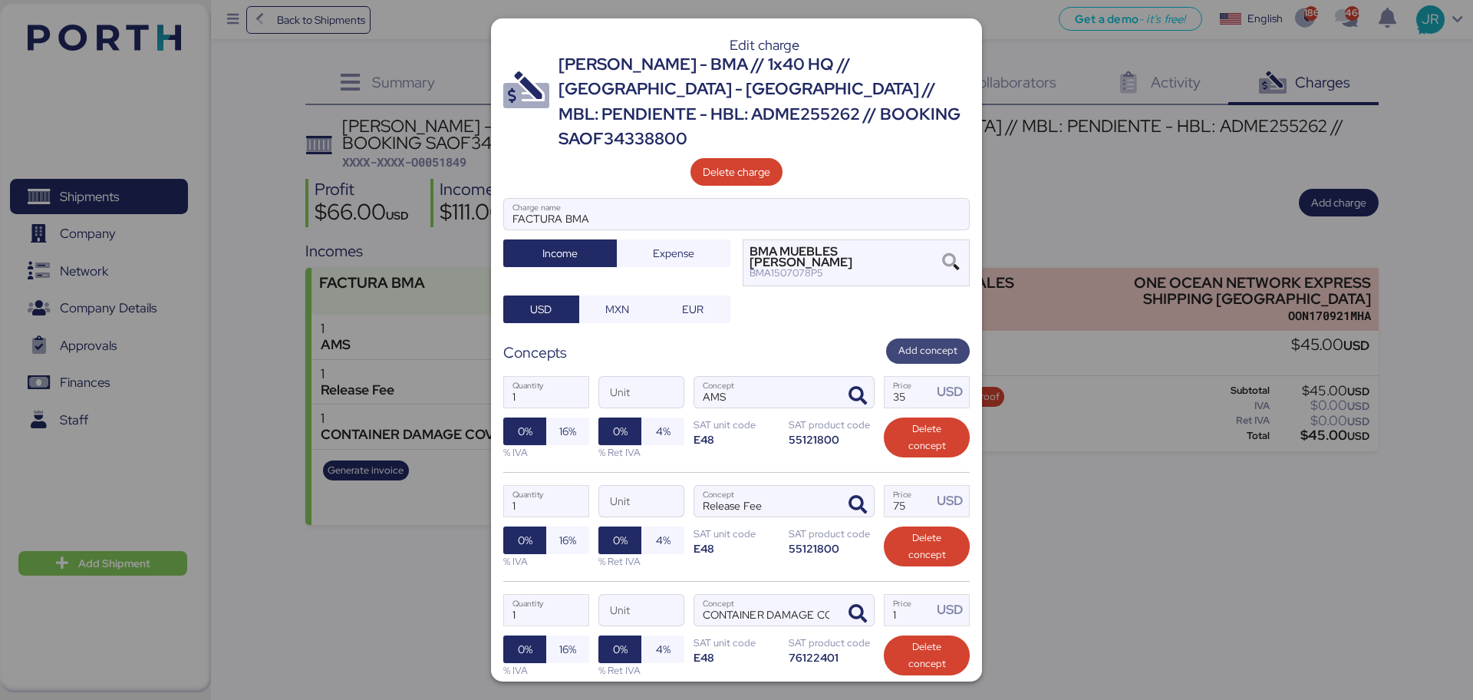
click at [928, 342] on span "Add concept" at bounding box center [927, 350] width 59 height 17
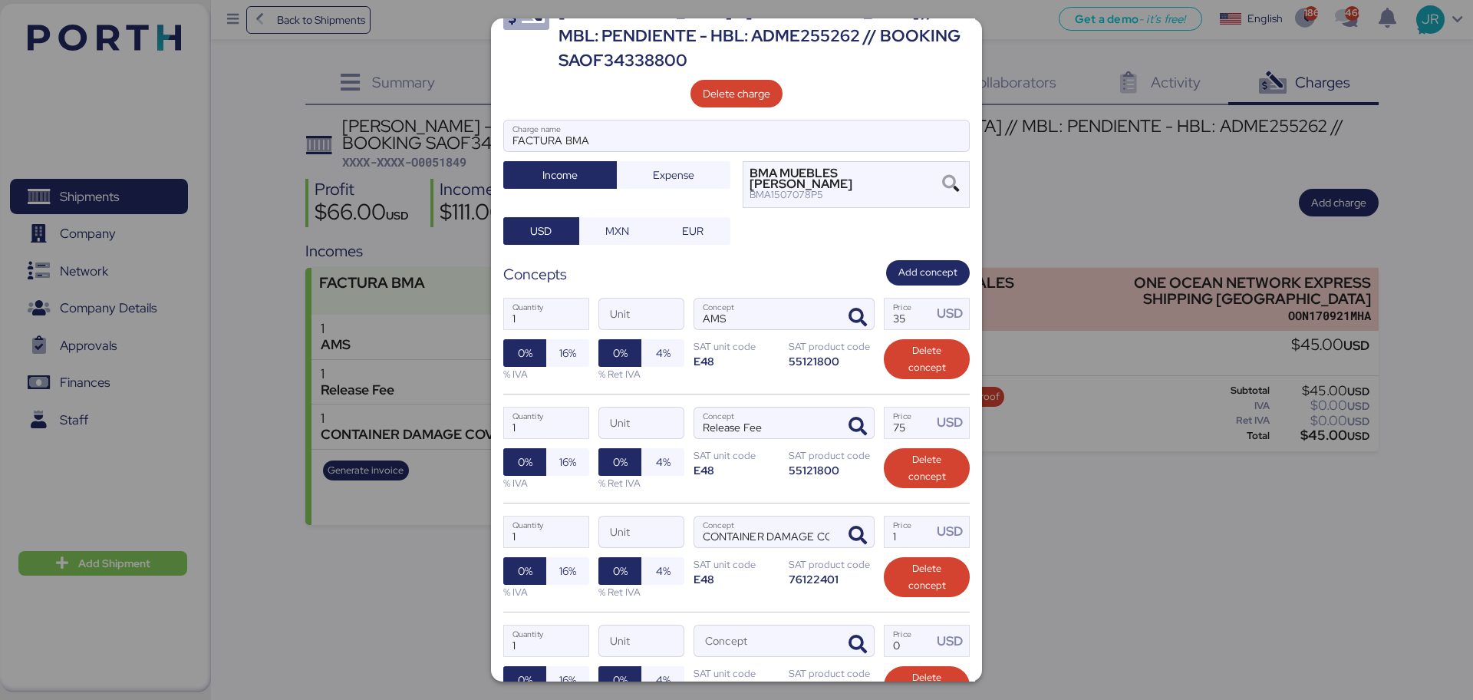
scroll to position [192, 0]
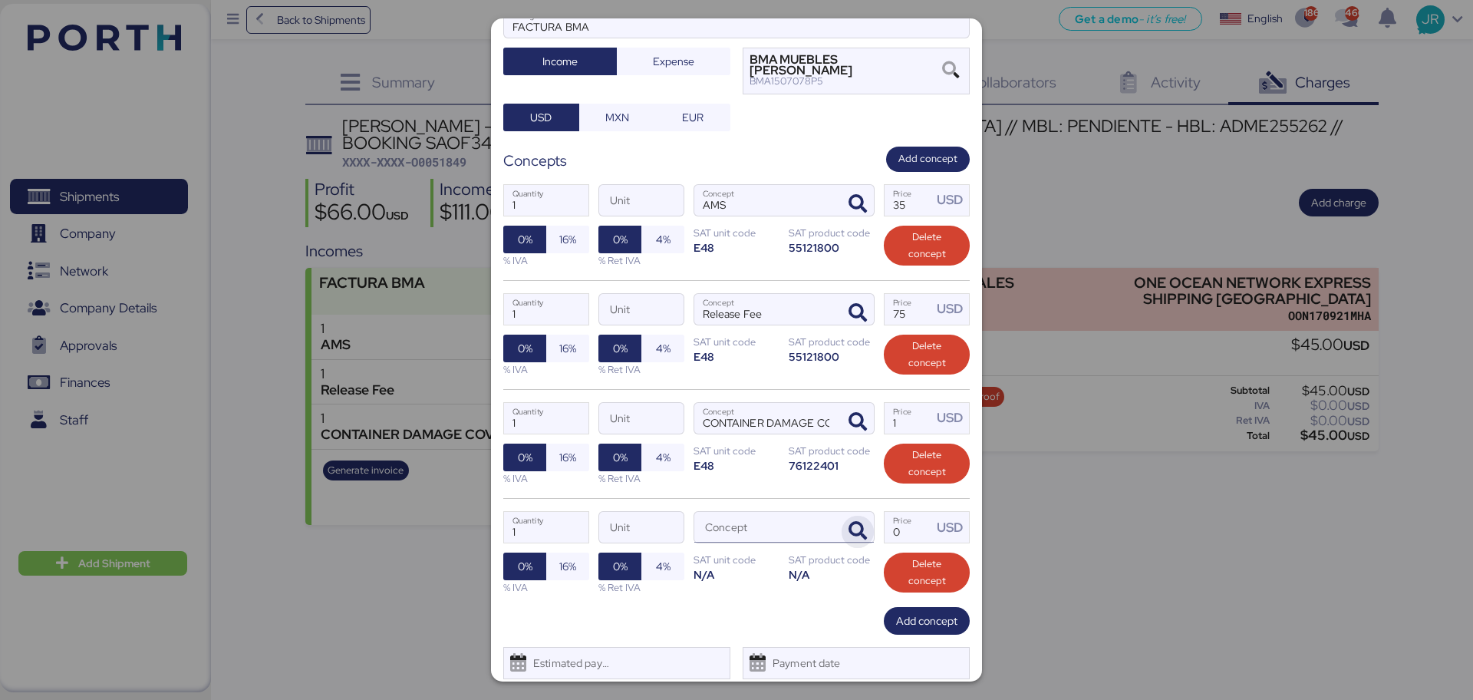
click at [848, 522] on icon "button" at bounding box center [857, 531] width 18 height 18
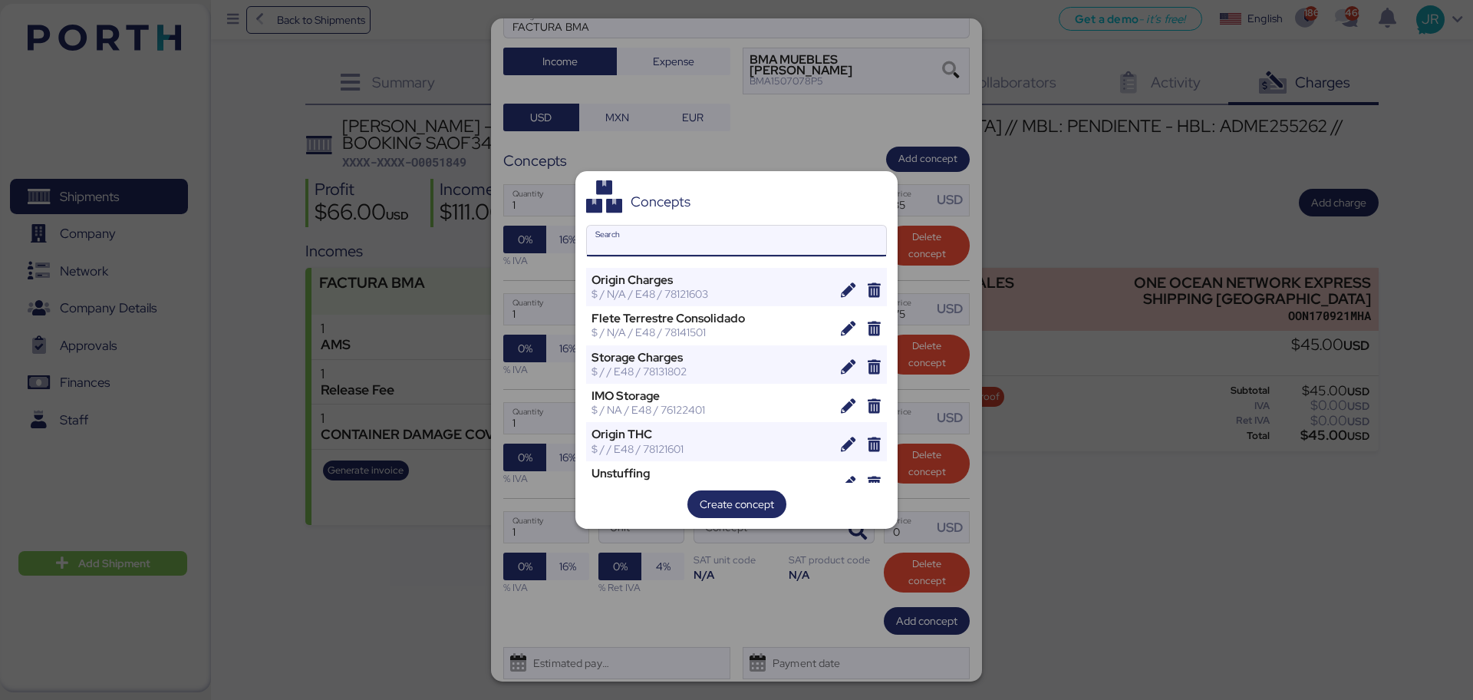
click at [621, 245] on input "Search" at bounding box center [736, 241] width 299 height 31
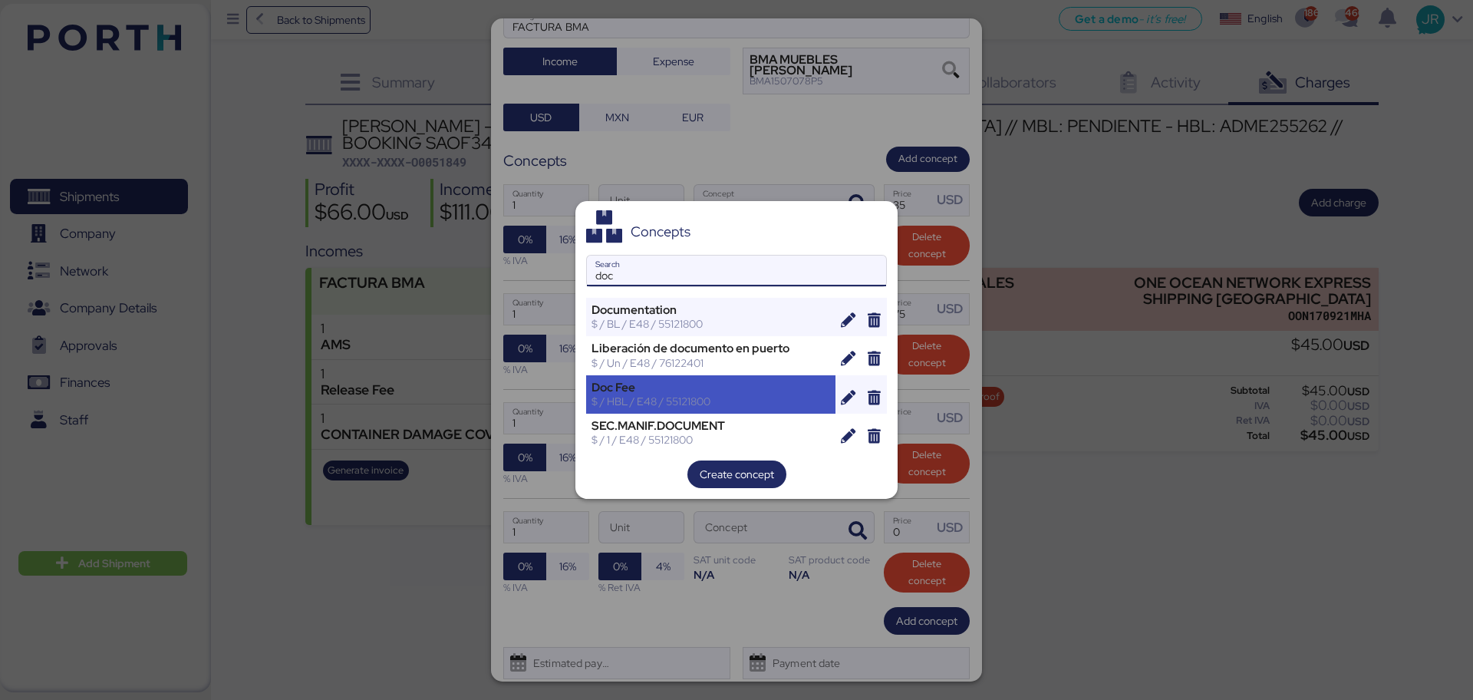
type input "doc"
click at [656, 390] on div "Doc Fee" at bounding box center [710, 387] width 239 height 14
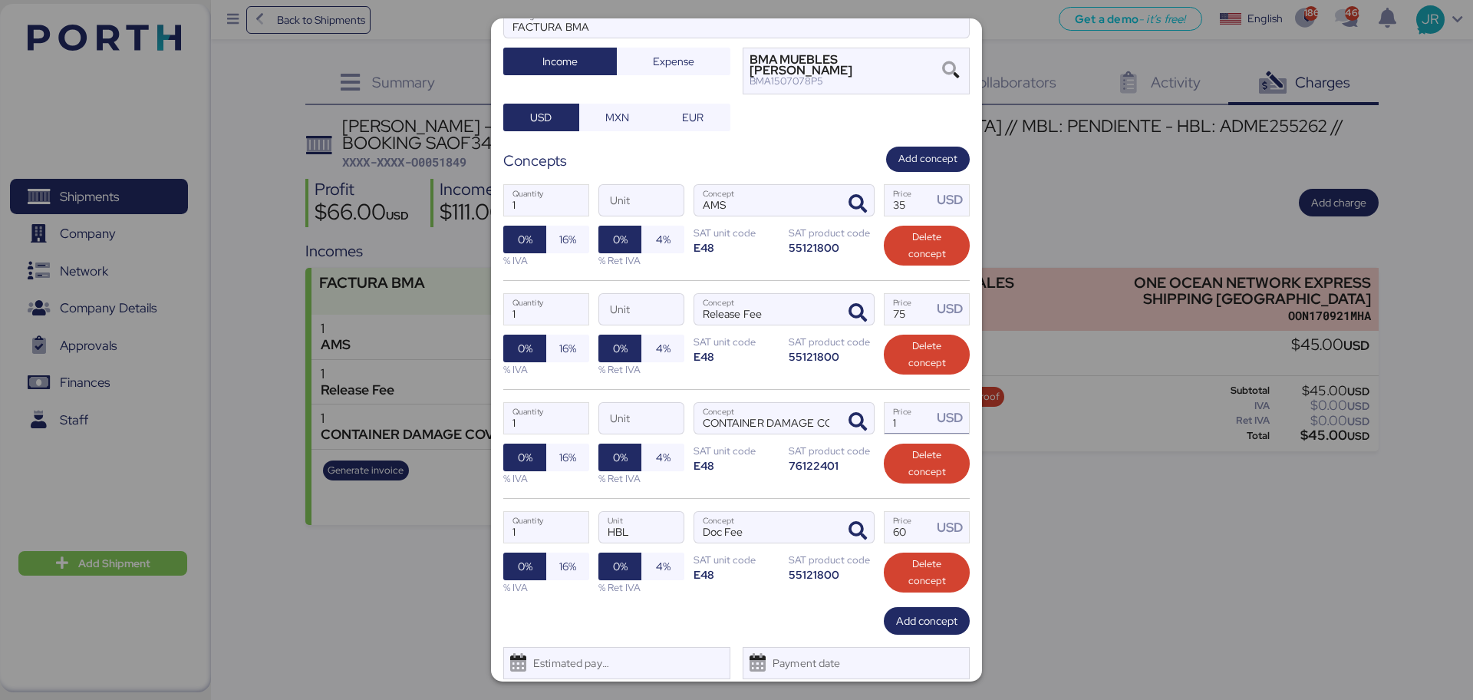
click at [893, 403] on input "1" at bounding box center [908, 418] width 48 height 31
type input "35"
drag, startPoint x: 898, startPoint y: 495, endPoint x: 841, endPoint y: 491, distance: 57.7
click at [844, 498] on div "1 Quantity HBL Unit Doc Fee Concept 60 Price USD 0% 16% % IVA 0% 4% % Ret IVA S…" at bounding box center [736, 552] width 466 height 109
type input "45"
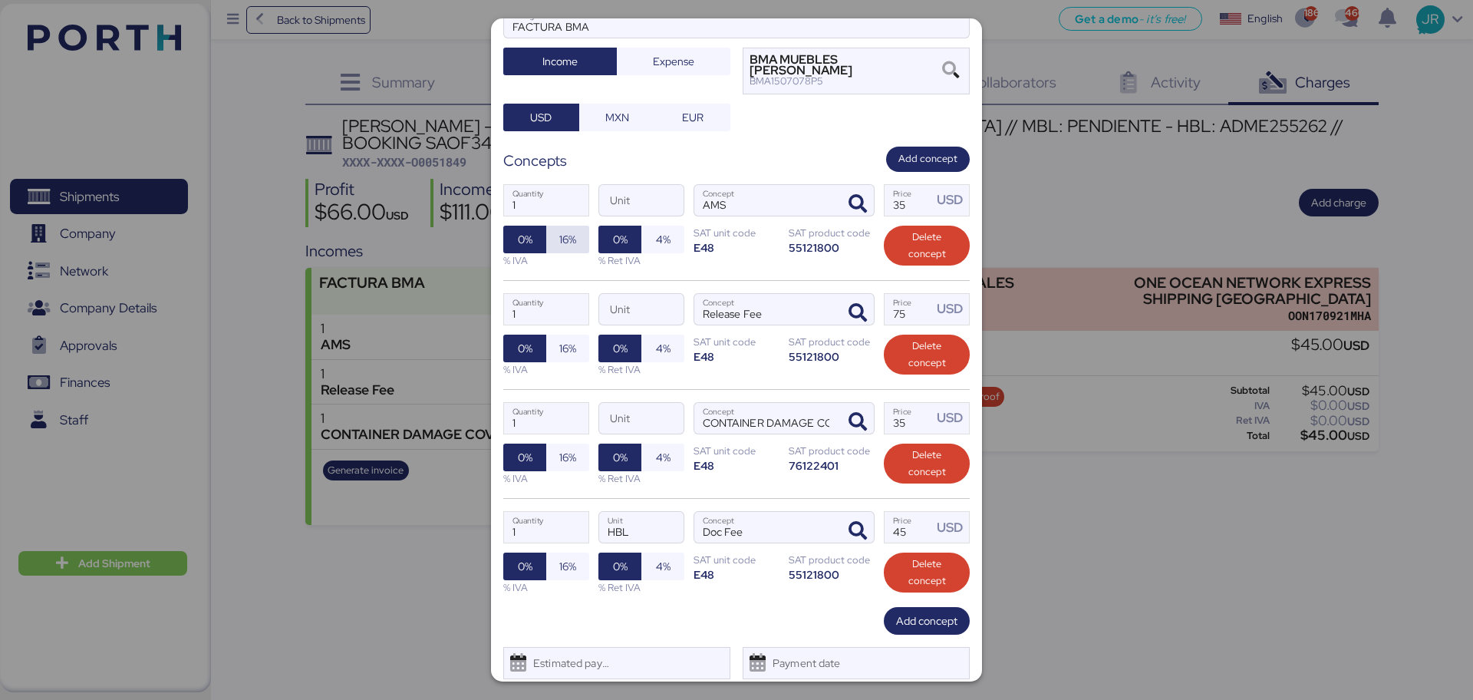
click at [563, 230] on span "16%" at bounding box center [567, 239] width 17 height 18
click at [559, 339] on span "16%" at bounding box center [567, 348] width 17 height 18
click at [555, 407] on div "1 Quantity Unit CONTAINER DAMAGE COVER CHARGE Concept 35 Price USD 0% 16% % IVA…" at bounding box center [736, 443] width 466 height 109
click at [561, 448] on span "16%" at bounding box center [567, 457] width 17 height 18
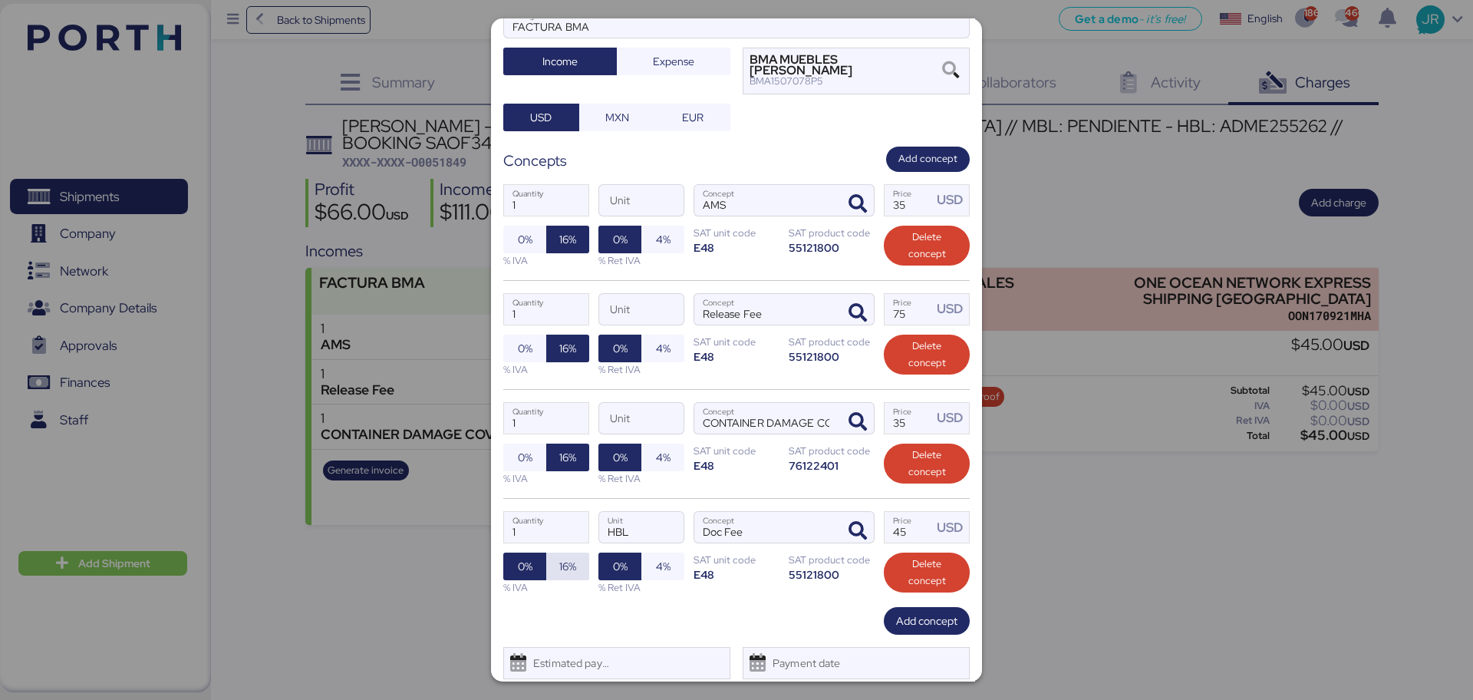
click at [571, 555] on span "16%" at bounding box center [567, 565] width 18 height 21
click at [769, 693] on span "Save" at bounding box center [774, 702] width 23 height 18
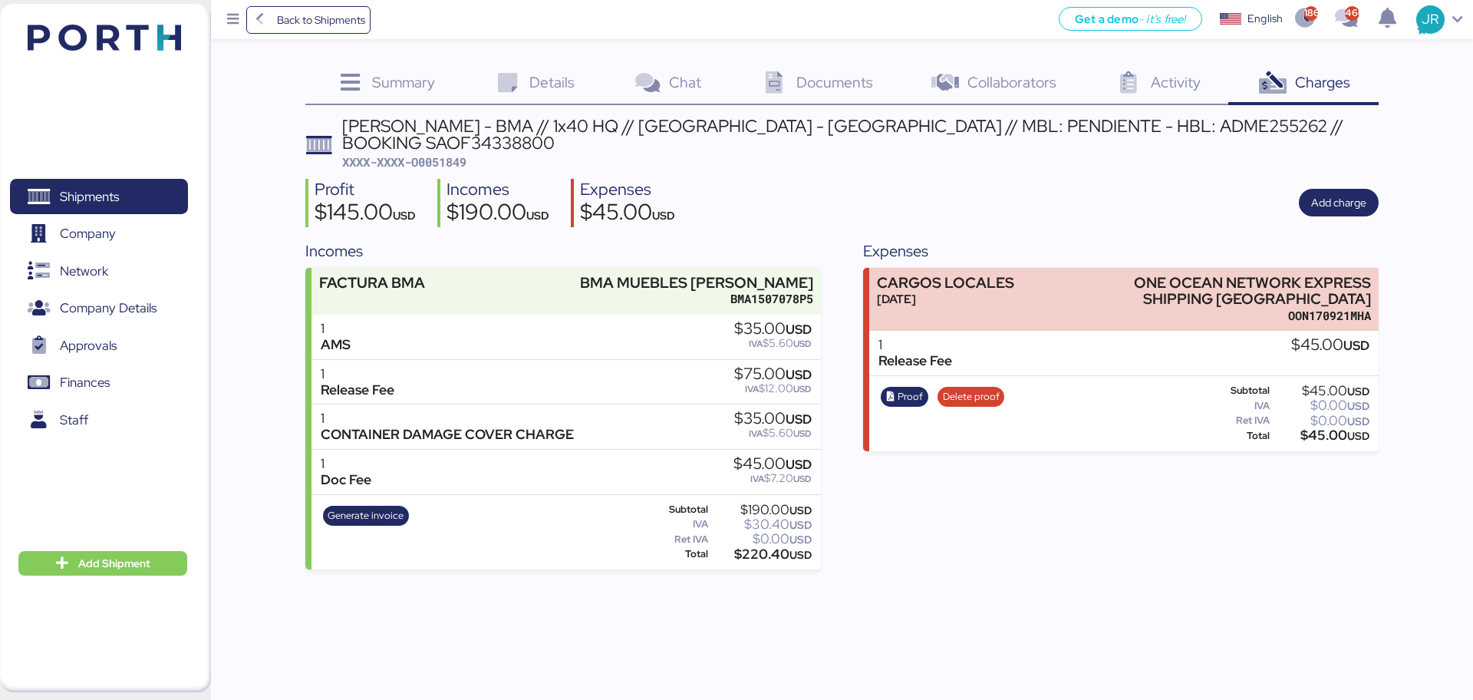
click at [453, 154] on span "XXXX-XXXX-O0051849" at bounding box center [404, 161] width 124 height 15
copy span "O0051849"
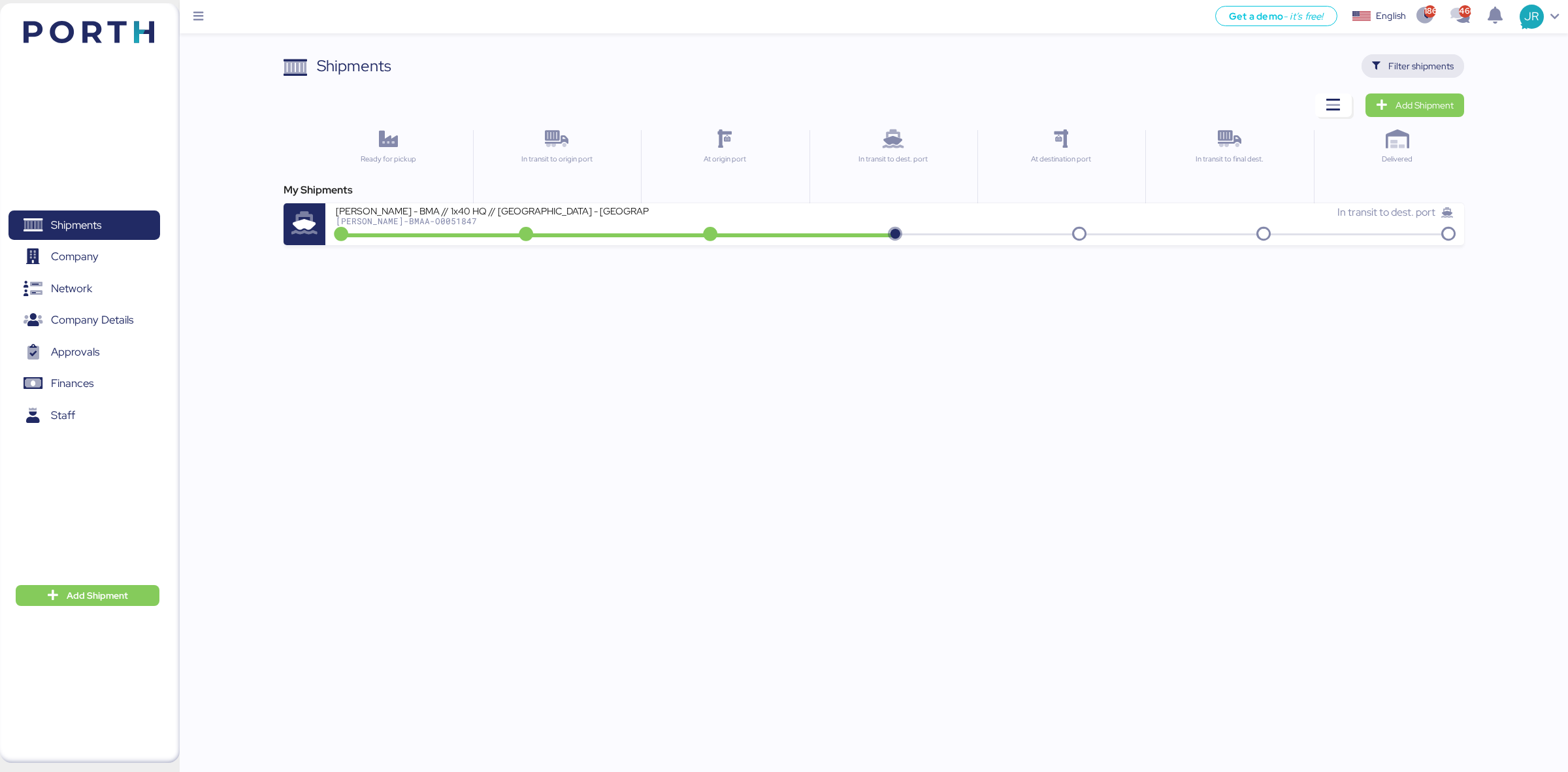
click at [1400, 60] on span "Filter shipments" at bounding box center [1421, 66] width 66 height 15
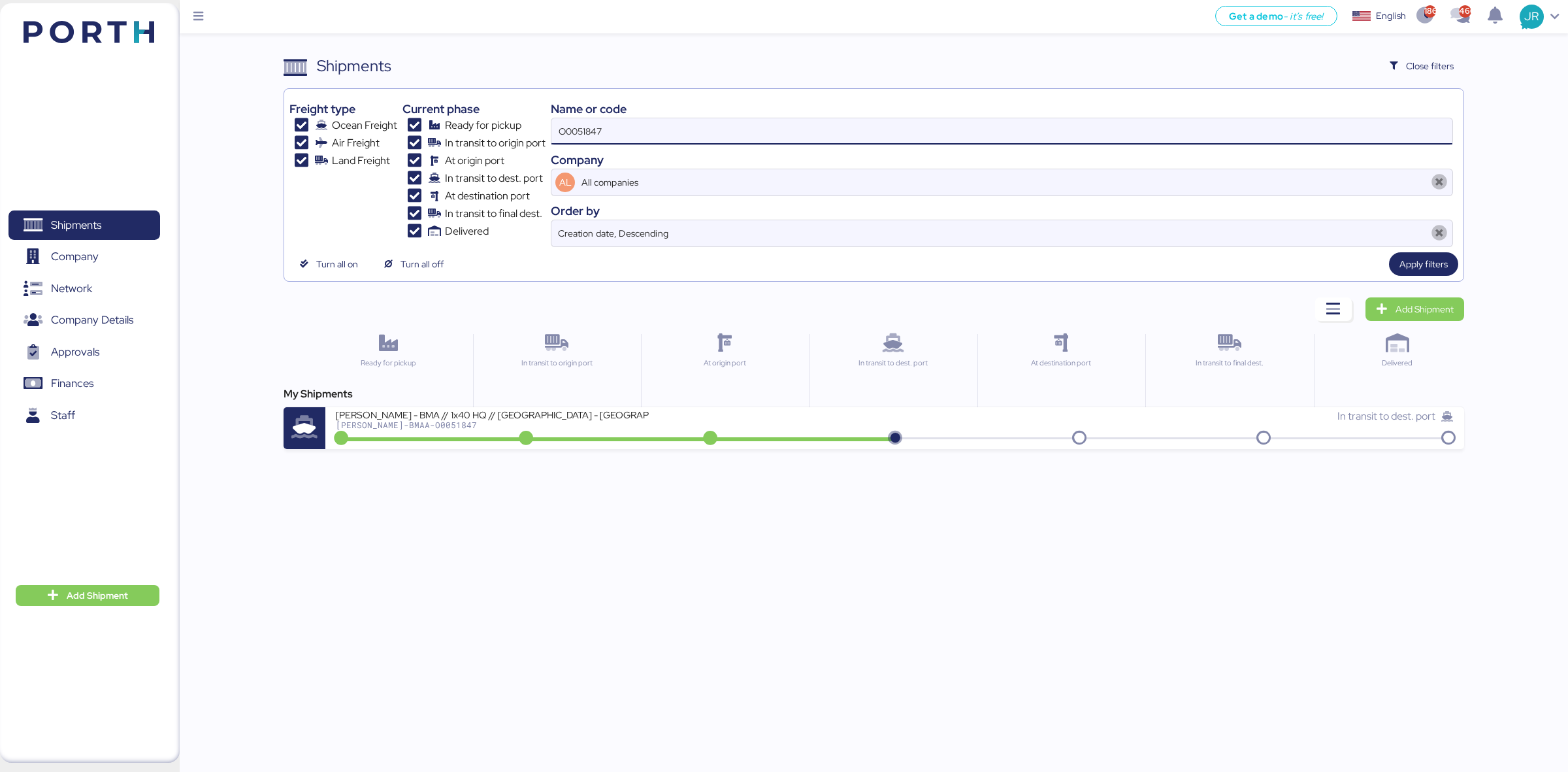
drag, startPoint x: 612, startPoint y: 135, endPoint x: 356, endPoint y: 153, distance: 256.6
click at [358, 153] on div "Freight type Ocean Freight Air Freight Land Freight Current phase Ready for pic…" at bounding box center [873, 170] width 1168 height 153
paste input
type input "O0051847"
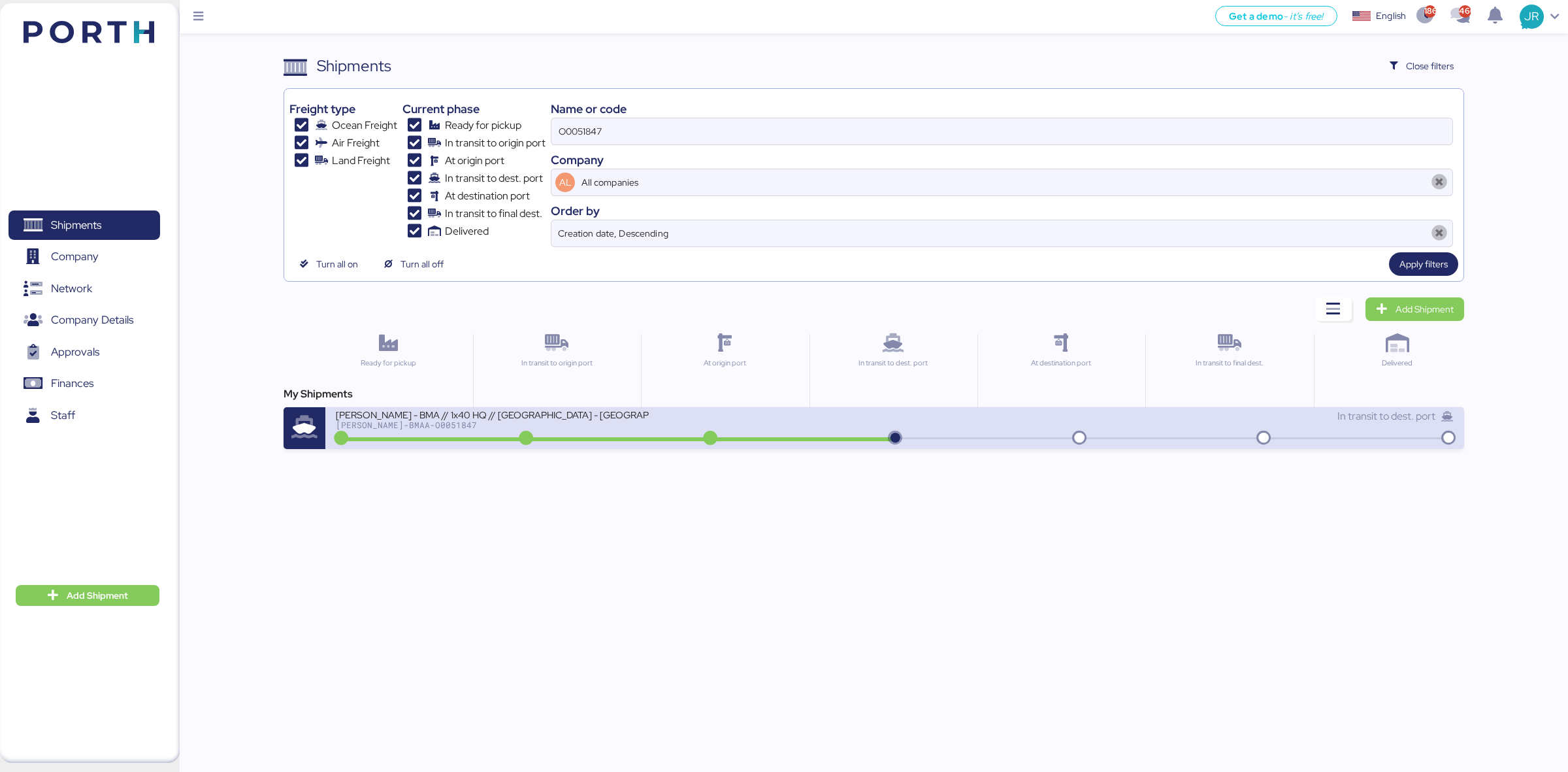
click at [405, 433] on div "[PERSON_NAME] - BMA // 1x40 HQ // [GEOGRAPHIC_DATA] - [GEOGRAPHIC_DATA] // MBL:…" at bounding box center [615, 422] width 559 height 28
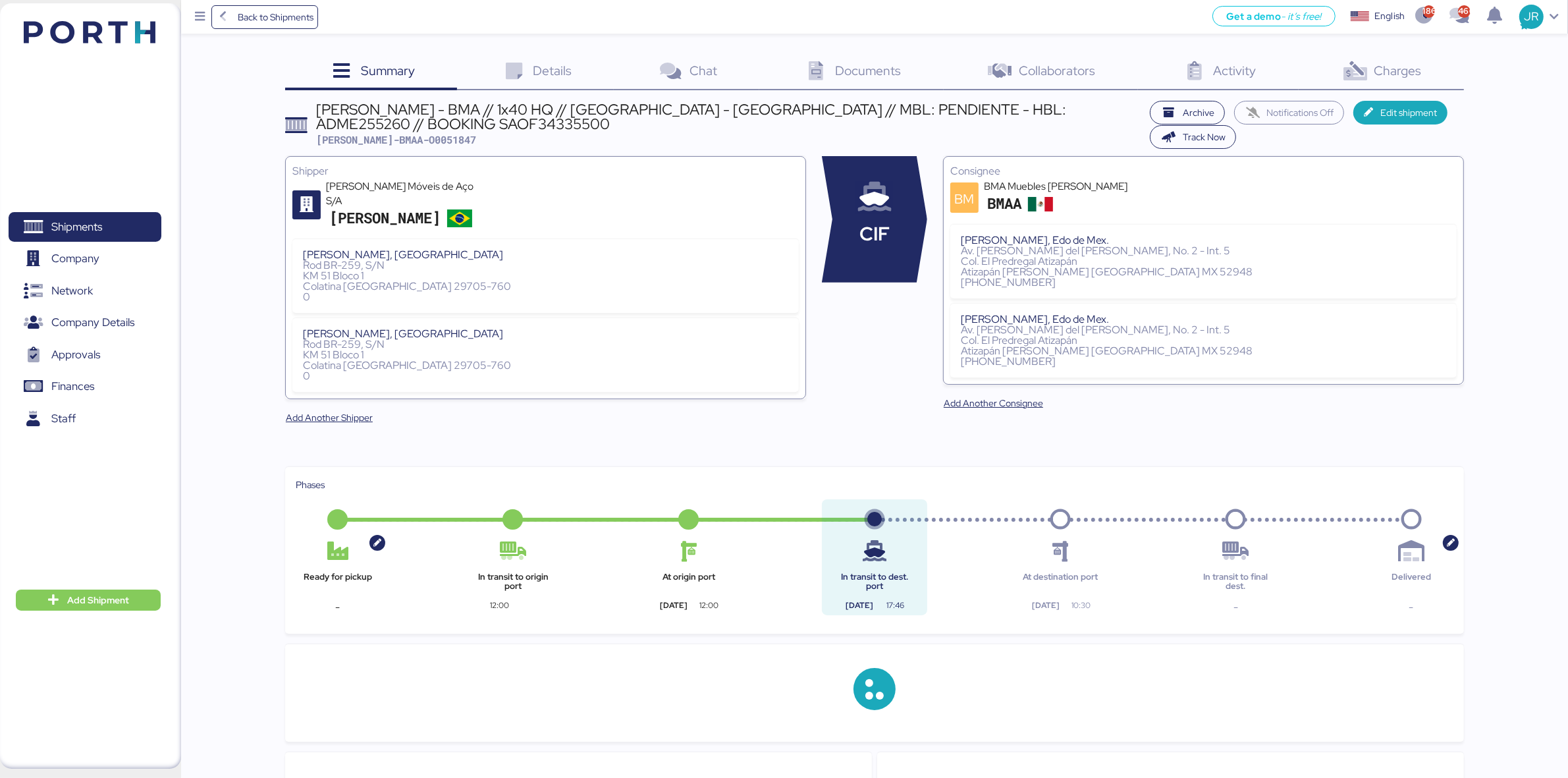
click at [1401, 68] on span "Charges" at bounding box center [1398, 70] width 47 height 17
